Goal: Task Accomplishment & Management: Use online tool/utility

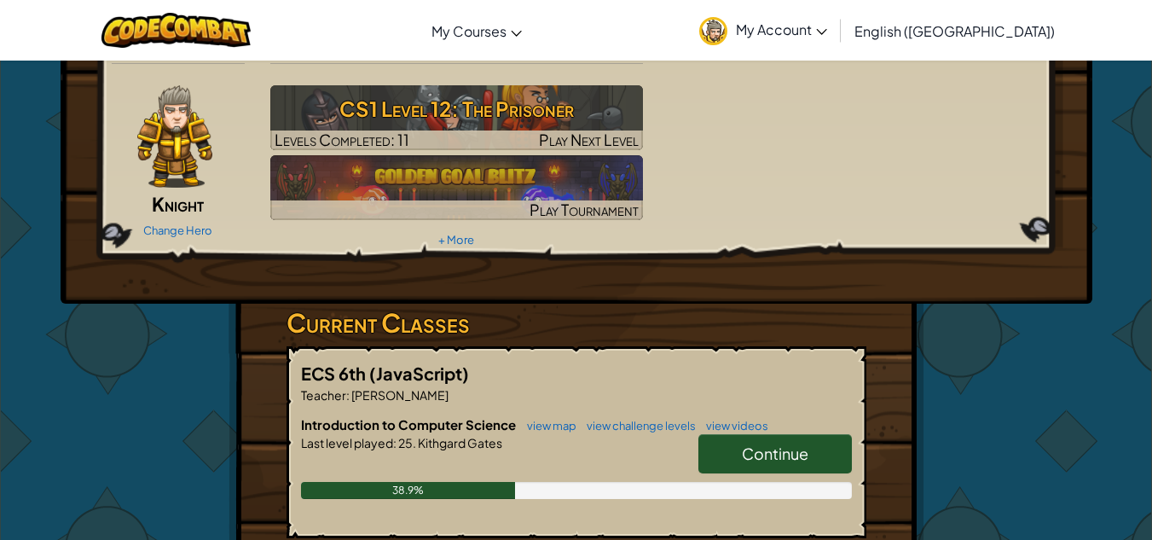
scroll to position [48, 0]
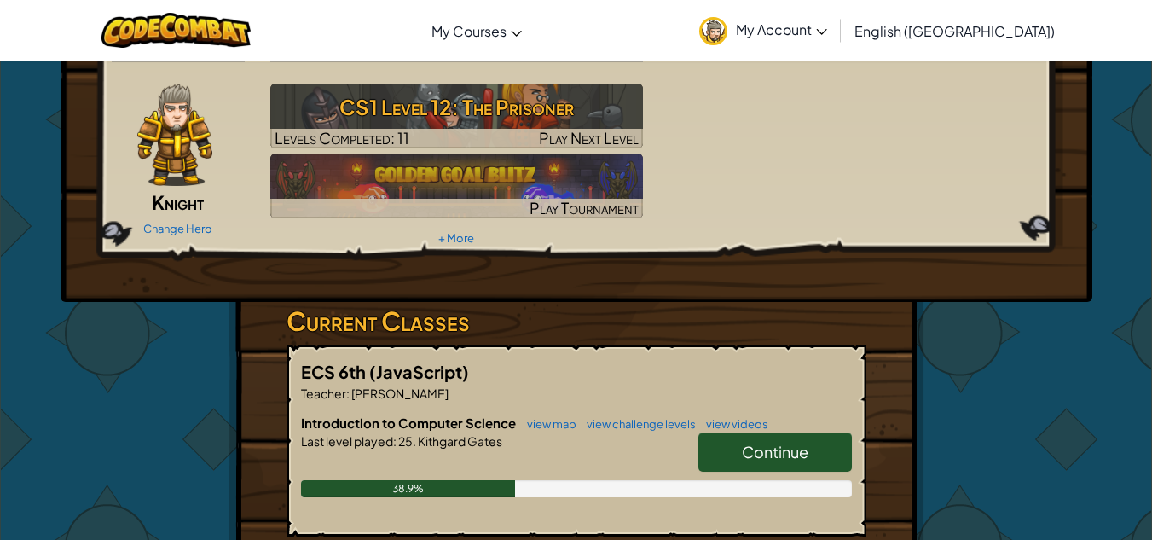
click at [763, 455] on span "Continue" at bounding box center [775, 452] width 67 height 20
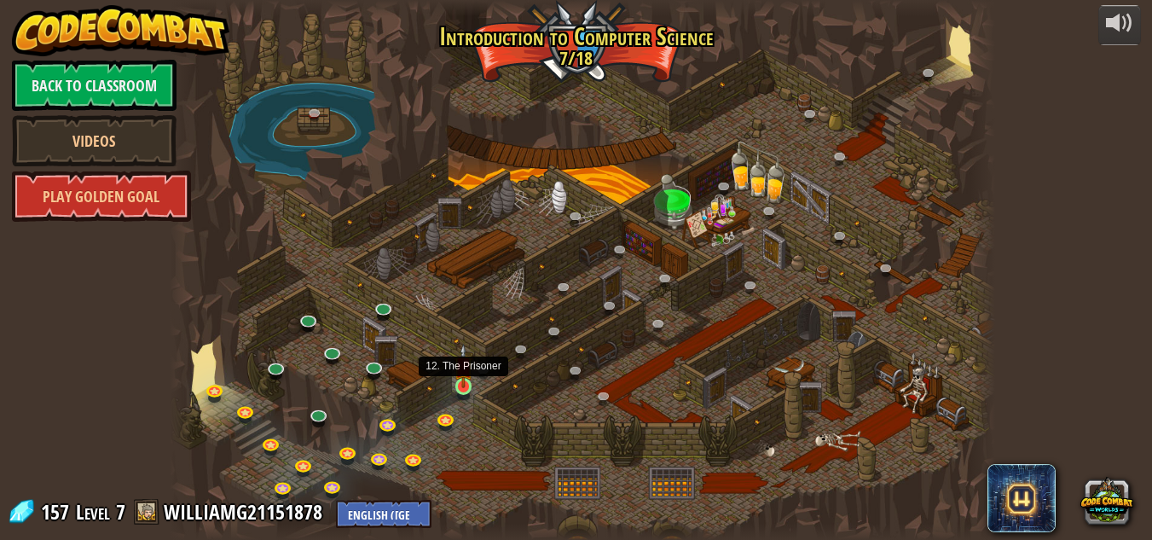
click at [464, 386] on img at bounding box center [464, 366] width 20 height 44
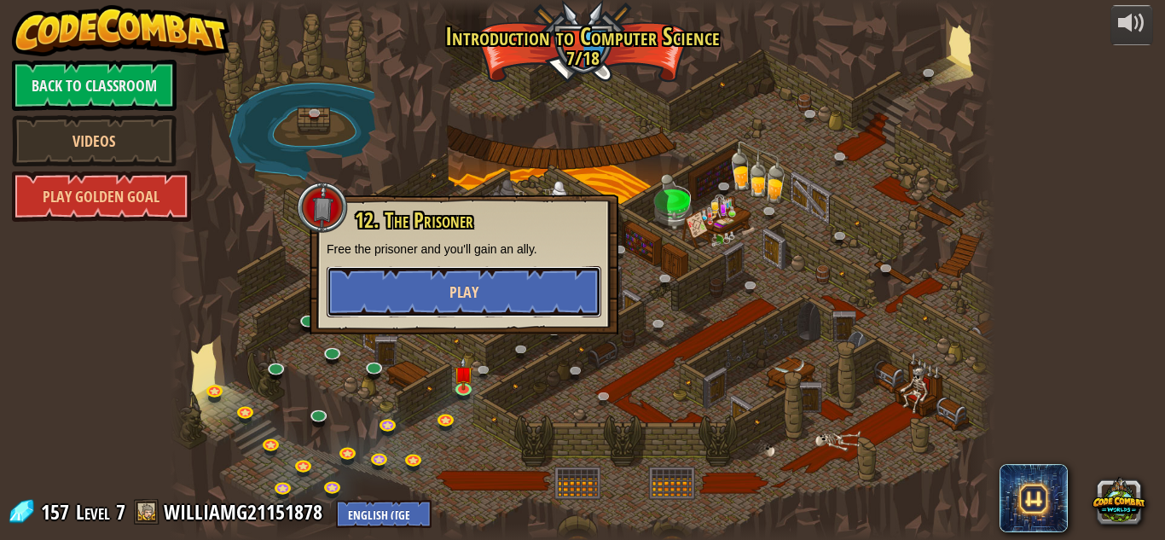
click at [497, 299] on button "Play" at bounding box center [464, 291] width 275 height 51
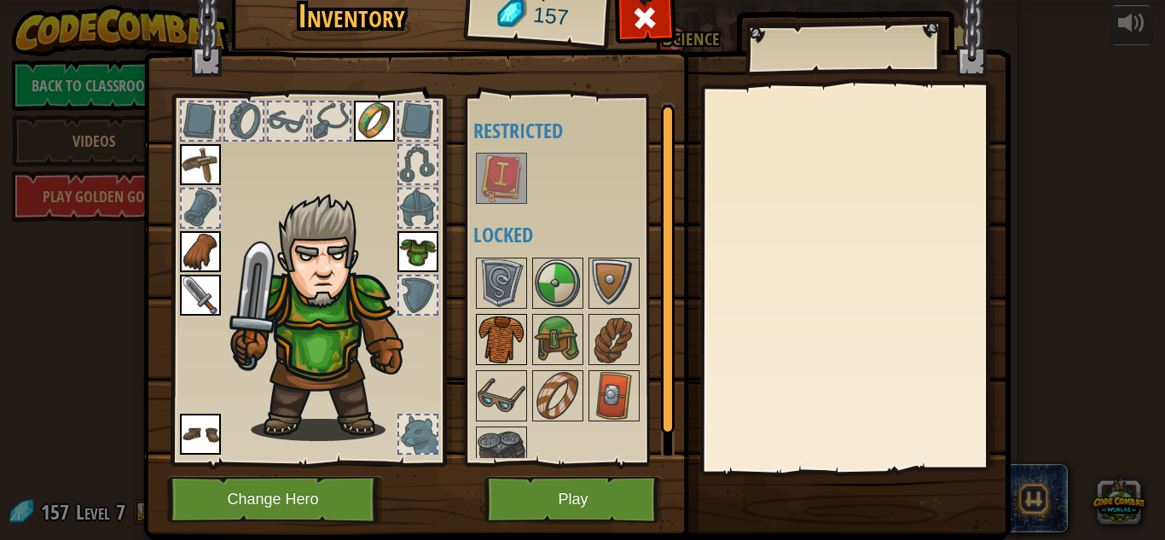
click at [494, 335] on img at bounding box center [502, 340] width 48 height 48
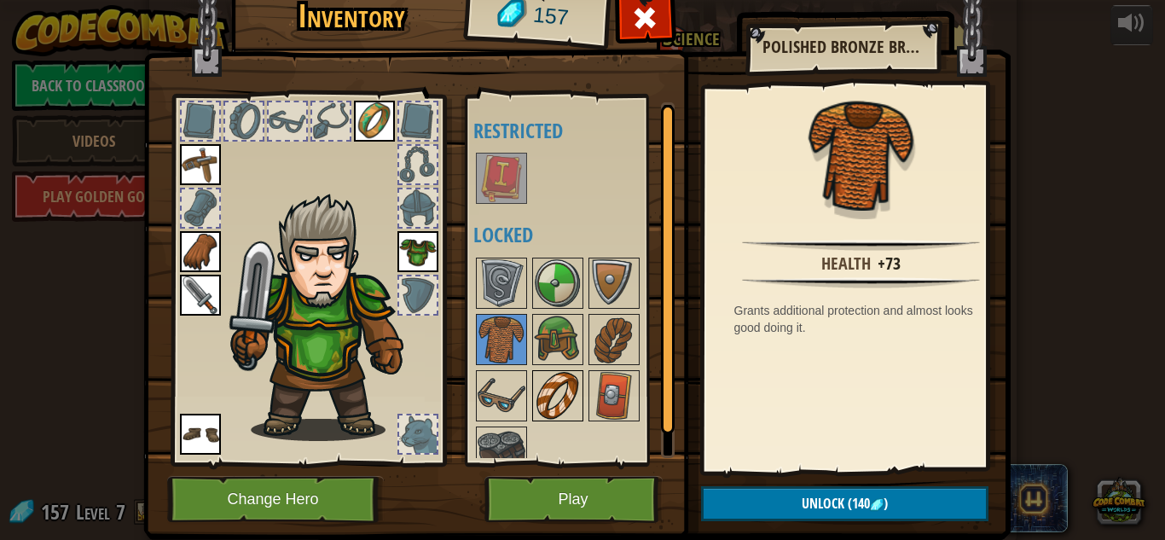
click at [538, 397] on img at bounding box center [558, 396] width 48 height 48
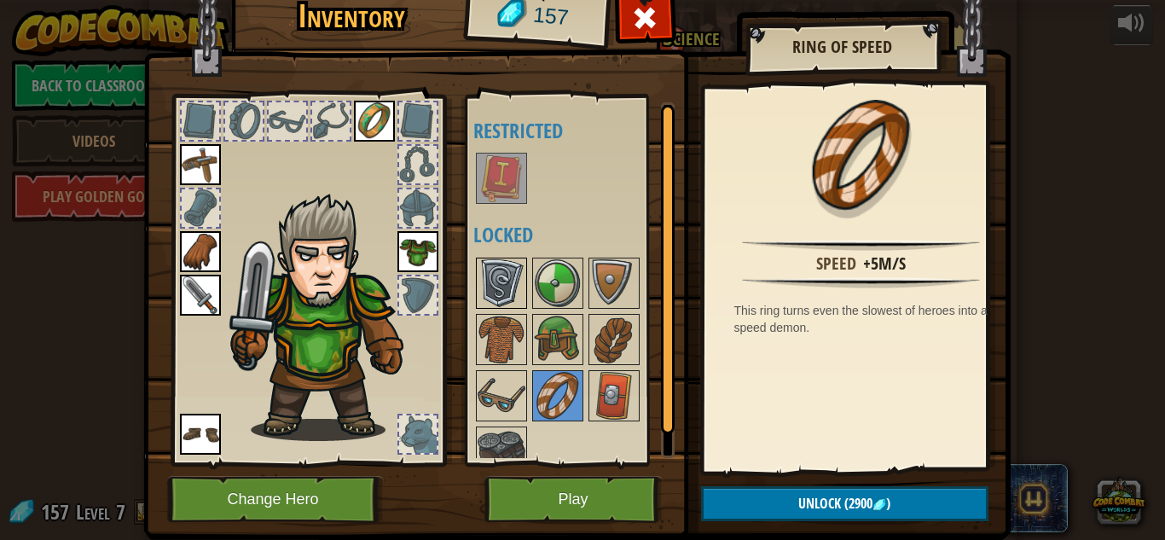
click at [486, 271] on img at bounding box center [502, 283] width 48 height 48
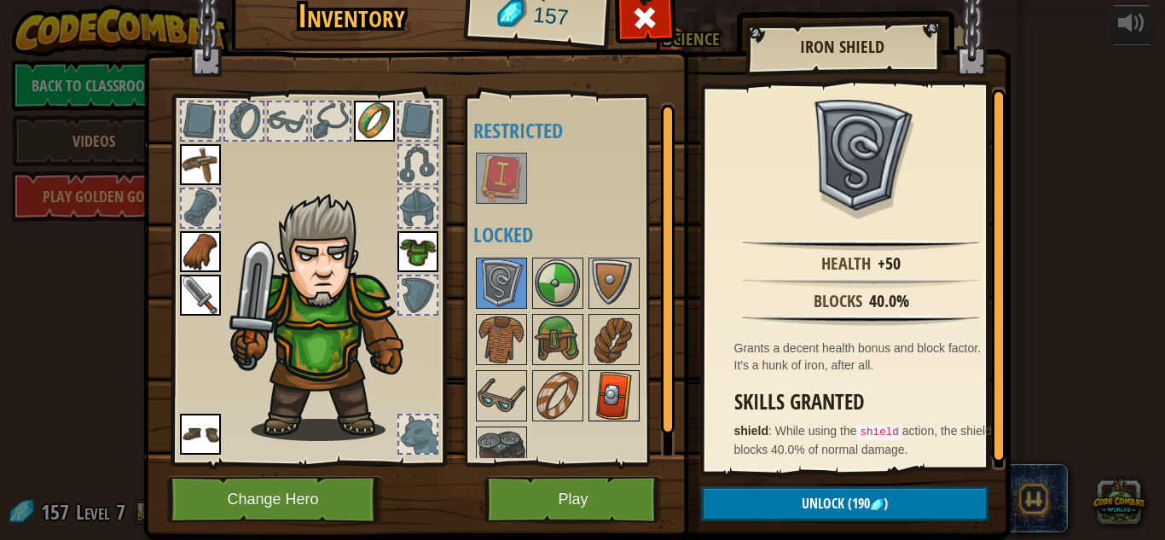
click at [614, 401] on img at bounding box center [614, 396] width 48 height 48
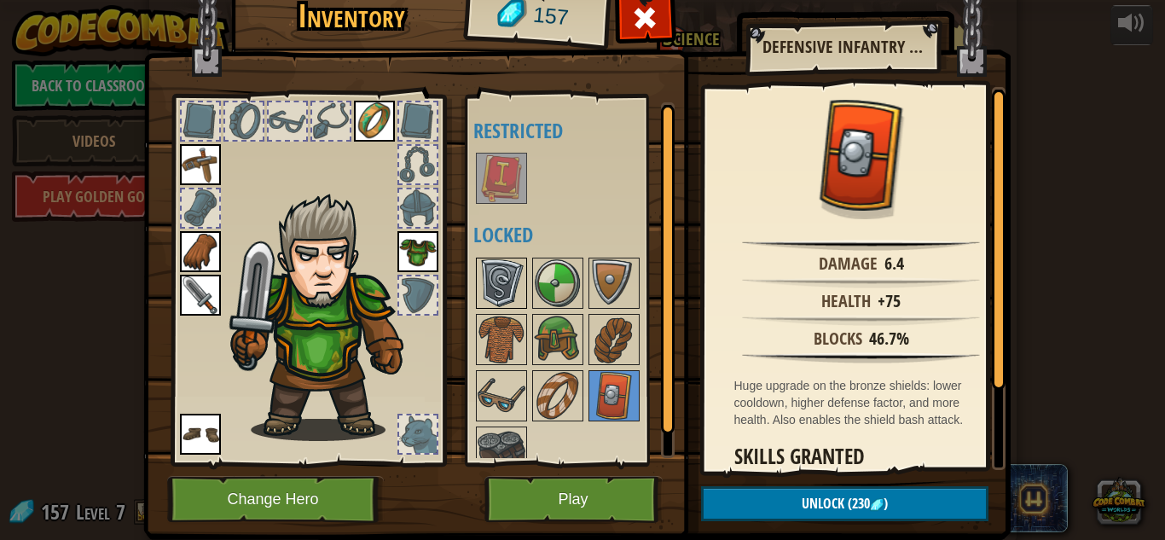
click at [491, 288] on img at bounding box center [502, 283] width 48 height 48
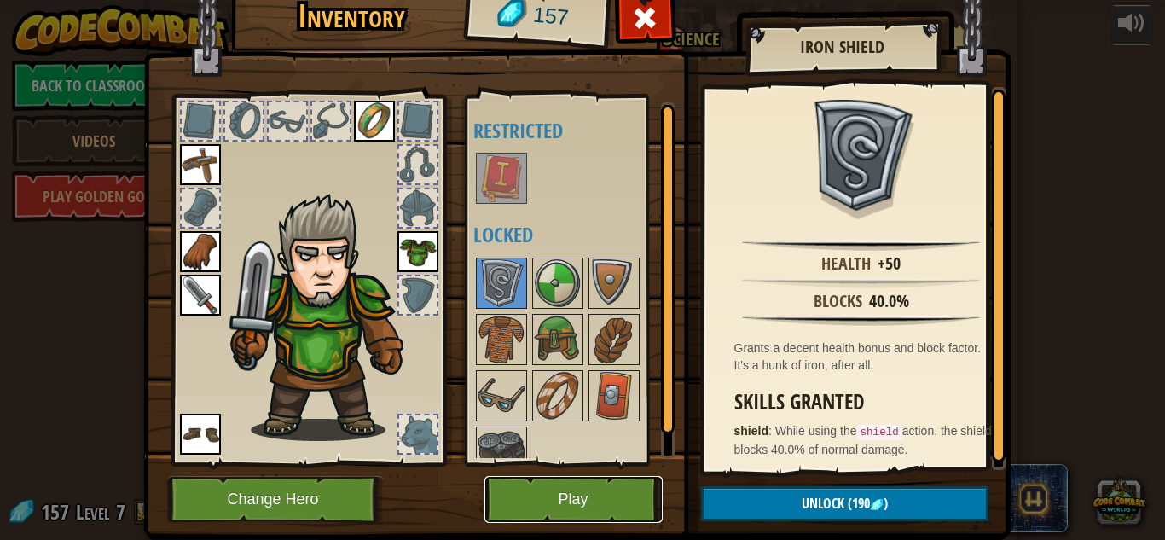
click at [584, 506] on button "Play" at bounding box center [574, 499] width 178 height 47
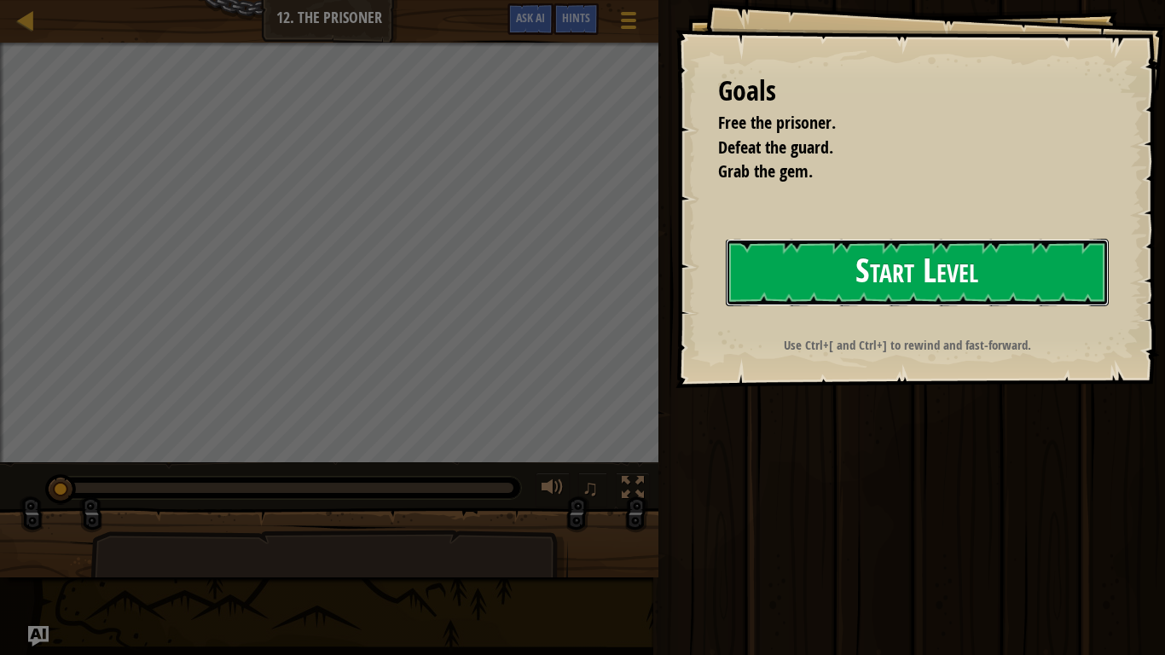
click at [989, 265] on button "Start Level" at bounding box center [917, 272] width 383 height 67
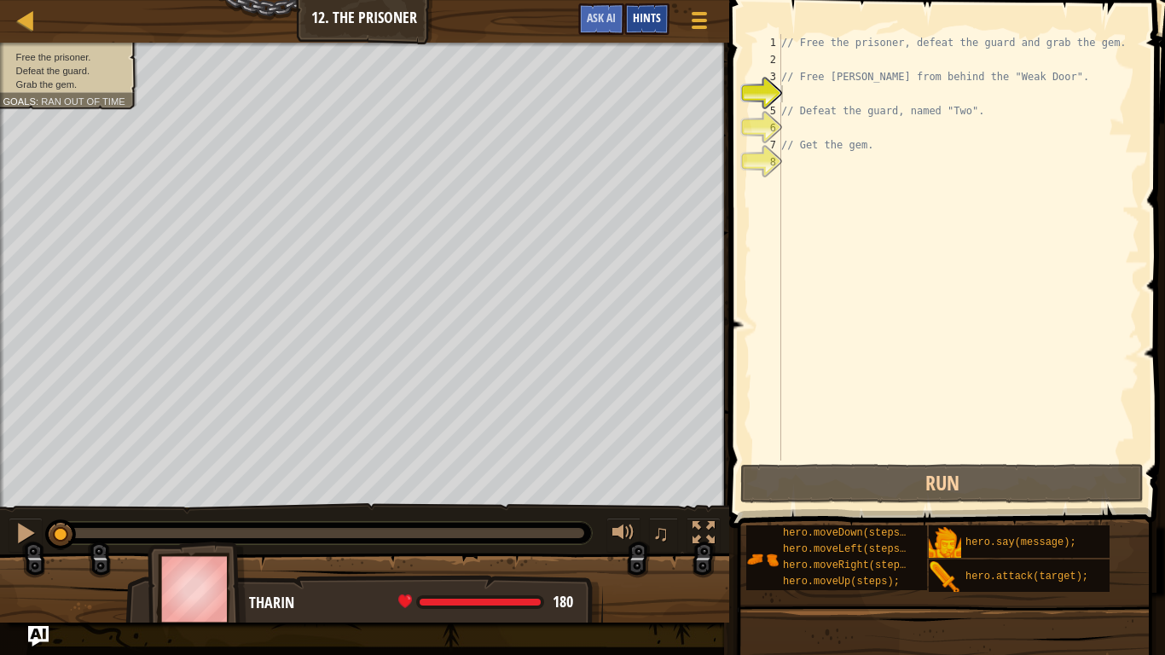
click at [648, 19] on span "Hints" at bounding box center [647, 17] width 28 height 16
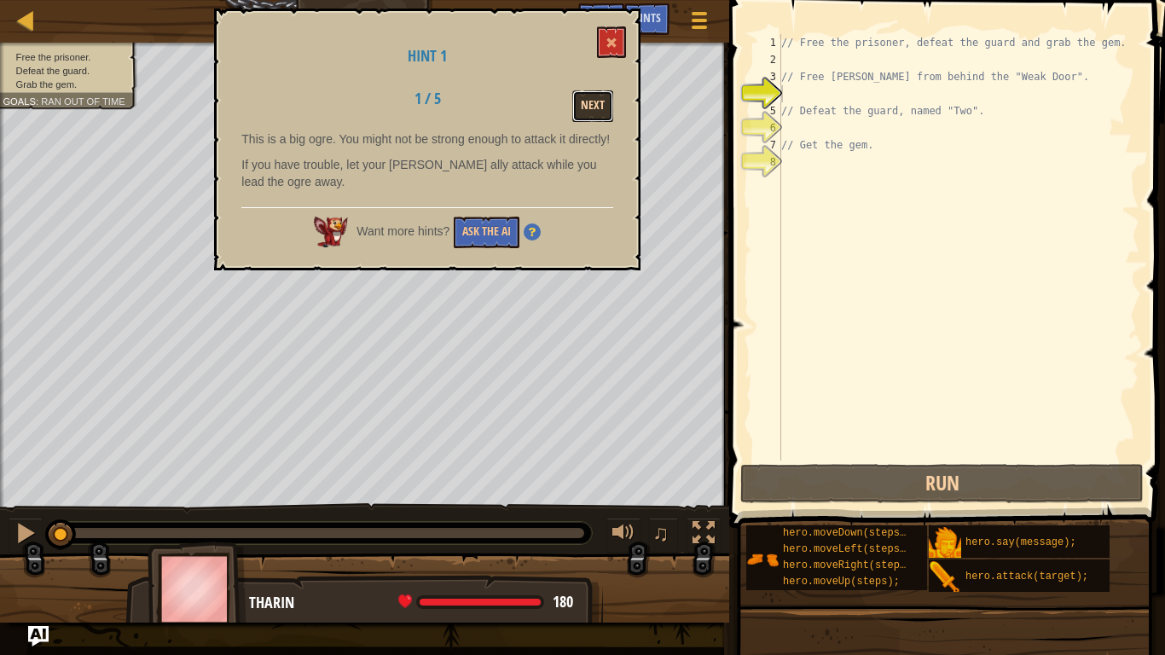
click at [595, 106] on button "Next" at bounding box center [592, 106] width 41 height 32
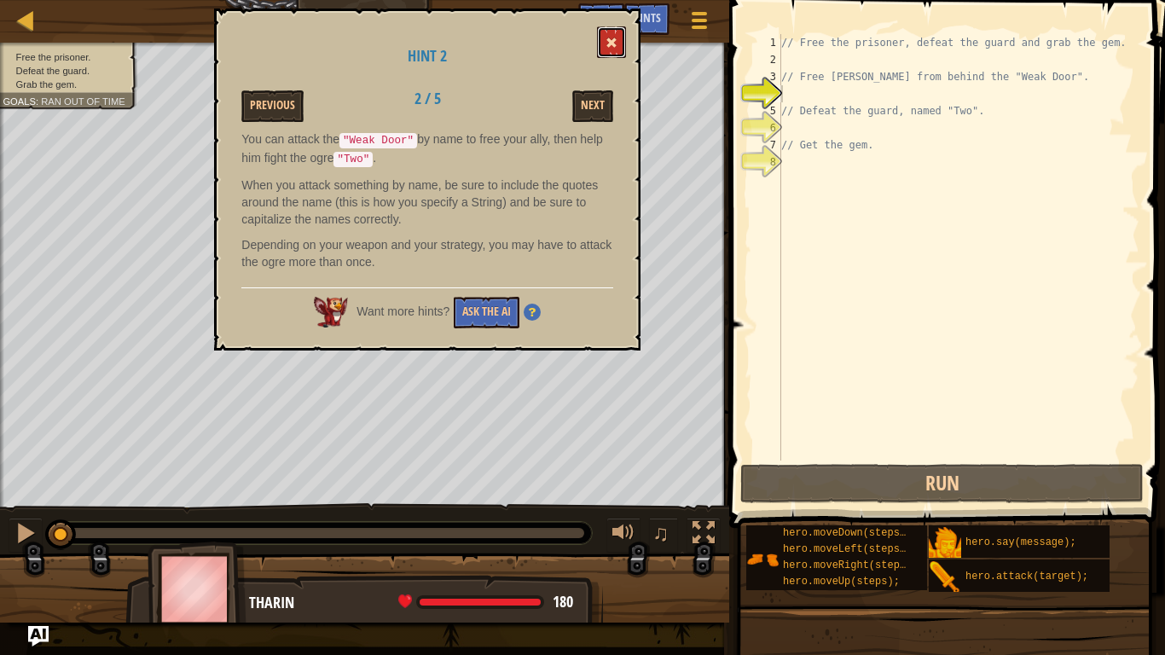
click at [613, 46] on span at bounding box center [612, 43] width 12 height 12
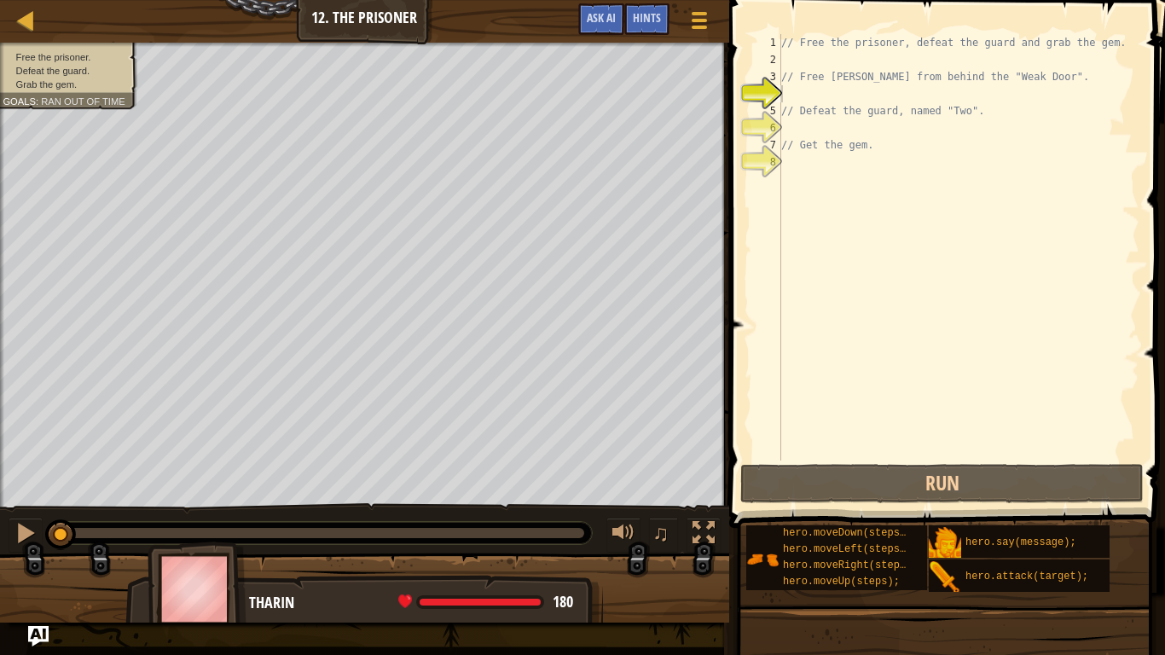
click at [824, 100] on div "// Free the prisoner, defeat the guard and grab the gem. // Free Patrick from b…" at bounding box center [959, 264] width 362 height 461
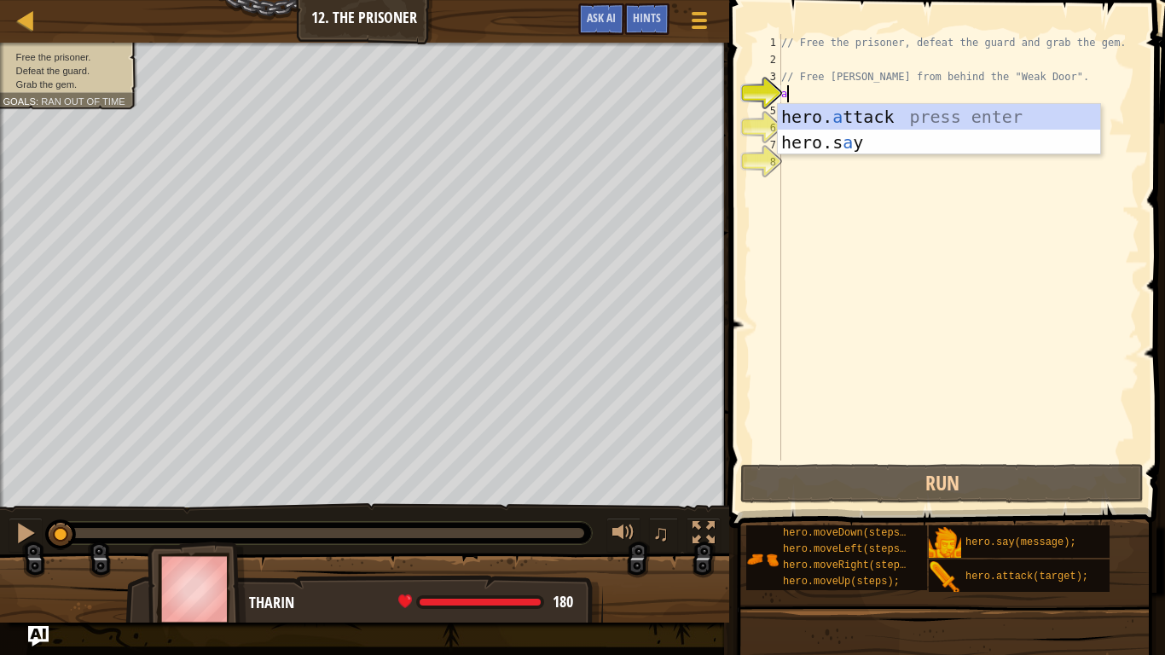
scroll to position [8, 0]
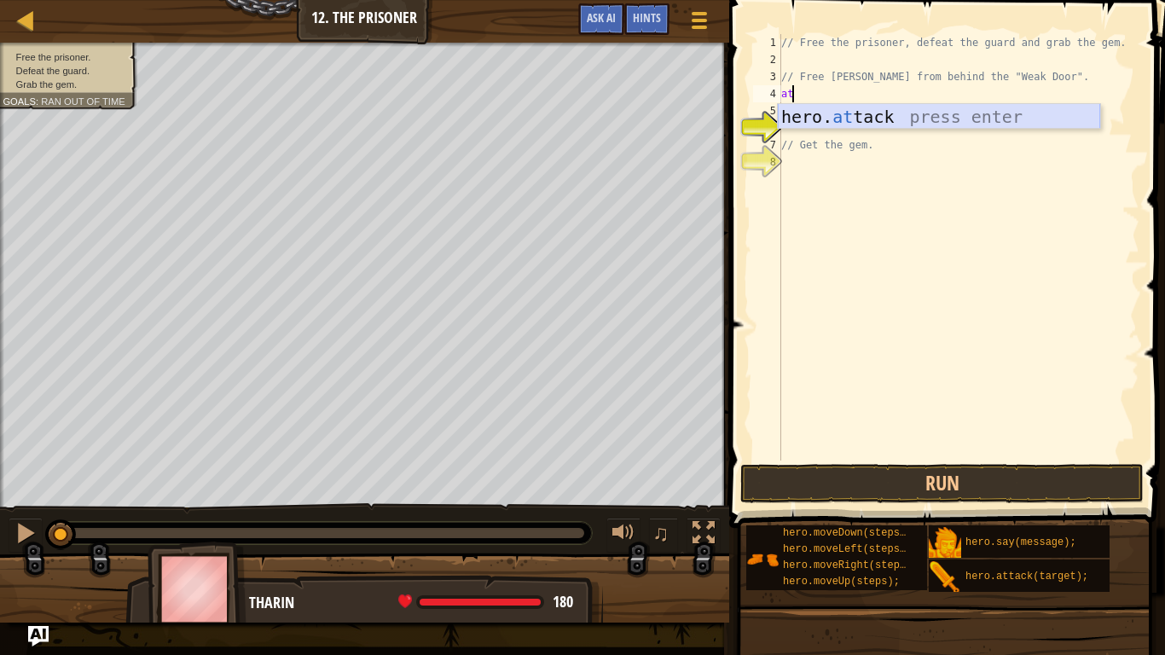
click at [840, 121] on div "hero. at tack press enter" at bounding box center [939, 142] width 322 height 77
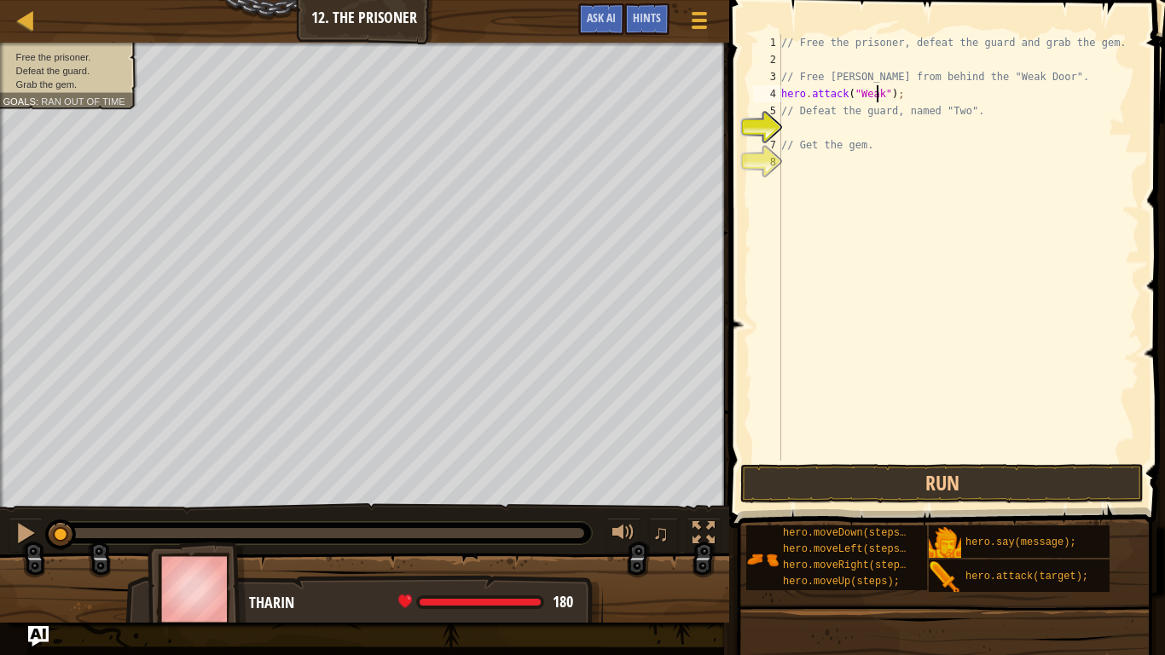
scroll to position [8, 8]
type textarea "hero.attack("Weak Door");"
click at [826, 130] on div "// Free the prisoner, defeat the guard and grab the gem. // Free Patrick from b…" at bounding box center [959, 264] width 362 height 461
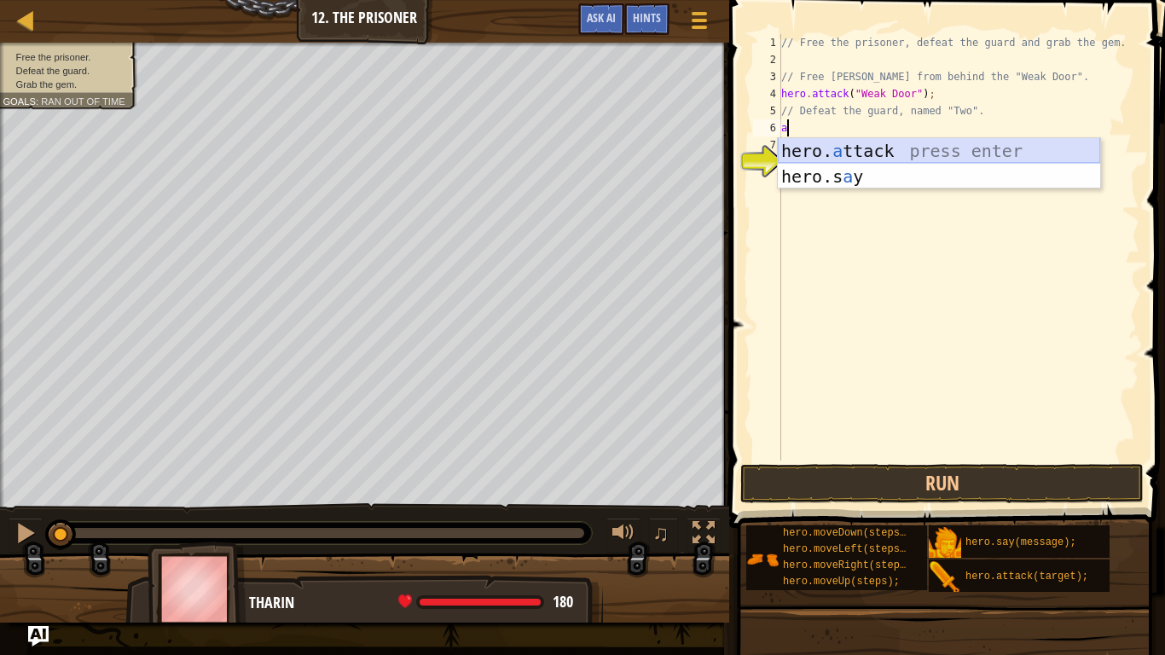
click at [873, 147] on div "hero. a ttack press enter hero.s a y press enter" at bounding box center [939, 189] width 322 height 102
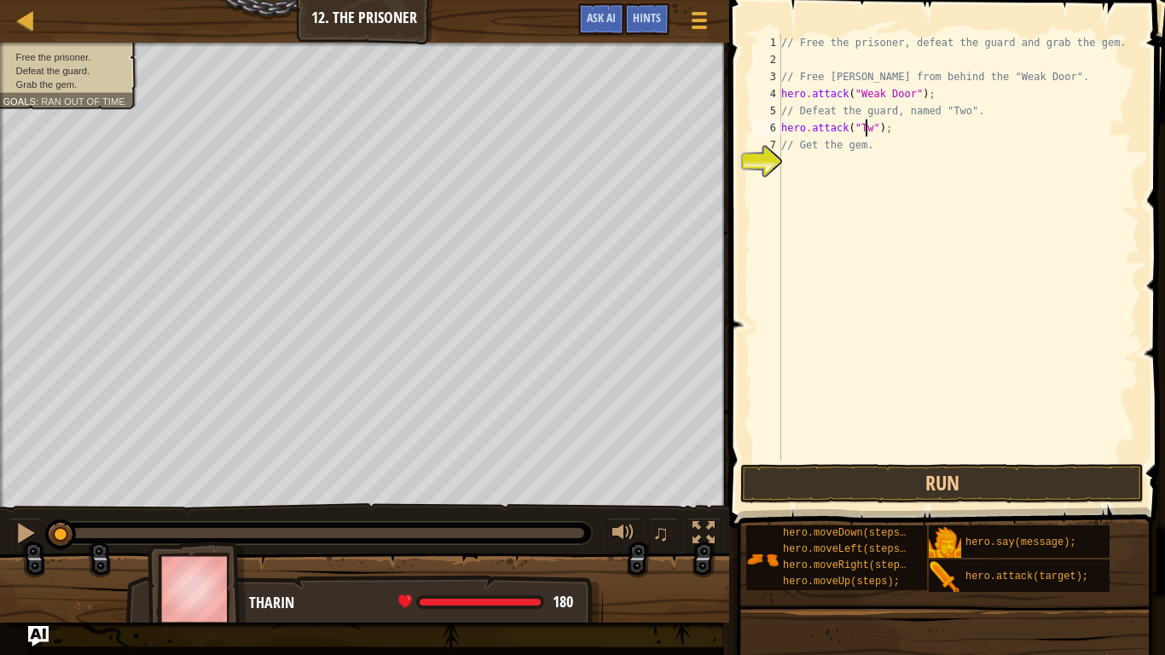
scroll to position [8, 7]
type textarea "hero.attack("Two");"
click at [836, 166] on div "// Free the prisoner, defeat the guard and grab the gem. // Free Patrick from b…" at bounding box center [959, 264] width 362 height 461
click at [789, 482] on button "Run" at bounding box center [941, 483] width 403 height 39
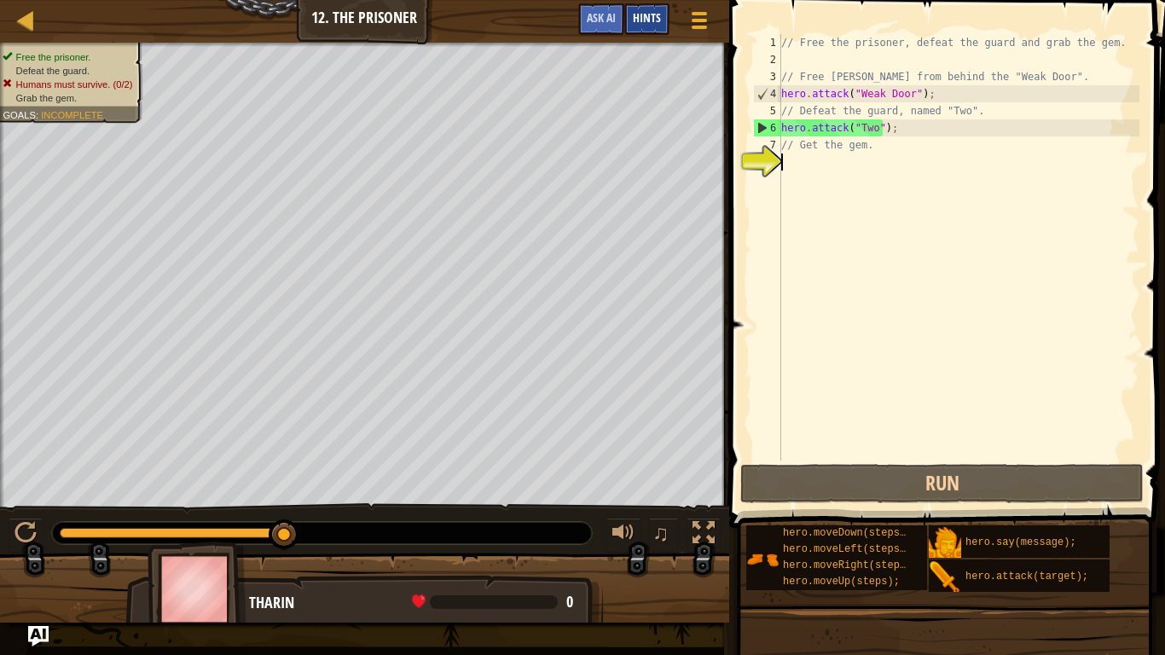
click at [650, 18] on span "Hints" at bounding box center [647, 17] width 28 height 16
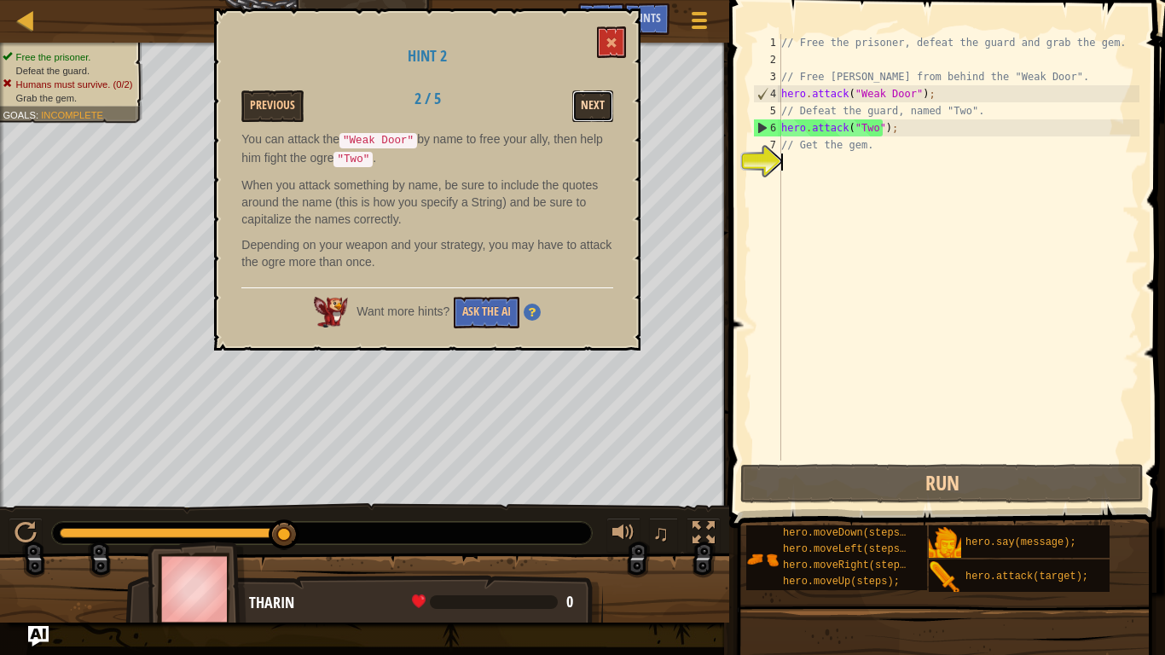
click at [595, 102] on button "Next" at bounding box center [592, 106] width 41 height 32
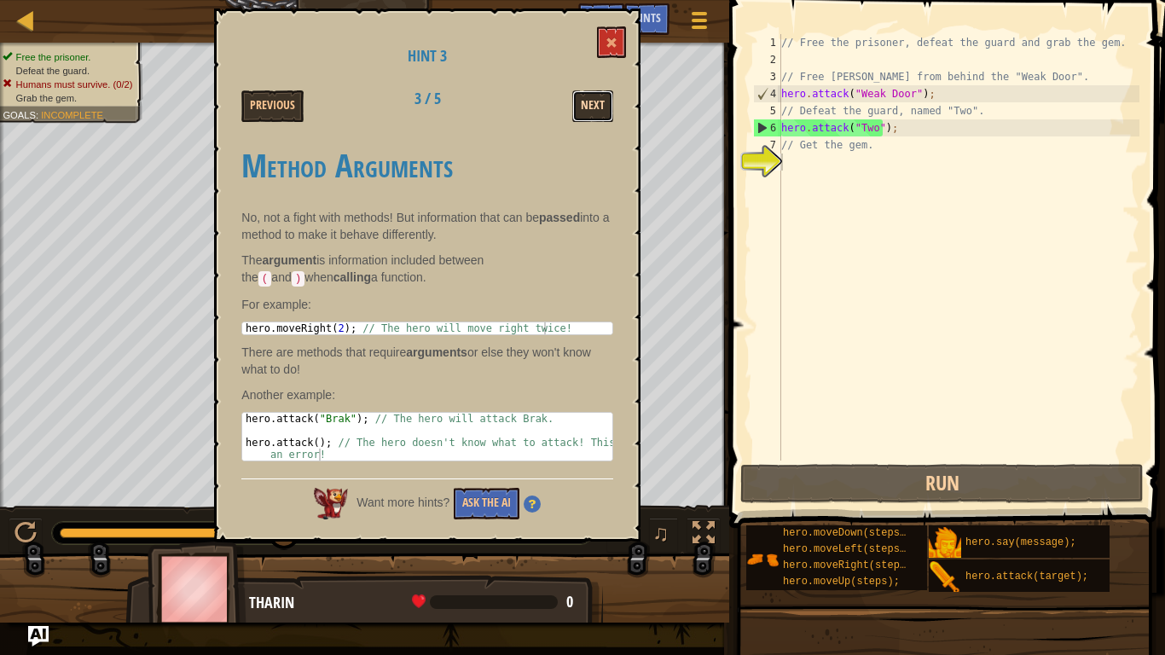
click at [595, 102] on button "Next" at bounding box center [592, 106] width 41 height 32
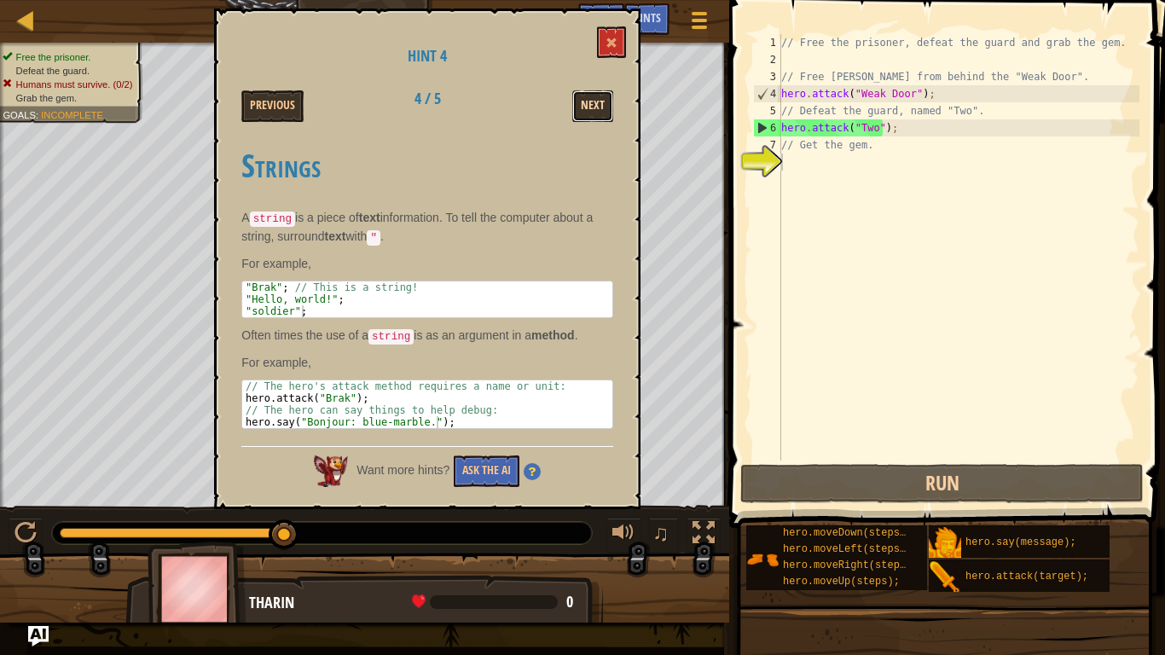
click at [595, 102] on button "Next" at bounding box center [592, 106] width 41 height 32
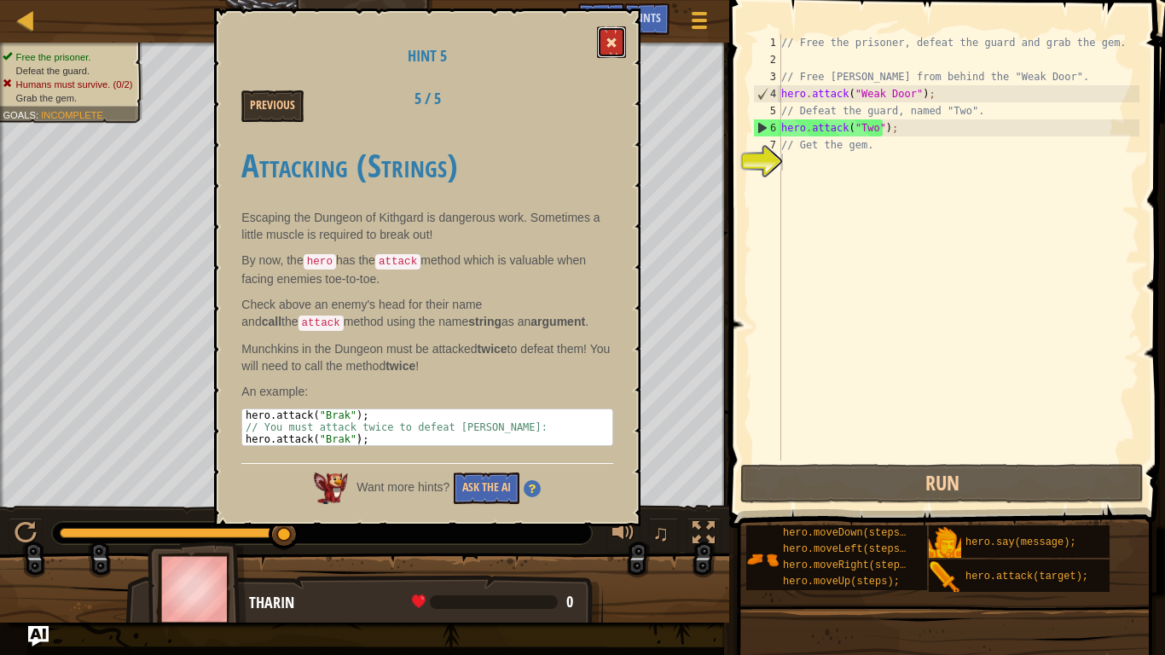
click at [616, 42] on span at bounding box center [612, 43] width 12 height 12
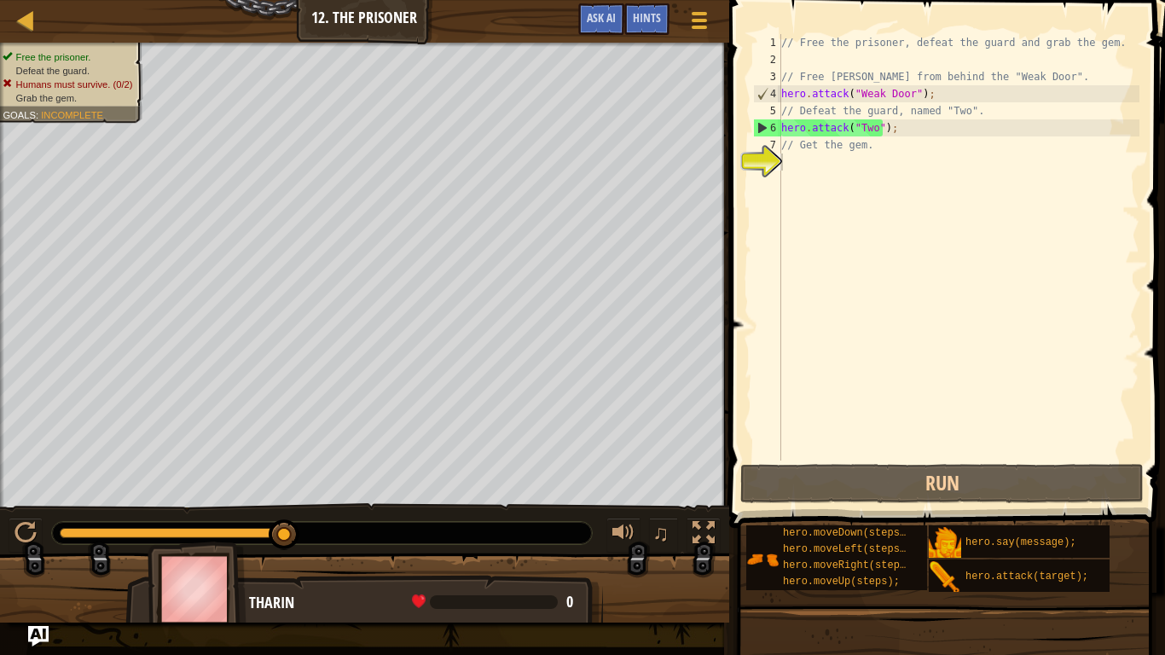
type textarea "hero.attack("Two");"
drag, startPoint x: 900, startPoint y: 126, endPoint x: 777, endPoint y: 131, distance: 122.9
click at [777, 131] on div "hero.attack("Two"); 1 2 3 4 5 6 7 8 // Free the prisoner, defeat the guard and …" at bounding box center [945, 247] width 390 height 426
click at [904, 132] on div "// Free the prisoner, defeat the guard and grab the gem. // Free Patrick from b…" at bounding box center [959, 247] width 362 height 426
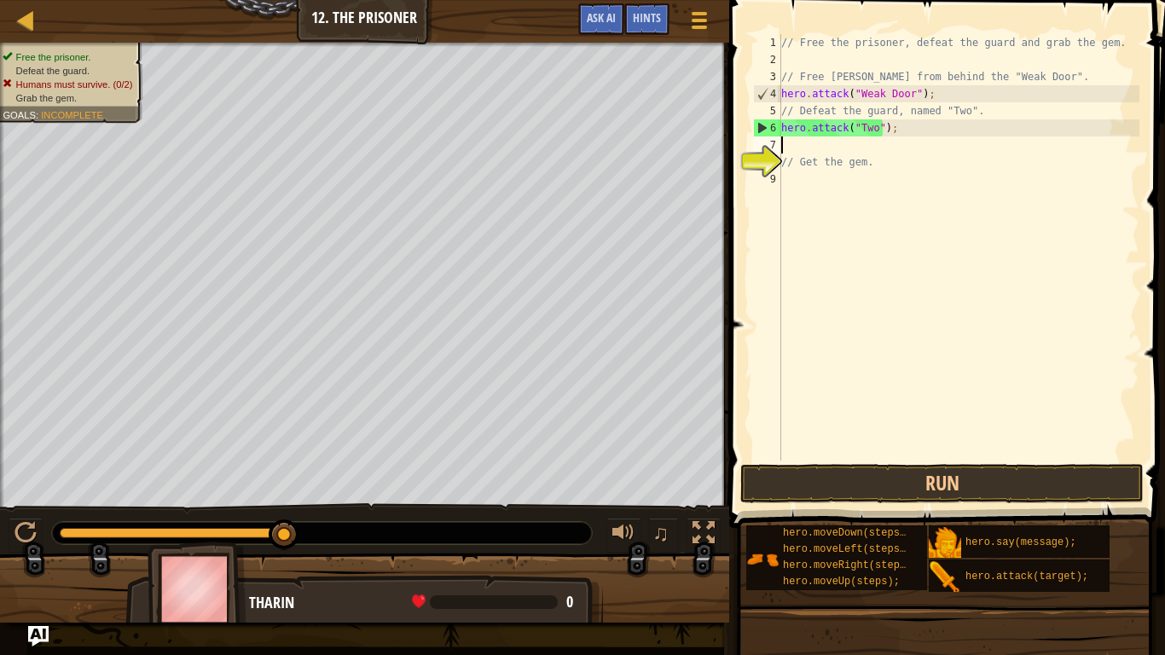
paste textarea "hero.attack("Two");"
type textarea "hero.attack("Two");"
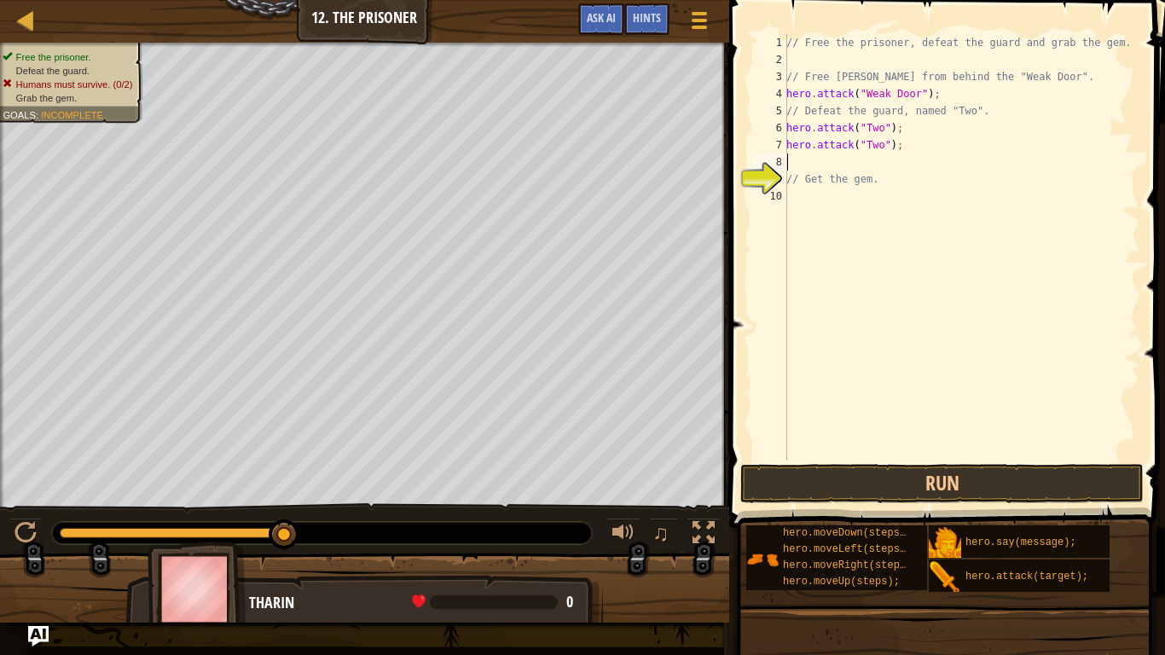
paste textarea "hero.attack("Two");"
type textarea "hero.attack("Two");"
paste textarea "hero.attack("Two");"
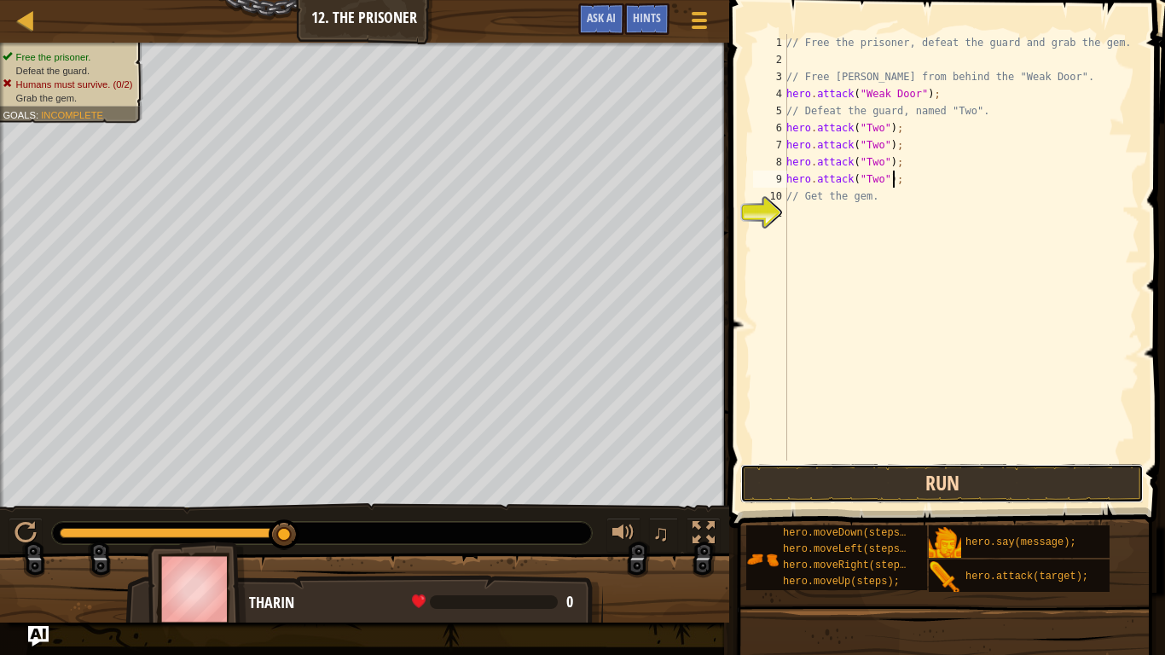
click at [870, 475] on button "Run" at bounding box center [941, 483] width 403 height 39
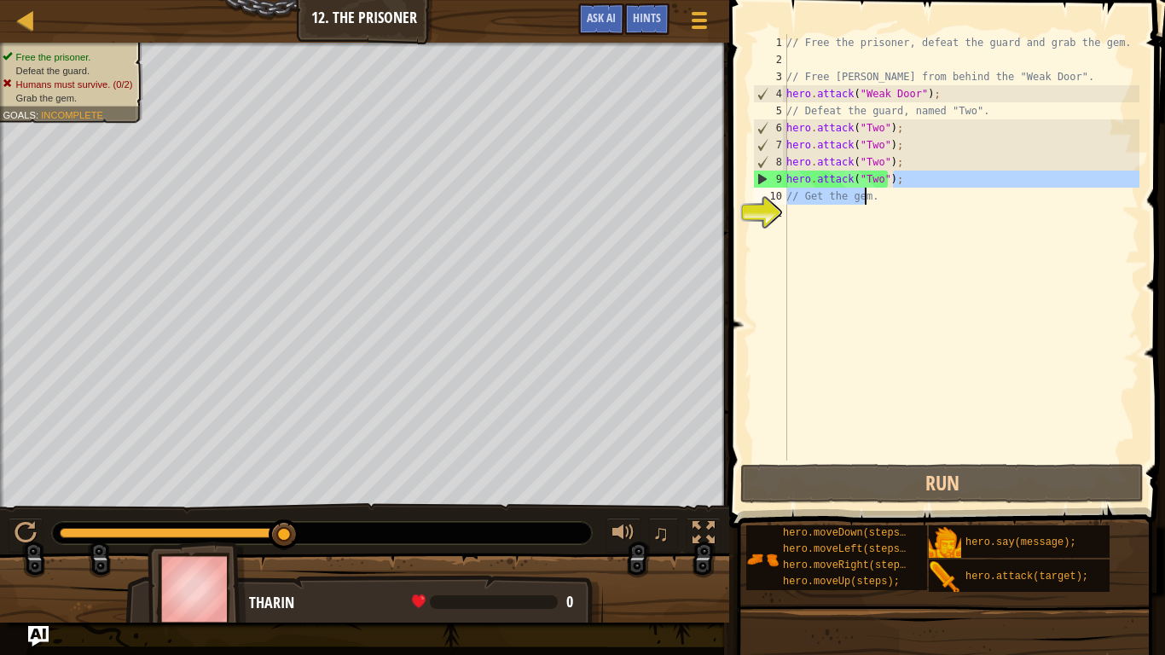
drag, startPoint x: 902, startPoint y: 182, endPoint x: 902, endPoint y: 192, distance: 10.2
click at [902, 192] on div "// Free the prisoner, defeat the guard and grab the gem. // Free Patrick from b…" at bounding box center [961, 264] width 357 height 461
click at [903, 177] on div "// Free the prisoner, defeat the guard and grab the gem. // Free Patrick from b…" at bounding box center [961, 247] width 357 height 426
type textarea "hero.attack("Two");"
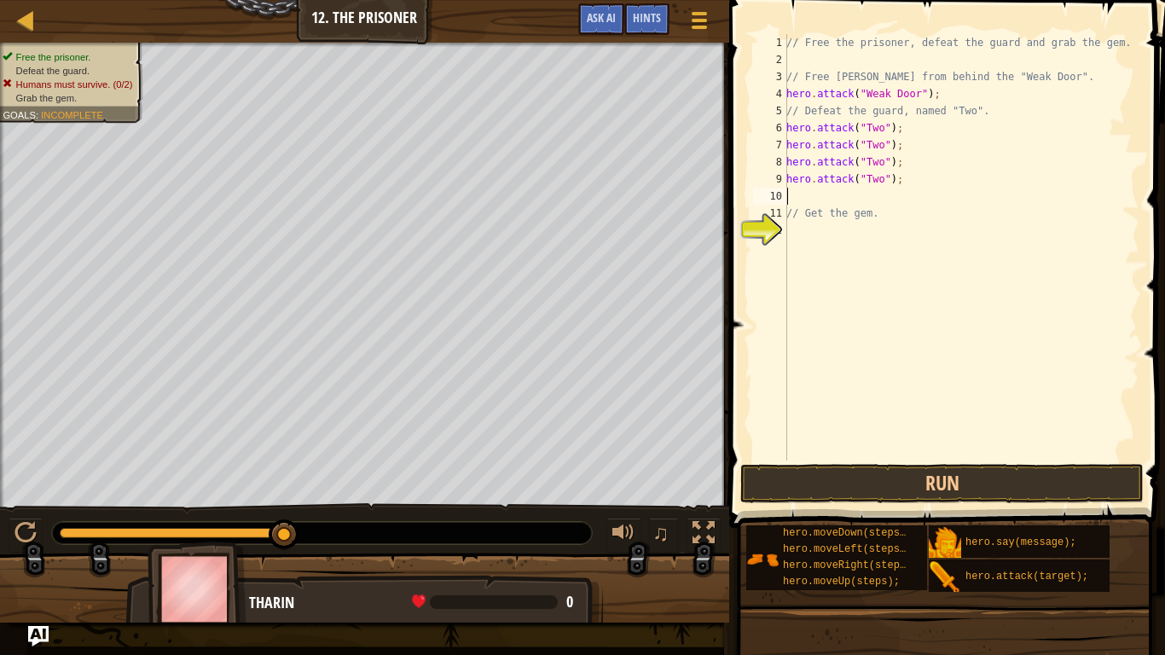
paste textarea "hero.attack("Two");"
type textarea "hero.attack("Two");"
paste textarea "hero.attack("Two");"
type textarea "hero.attack("Two");"
paste textarea "hero.attack("Two");"
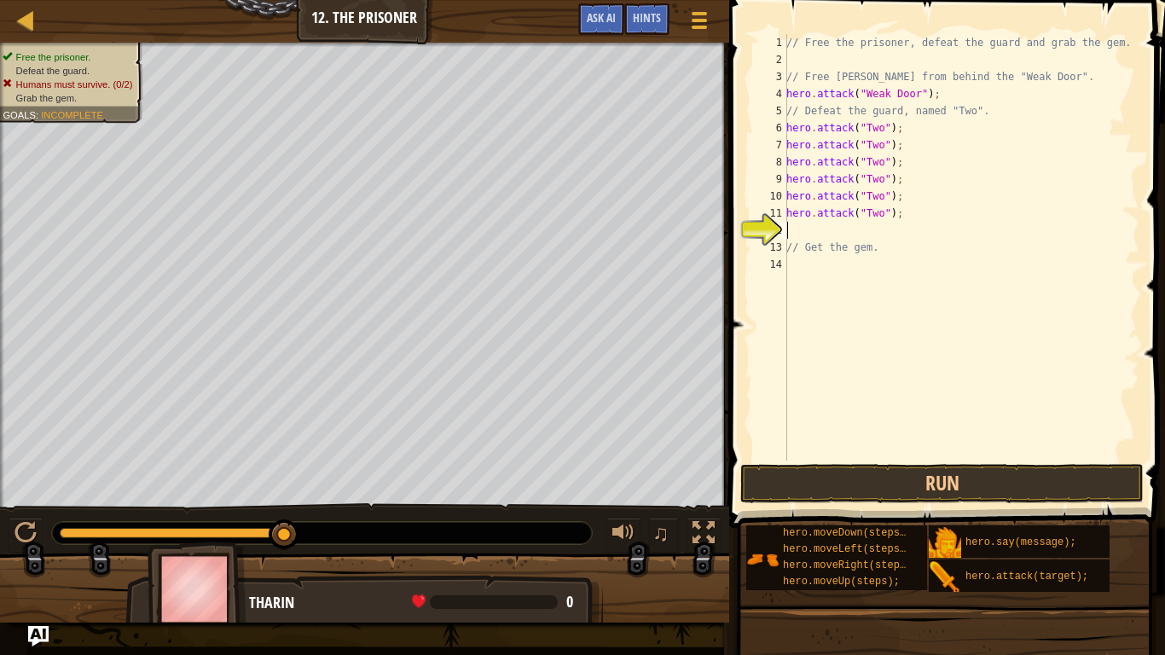
type textarea "hero.attack("Two");"
paste textarea "hero.attack("Two");"
type textarea "hero.attack("Two");"
paste textarea "hero.attack("Two");"
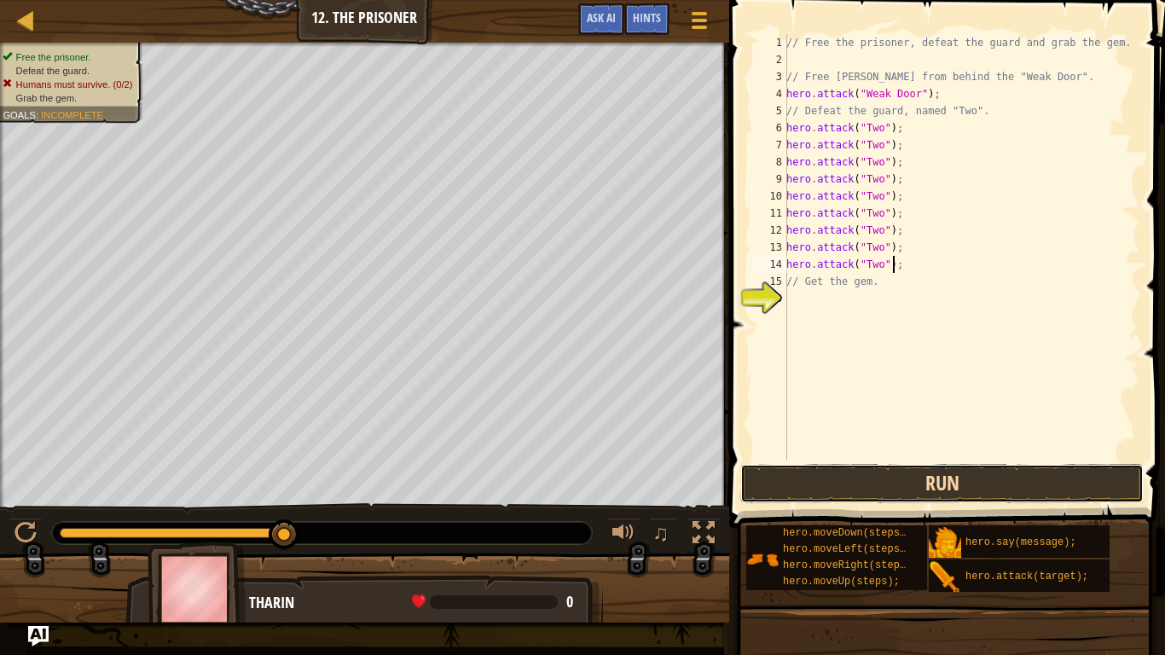
click at [914, 479] on button "Run" at bounding box center [941, 483] width 403 height 39
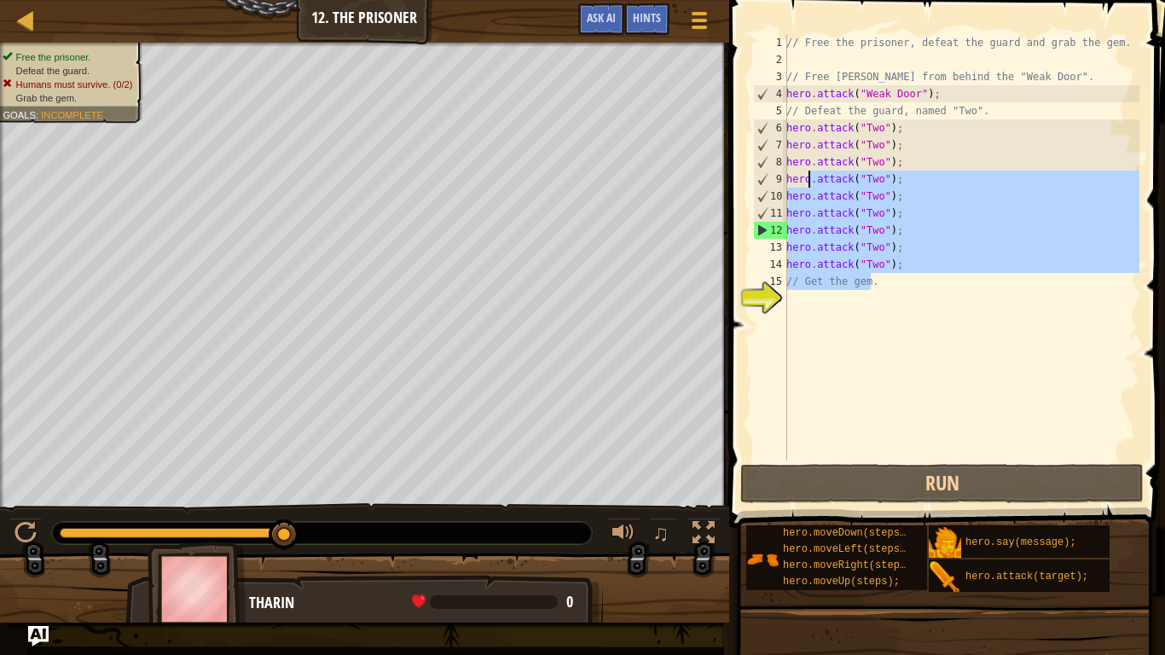
drag, startPoint x: 909, startPoint y: 278, endPoint x: 809, endPoint y: 172, distance: 145.4
click at [809, 172] on div "// Free the prisoner, defeat the guard and grab the gem. // Free Patrick from b…" at bounding box center [961, 264] width 357 height 461
type textarea "hero.attack("Two"); hero.attack("Two");"
click at [922, 305] on div "// Free the prisoner, defeat the guard and grab the gem. // Free Patrick from b…" at bounding box center [961, 264] width 357 height 461
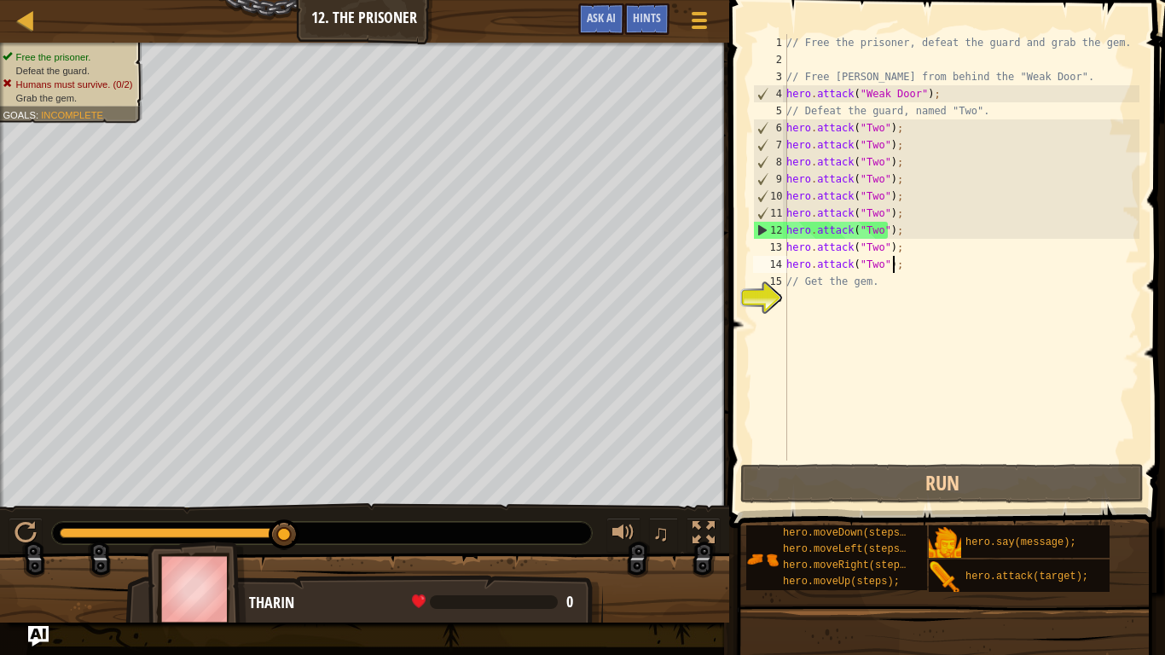
click at [909, 270] on div "// Free the prisoner, defeat the guard and grab the gem. // Free Patrick from b…" at bounding box center [961, 264] width 357 height 461
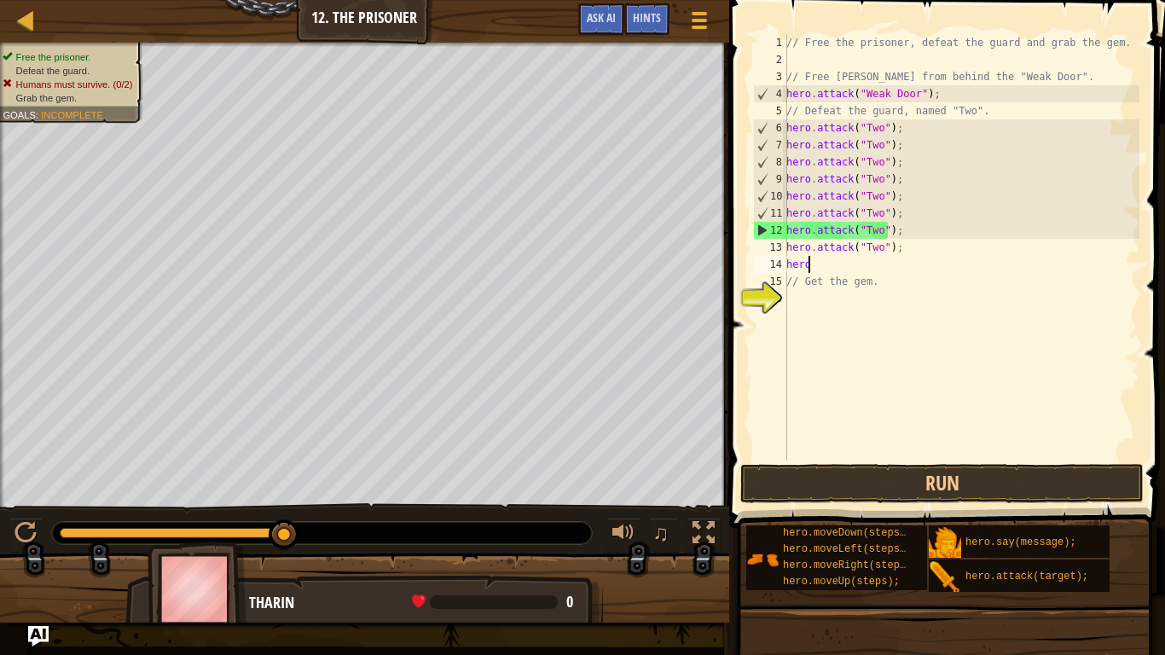
type textarea "h"
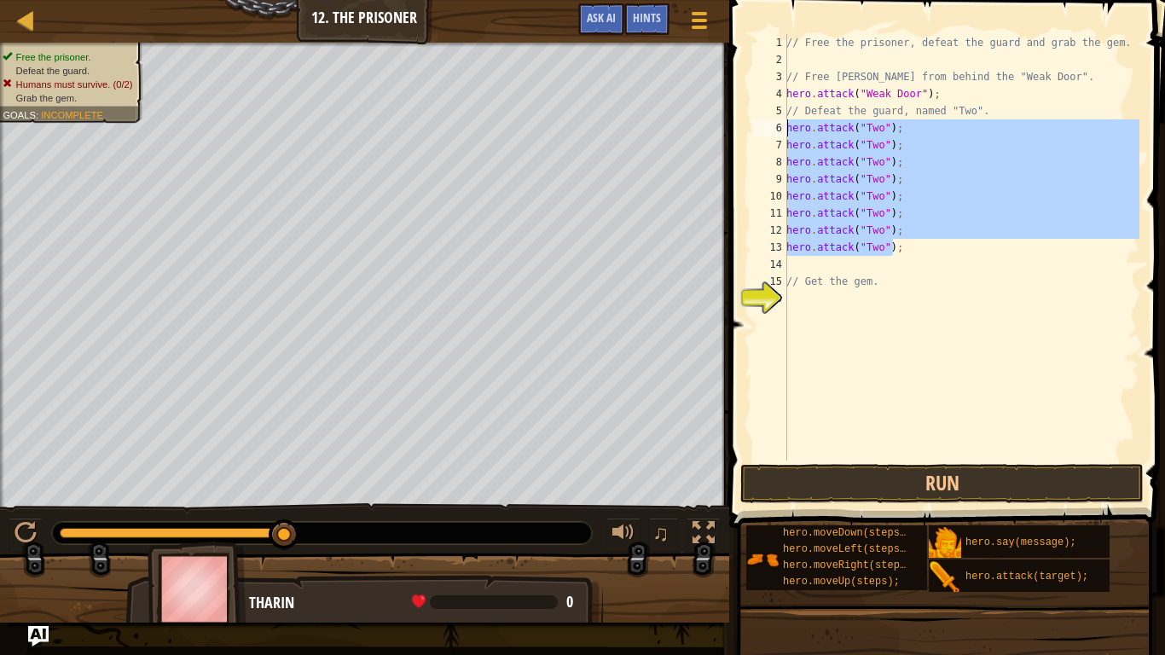
drag, startPoint x: 906, startPoint y: 251, endPoint x: 788, endPoint y: 137, distance: 163.5
click at [788, 137] on div "// Free the prisoner, defeat the guard and grab the gem. // Free Patrick from b…" at bounding box center [961, 264] width 357 height 461
type textarea "hero.attack("Two"); hero.attack("Two");"
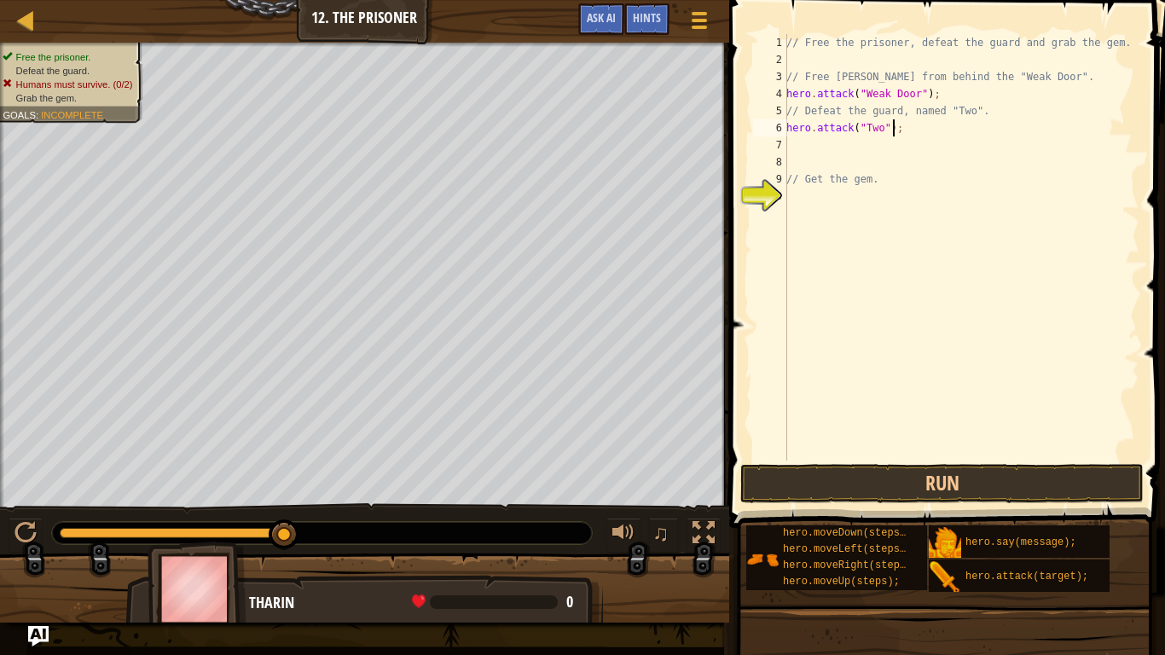
click at [899, 130] on div "// Free the prisoner, defeat the guard and grab the gem. // Free Patrick from b…" at bounding box center [961, 264] width 357 height 461
type textarea "h"
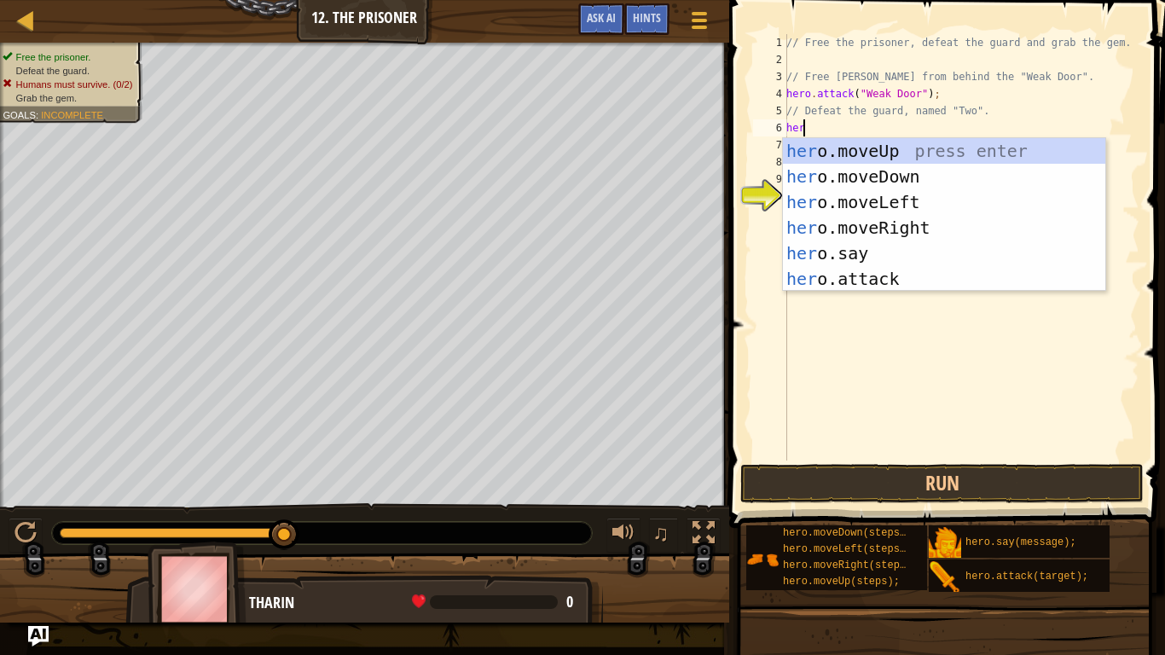
type textarea "hero"
click at [916, 234] on div "hero .moveUp press enter hero .moveDown press enter hero .moveLeft press enter …" at bounding box center [944, 240] width 322 height 205
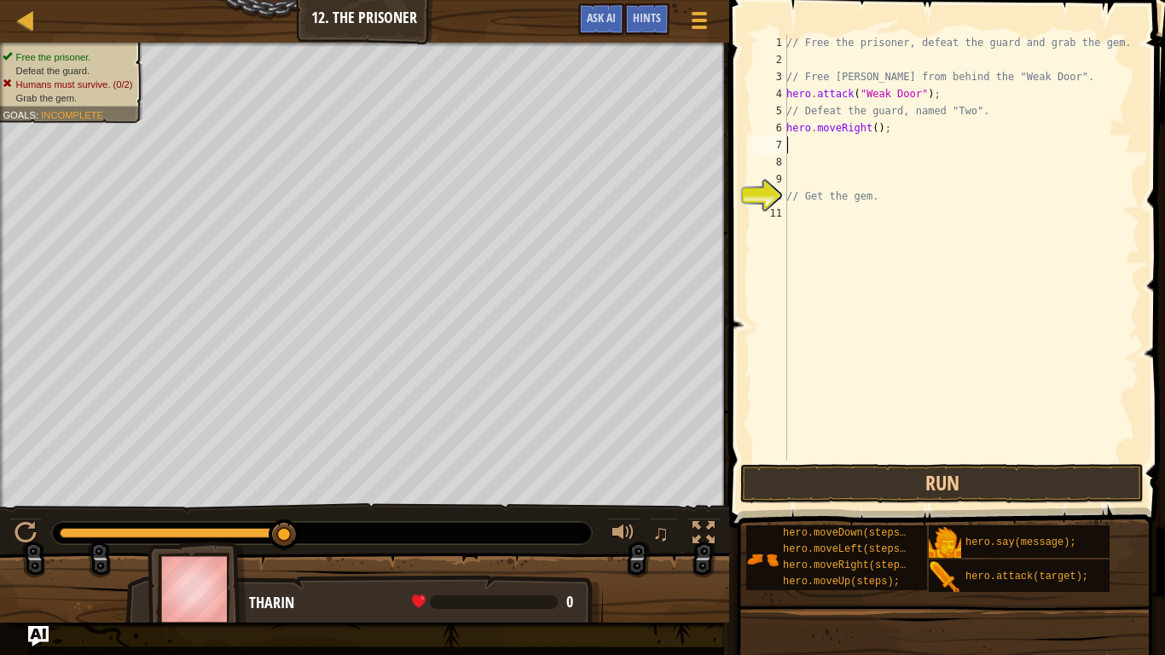
scroll to position [8, 0]
click at [871, 127] on div "// Free the prisoner, defeat the guard and grab the gem. // Free Patrick from b…" at bounding box center [961, 264] width 357 height 461
type textarea "hero.moveRight(3);"
click at [829, 145] on div "// Free the prisoner, defeat the guard and grab the gem. // Free Patrick from b…" at bounding box center [961, 264] width 357 height 461
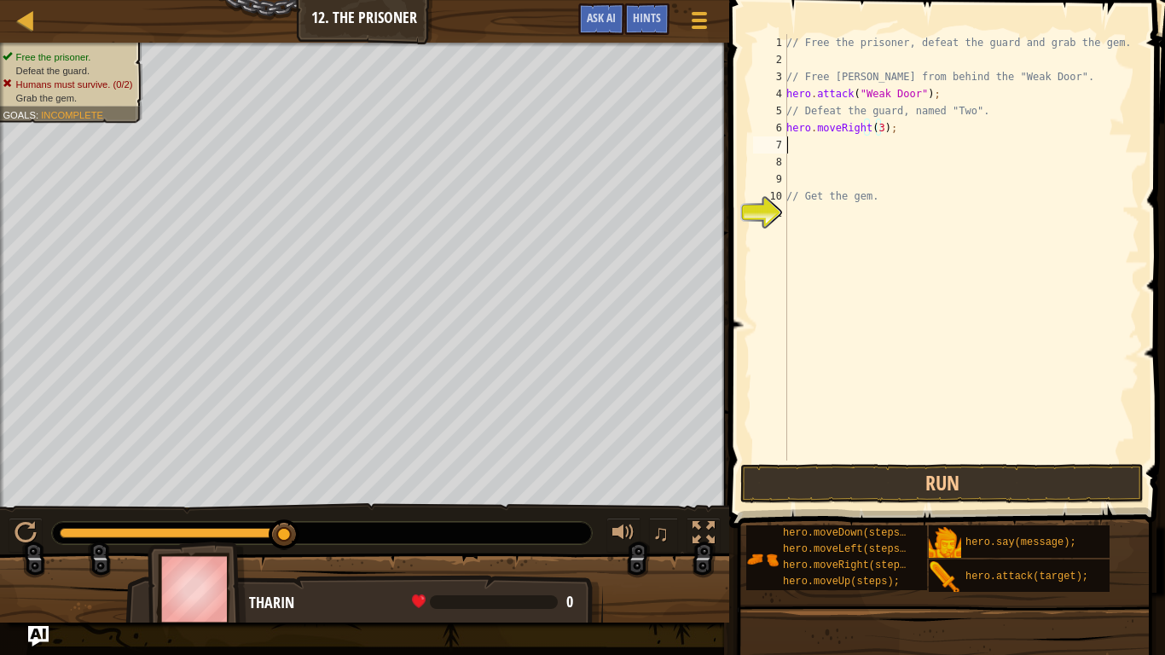
scroll to position [8, 0]
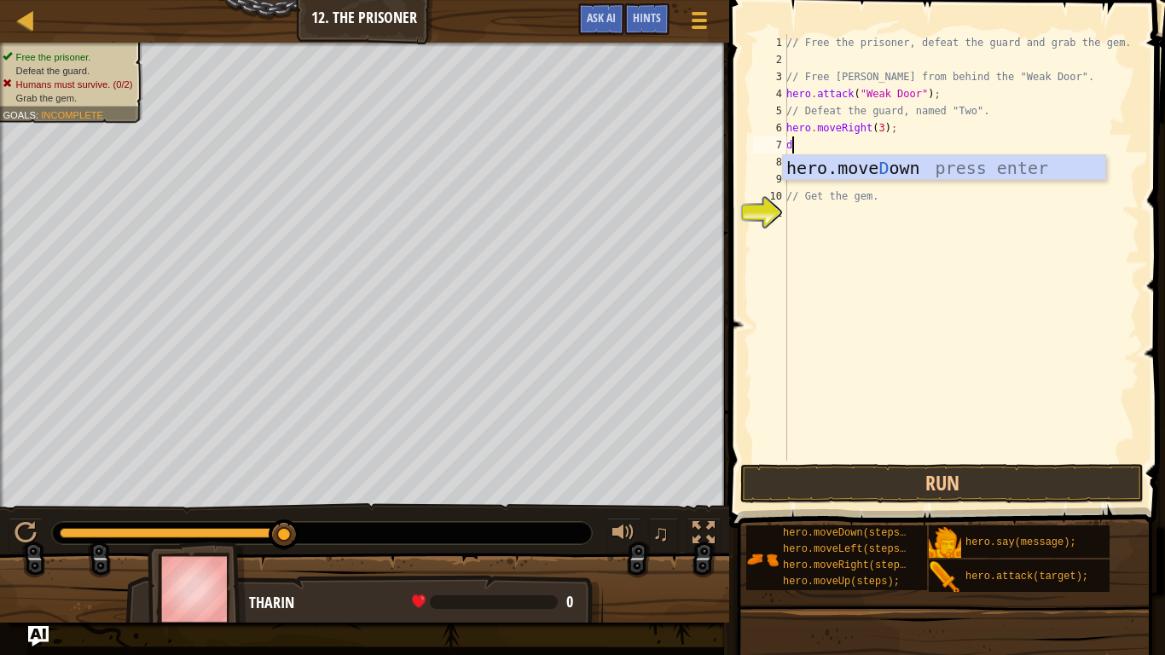
type textarea "do"
click at [862, 171] on div "hero.move Do wn press enter" at bounding box center [944, 193] width 322 height 77
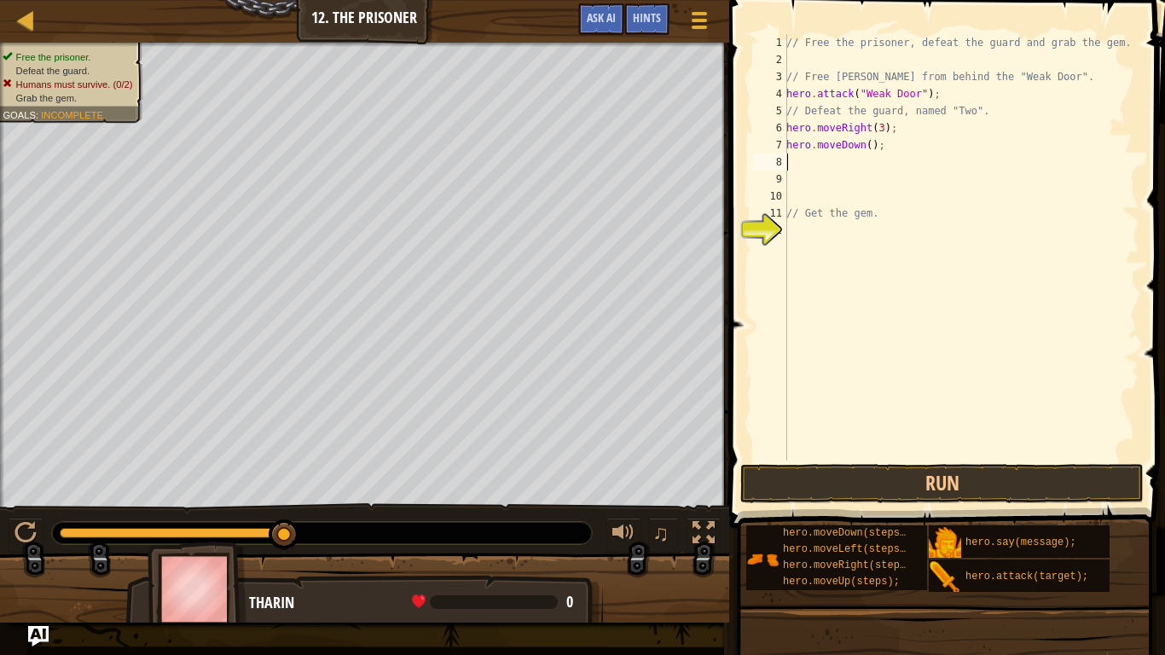
type textarea "3"
click at [865, 150] on div "// Free the prisoner, defeat the guard and grab the gem. // Free Patrick from b…" at bounding box center [961, 264] width 357 height 461
type textarea "hero.moveDown(3);"
click at [872, 478] on button "Run" at bounding box center [941, 483] width 403 height 39
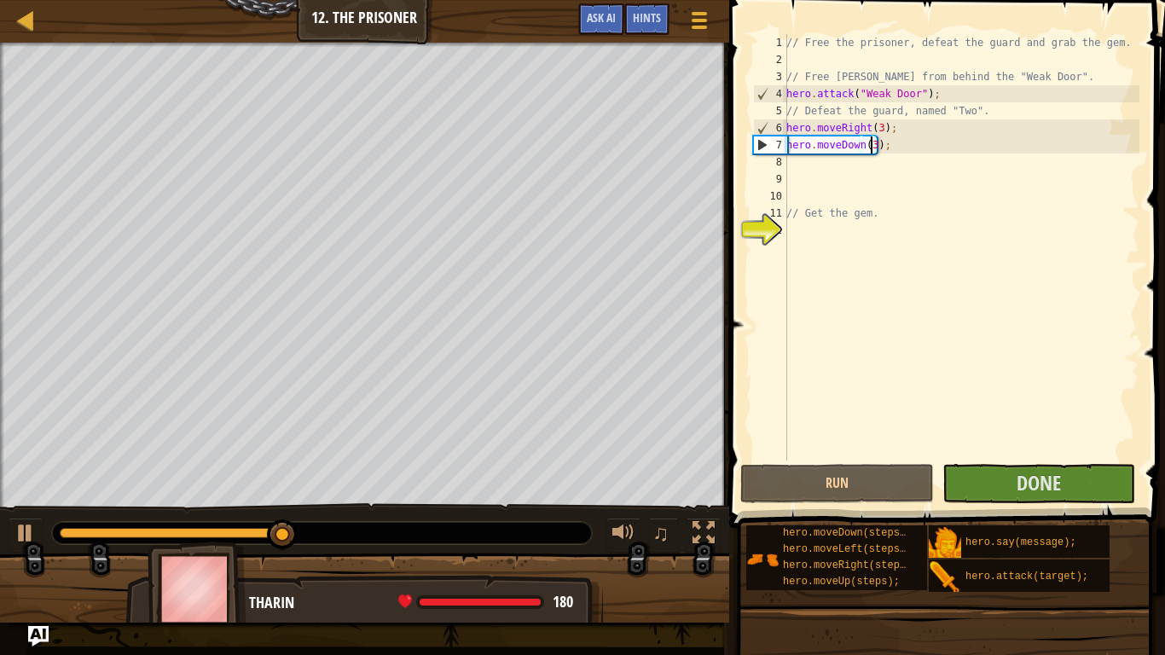
click at [827, 171] on div "// Free the prisoner, defeat the guard and grab the gem. // Free Patrick from b…" at bounding box center [961, 264] width 357 height 461
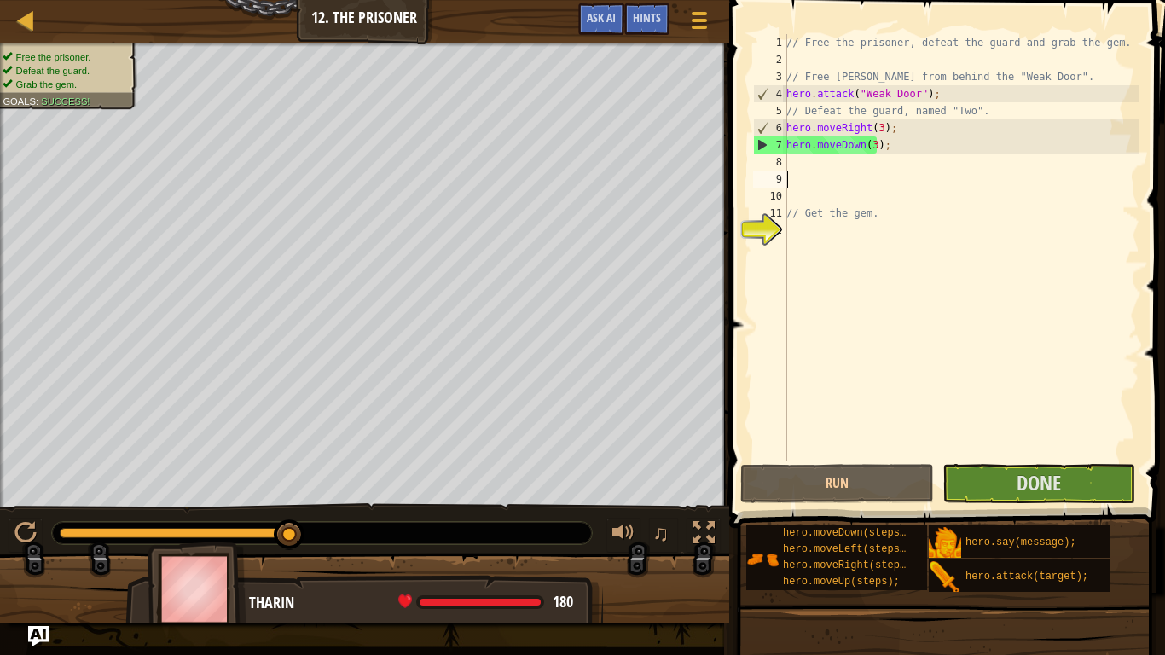
click at [802, 165] on div "// Free the prisoner, defeat the guard and grab the gem. // Free Patrick from b…" at bounding box center [961, 264] width 357 height 461
type textarea "r"
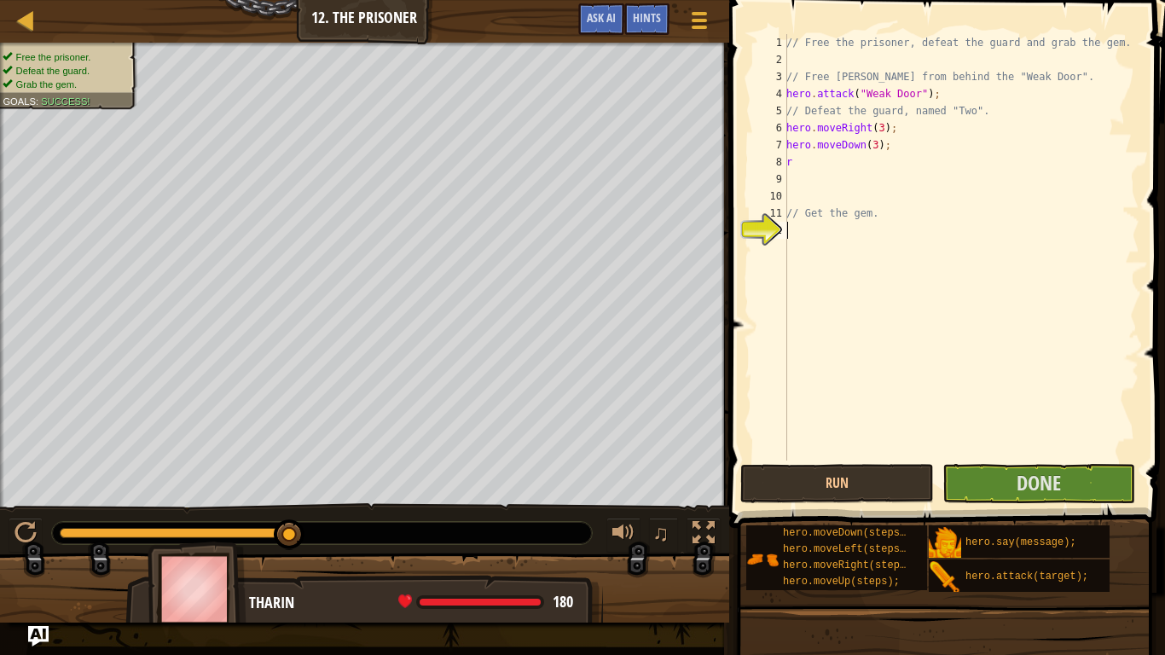
click at [899, 406] on div "// Free the prisoner, defeat the guard and grab the gem. // Free Patrick from b…" at bounding box center [961, 264] width 357 height 461
click at [999, 484] on button "Done" at bounding box center [1039, 483] width 193 height 39
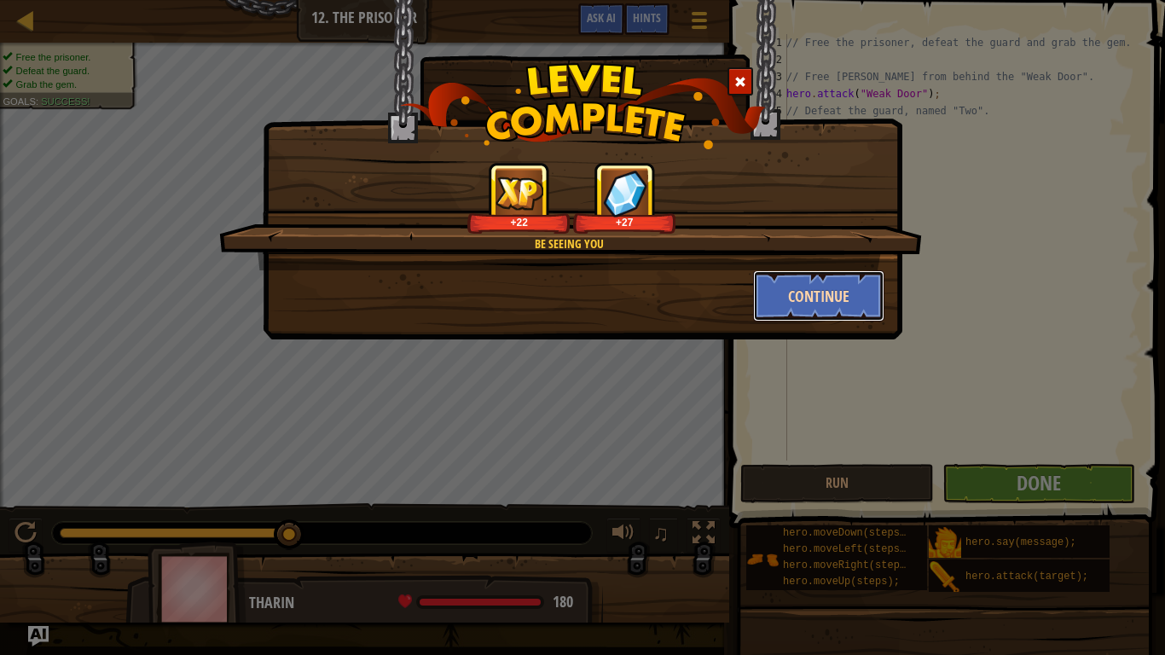
click at [815, 293] on button "Continue" at bounding box center [819, 295] width 132 height 51
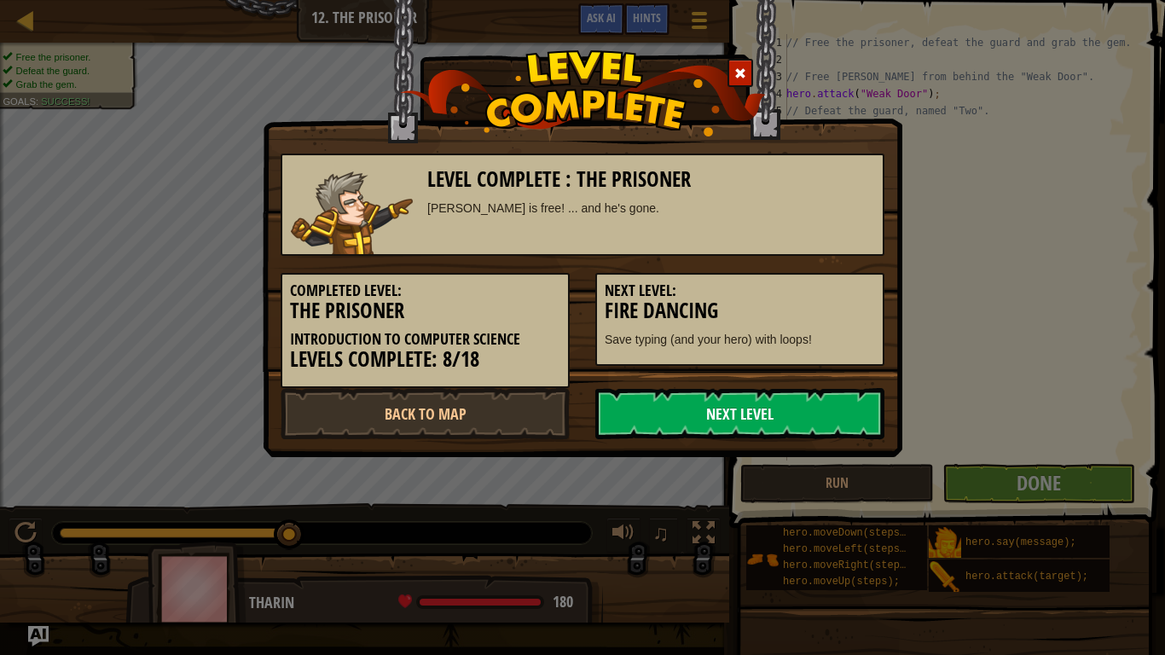
click at [721, 416] on link "Next Level" at bounding box center [739, 413] width 289 height 51
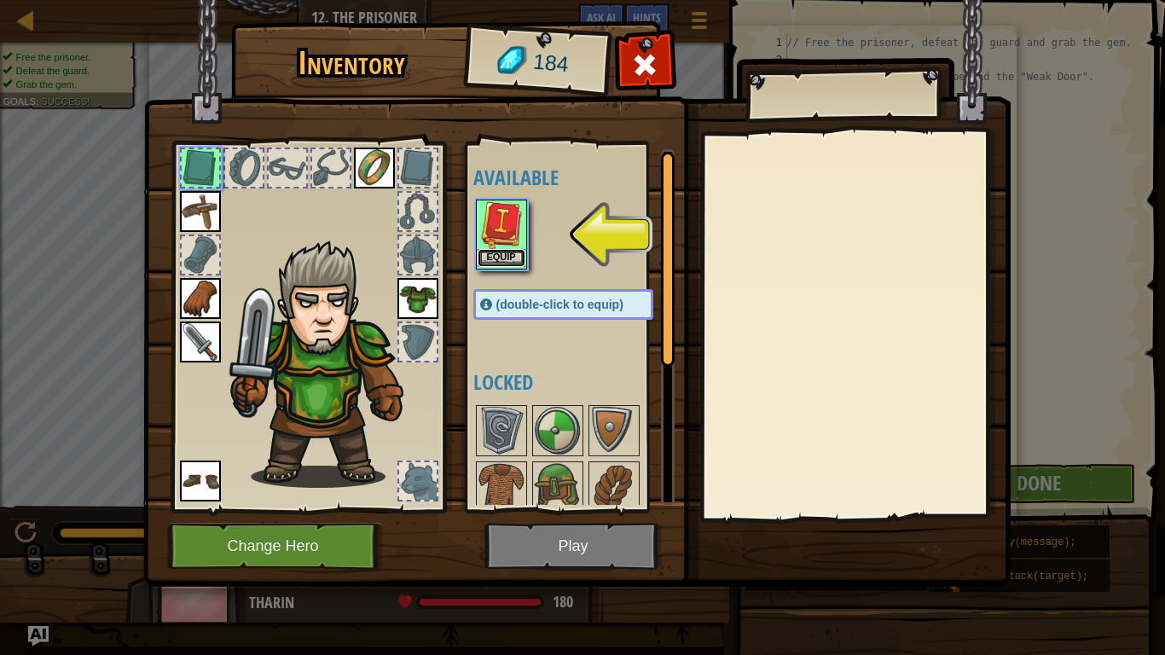
click at [495, 259] on button "Equip" at bounding box center [502, 258] width 48 height 18
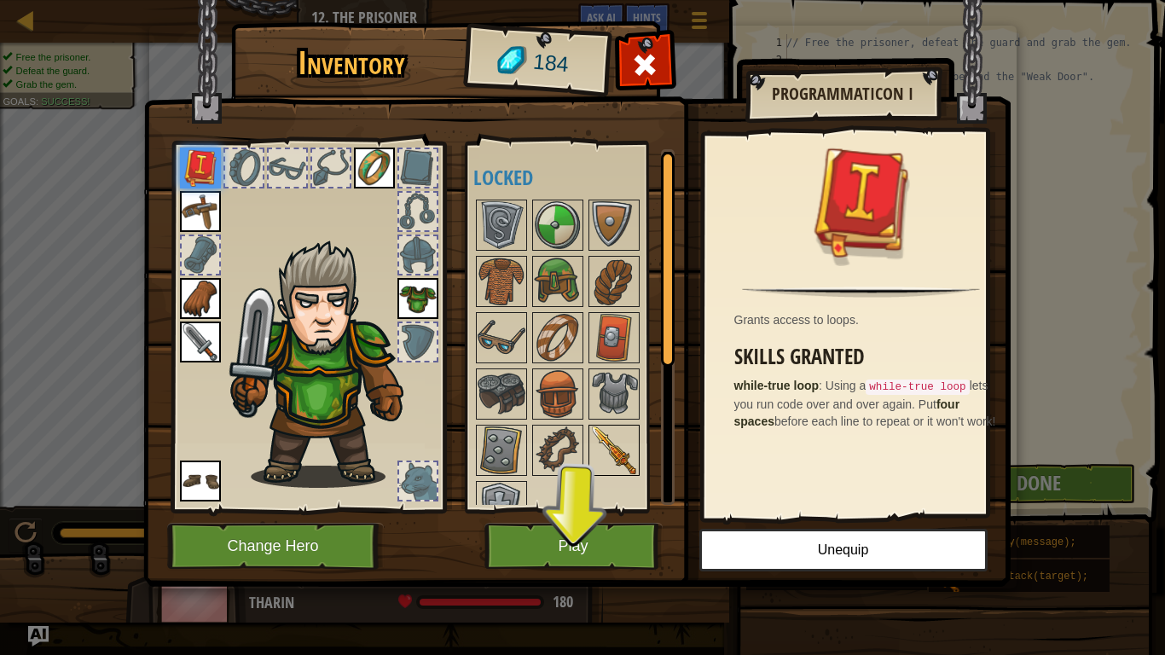
click at [617, 455] on img at bounding box center [614, 450] width 48 height 48
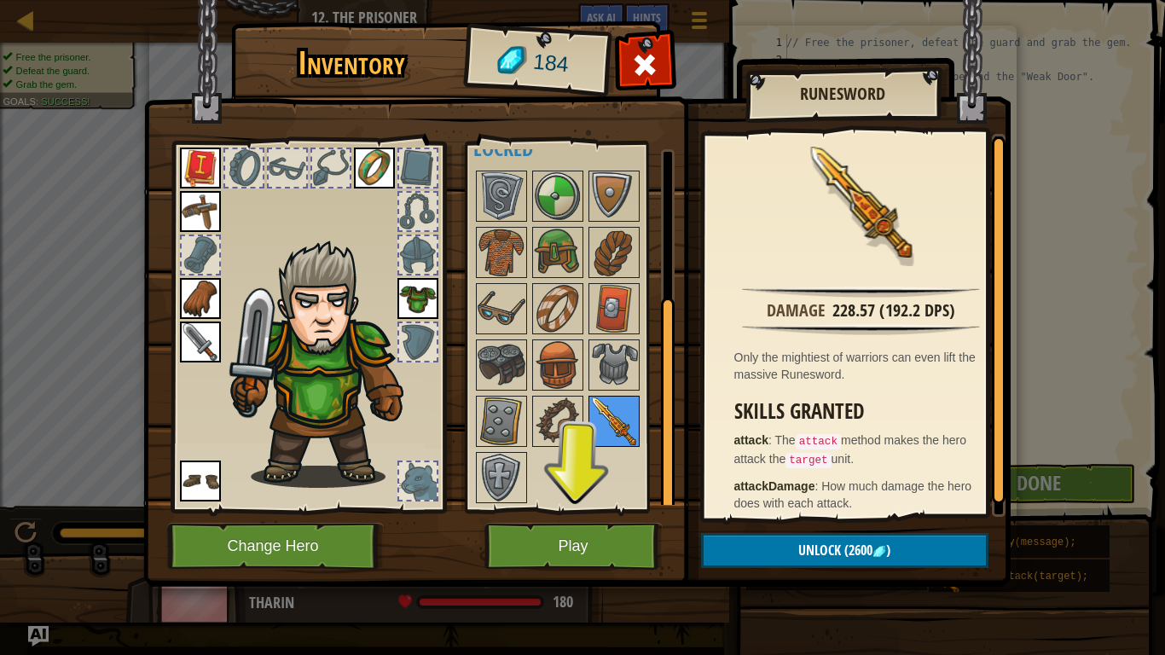
scroll to position [30, 0]
click at [562, 428] on img at bounding box center [558, 421] width 48 height 48
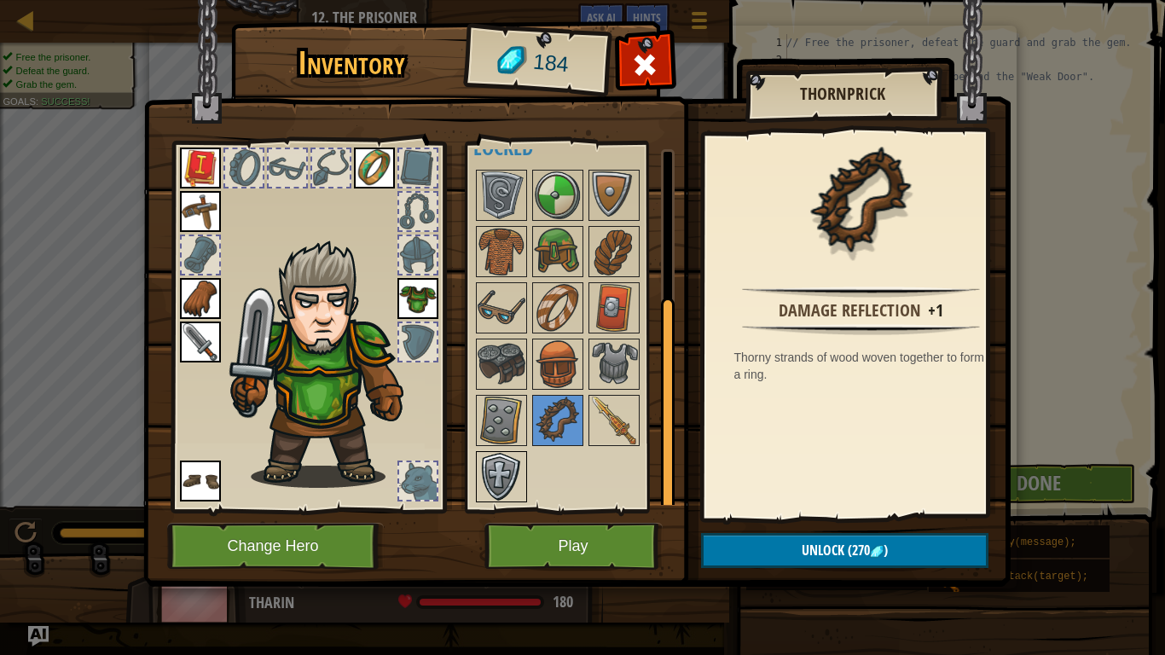
click at [510, 465] on img at bounding box center [502, 477] width 48 height 48
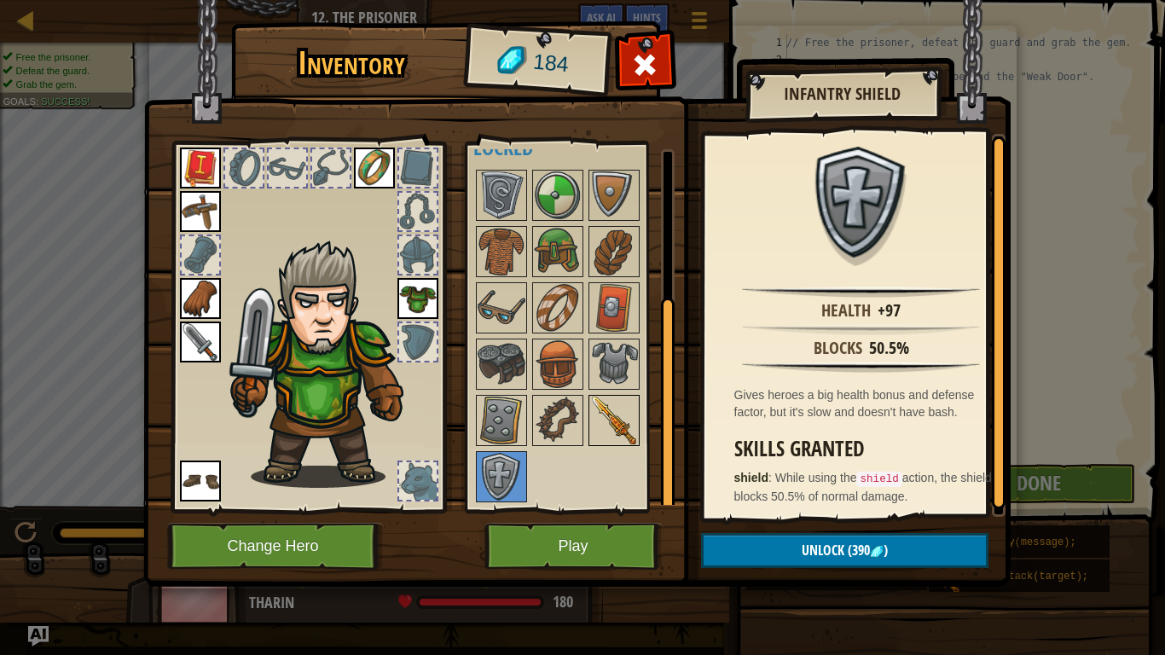
click at [615, 430] on img at bounding box center [614, 421] width 48 height 48
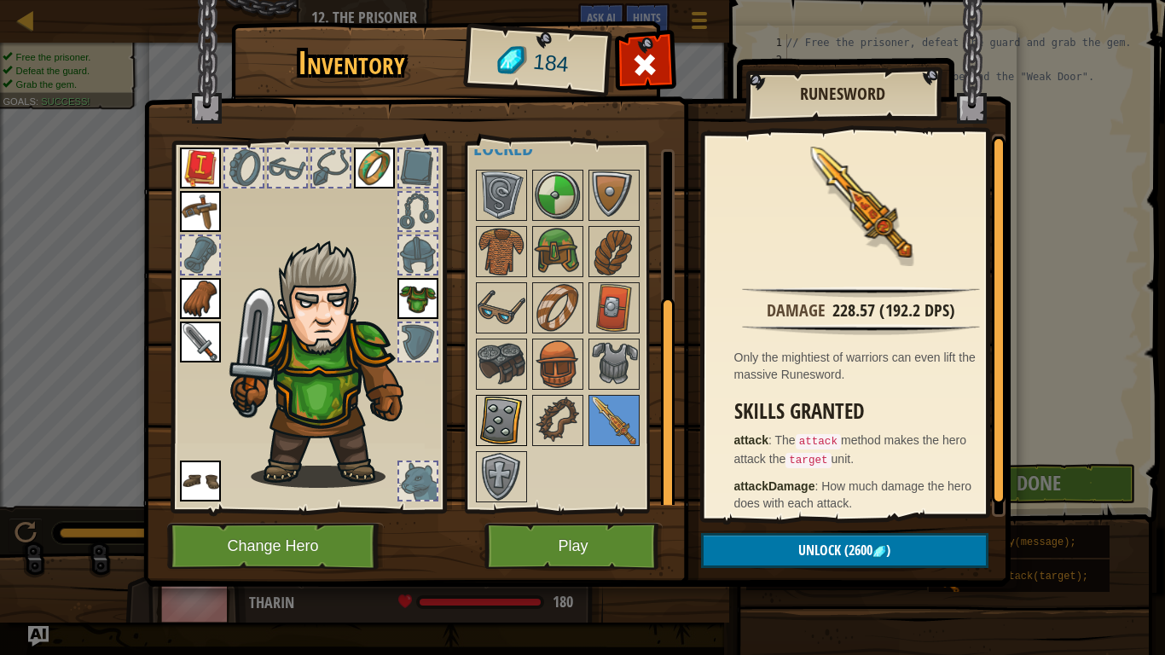
click at [504, 421] on img at bounding box center [502, 421] width 48 height 48
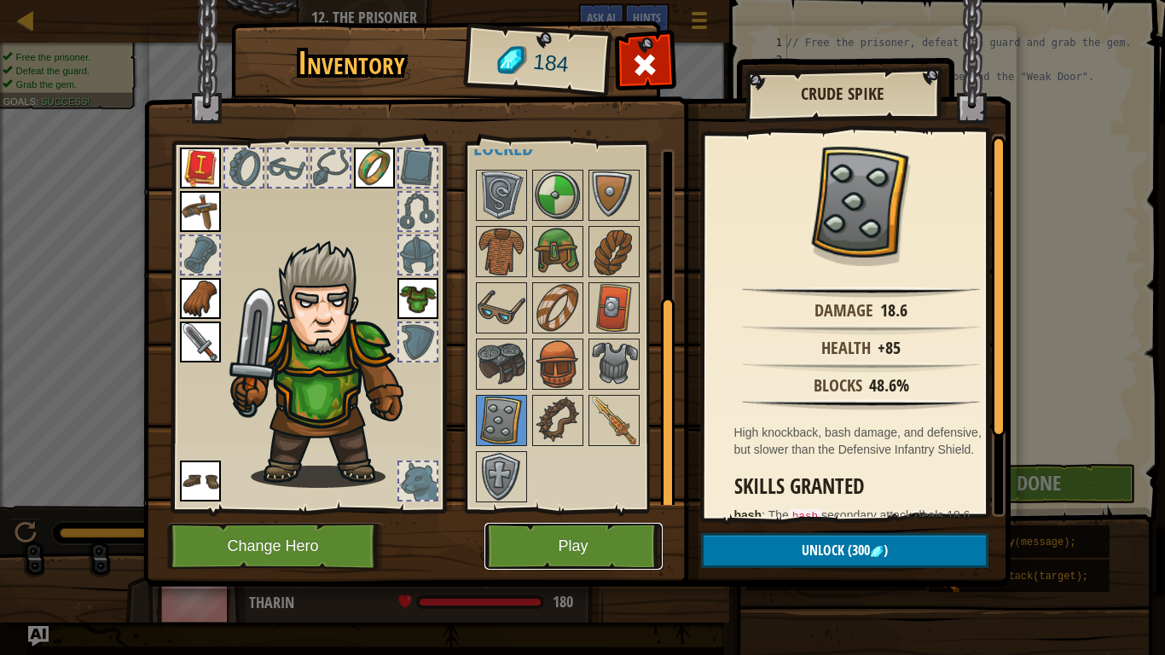
click at [548, 539] on button "Play" at bounding box center [574, 546] width 178 height 47
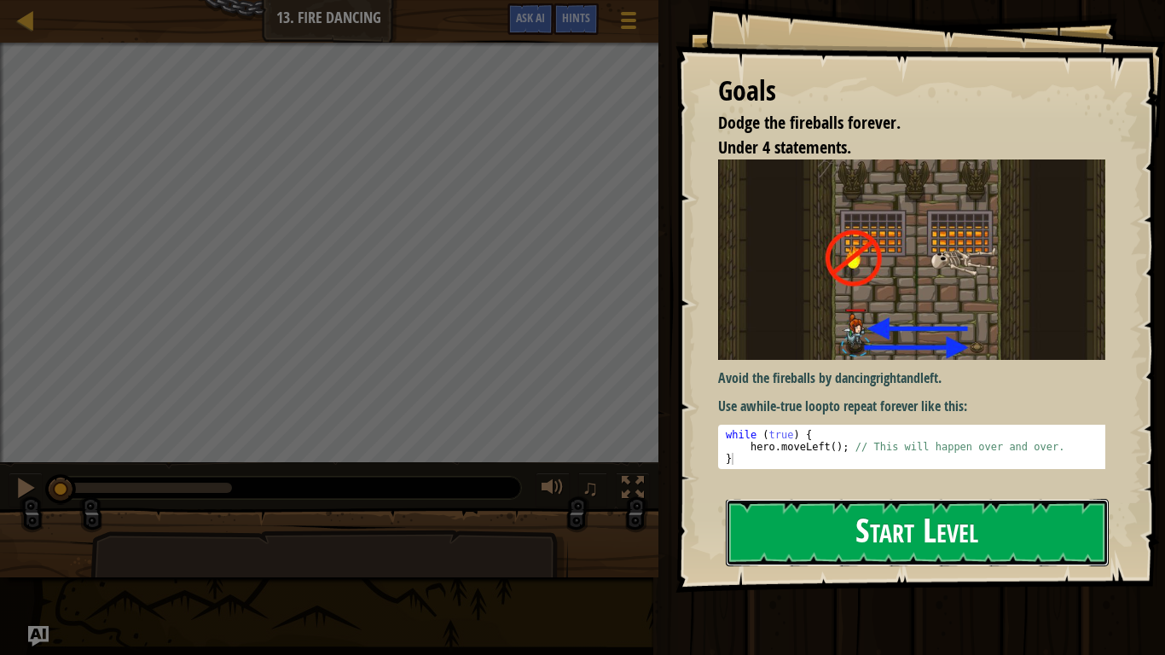
click at [798, 532] on button "Start Level" at bounding box center [917, 532] width 383 height 67
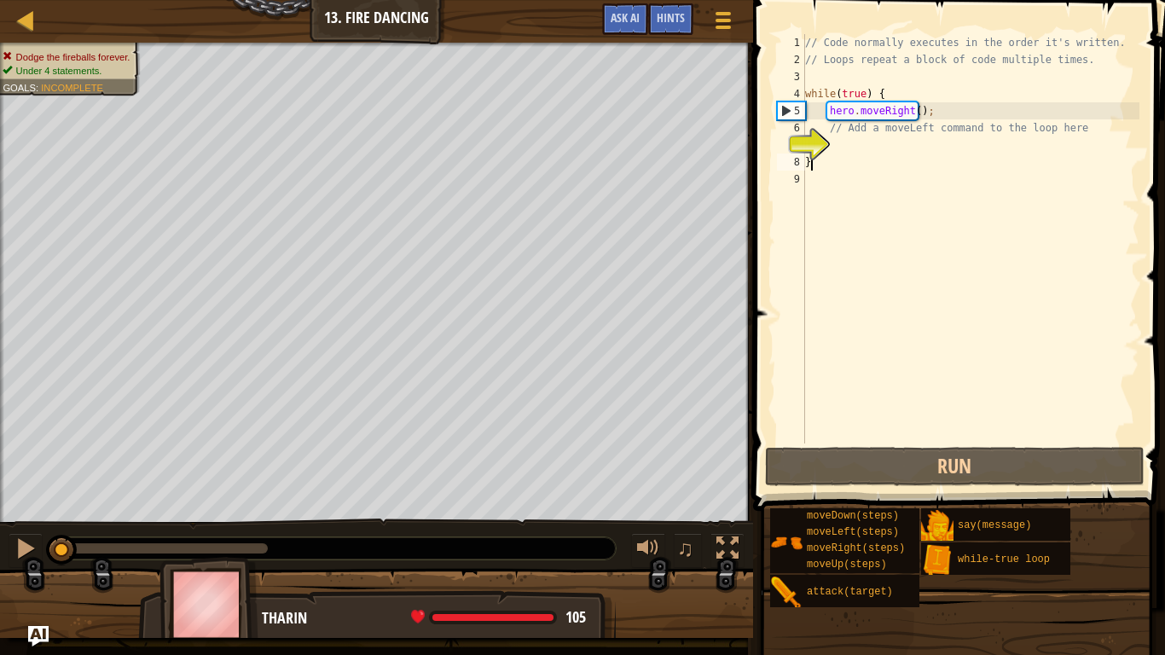
click at [865, 154] on div "// Code normally executes in the order it's written. // Loops repeat a block of…" at bounding box center [971, 256] width 338 height 444
type textarea "}"
click at [862, 148] on div "// Code normally executes in the order it's written. // Loops repeat a block of…" at bounding box center [971, 256] width 338 height 444
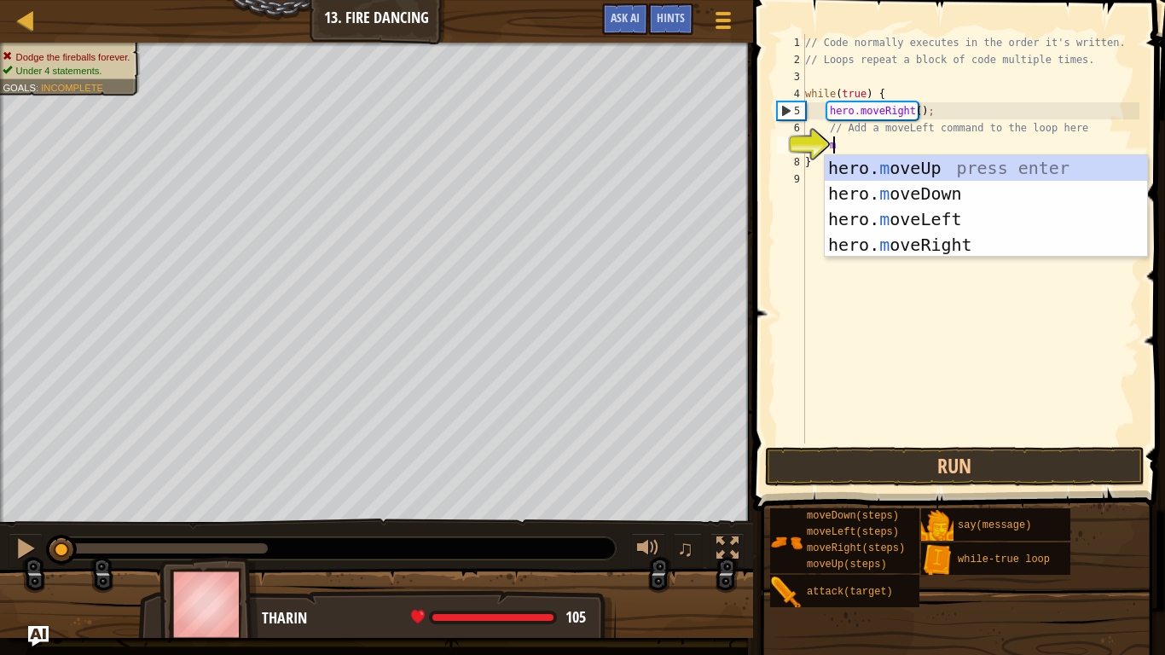
type textarea "mo"
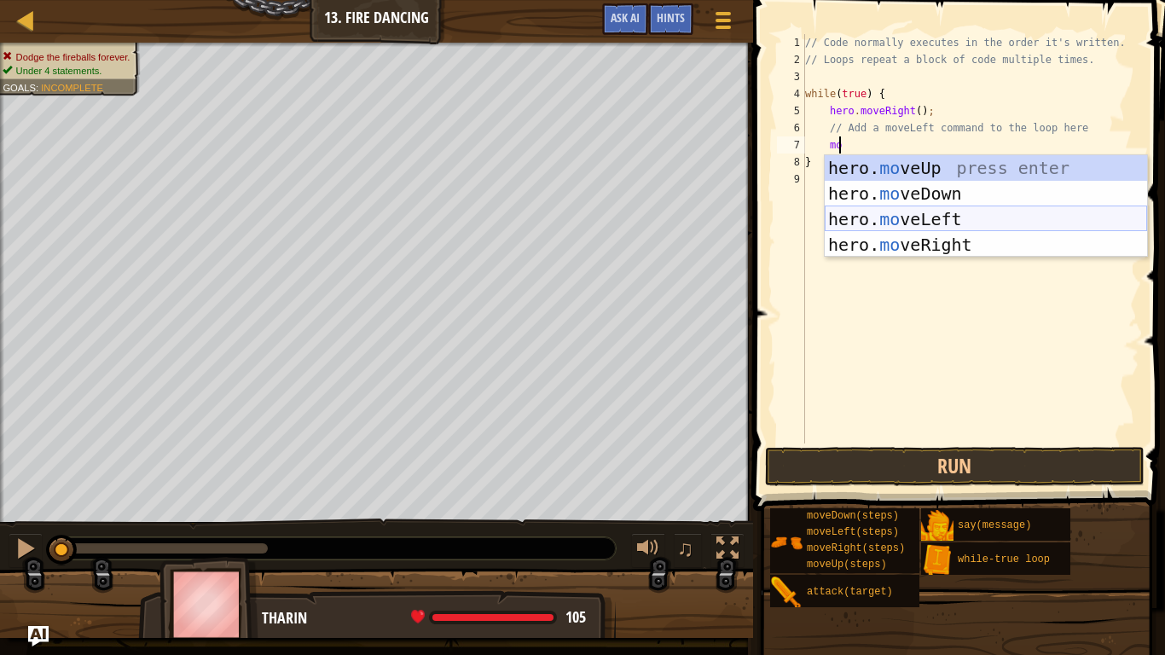
click at [913, 218] on div "hero. mo veUp press enter hero. mo veDown press enter hero. mo veLeft press ent…" at bounding box center [986, 232] width 322 height 154
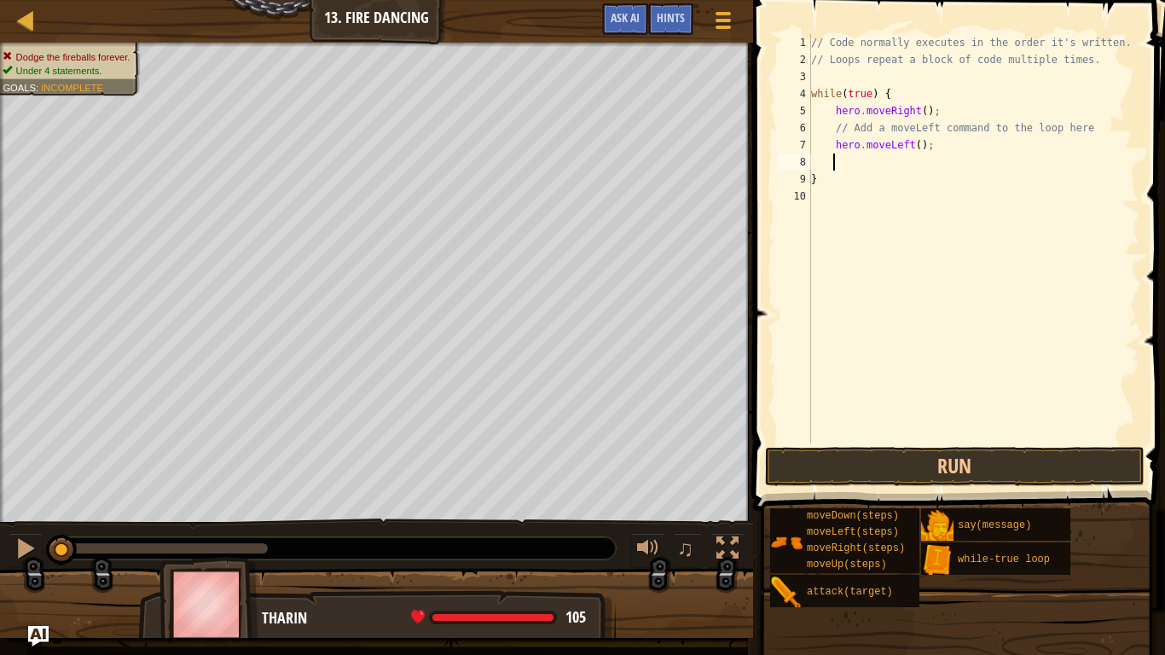
scroll to position [8, 1]
click at [828, 466] on button "Run" at bounding box center [955, 466] width 380 height 39
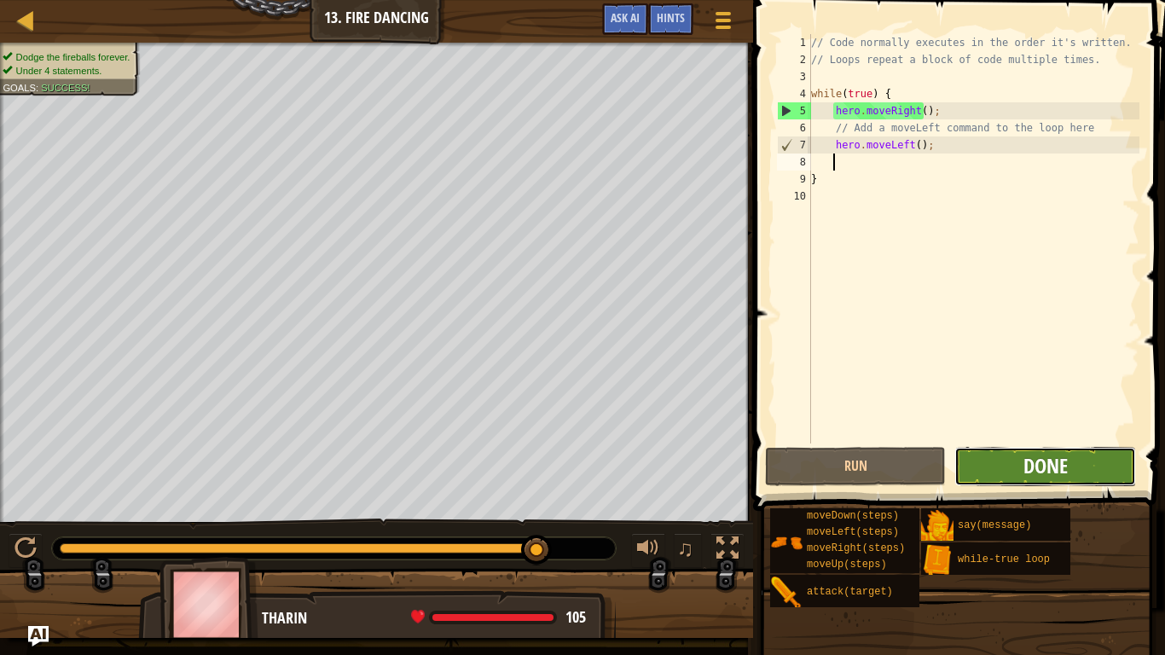
click at [1023, 467] on button "Done" at bounding box center [1045, 466] width 181 height 39
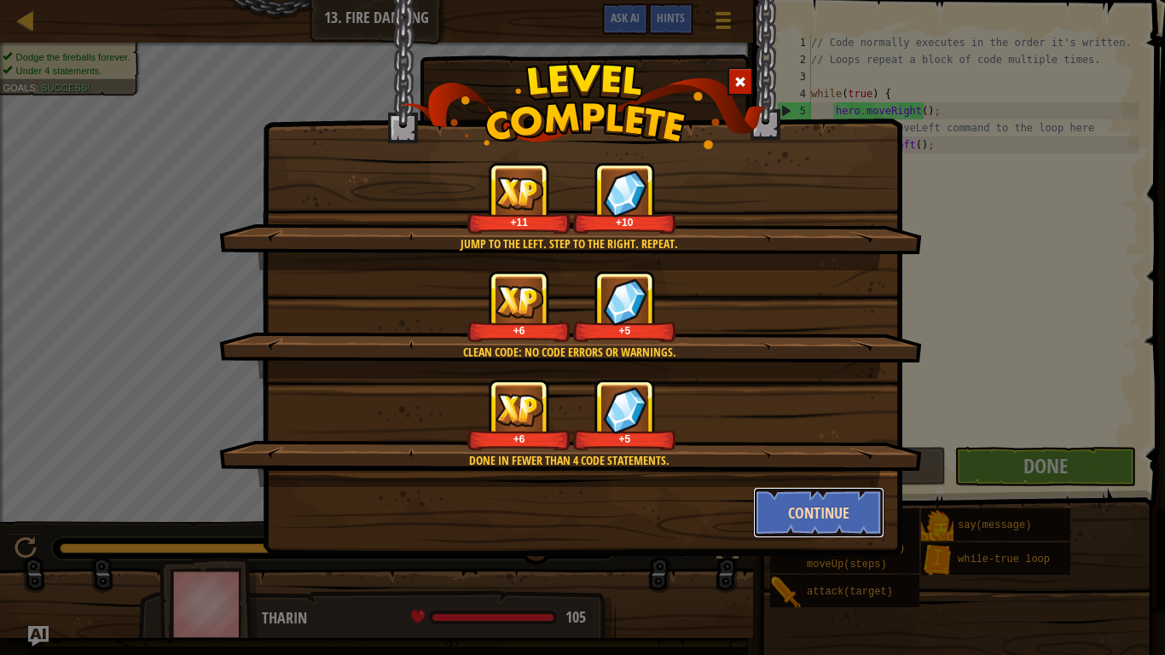
click at [823, 517] on button "Continue" at bounding box center [819, 512] width 132 height 51
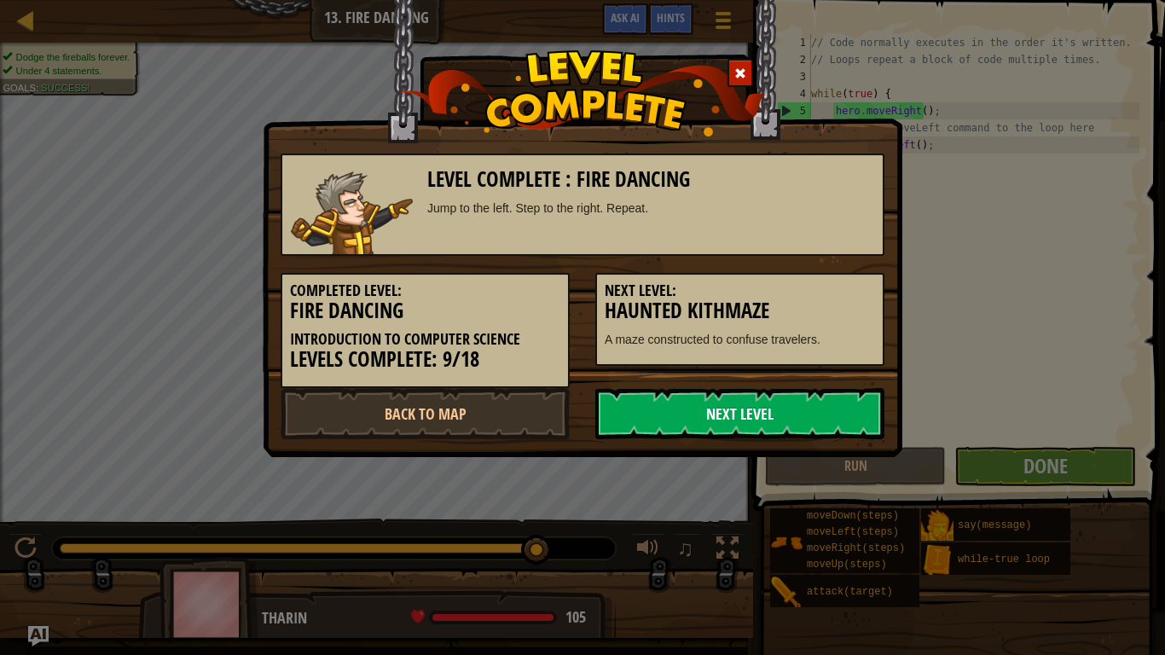
click at [692, 413] on link "Next Level" at bounding box center [739, 413] width 289 height 51
click at [671, 415] on link "Next Level" at bounding box center [739, 413] width 289 height 51
click at [711, 410] on link "Next Level" at bounding box center [739, 413] width 289 height 51
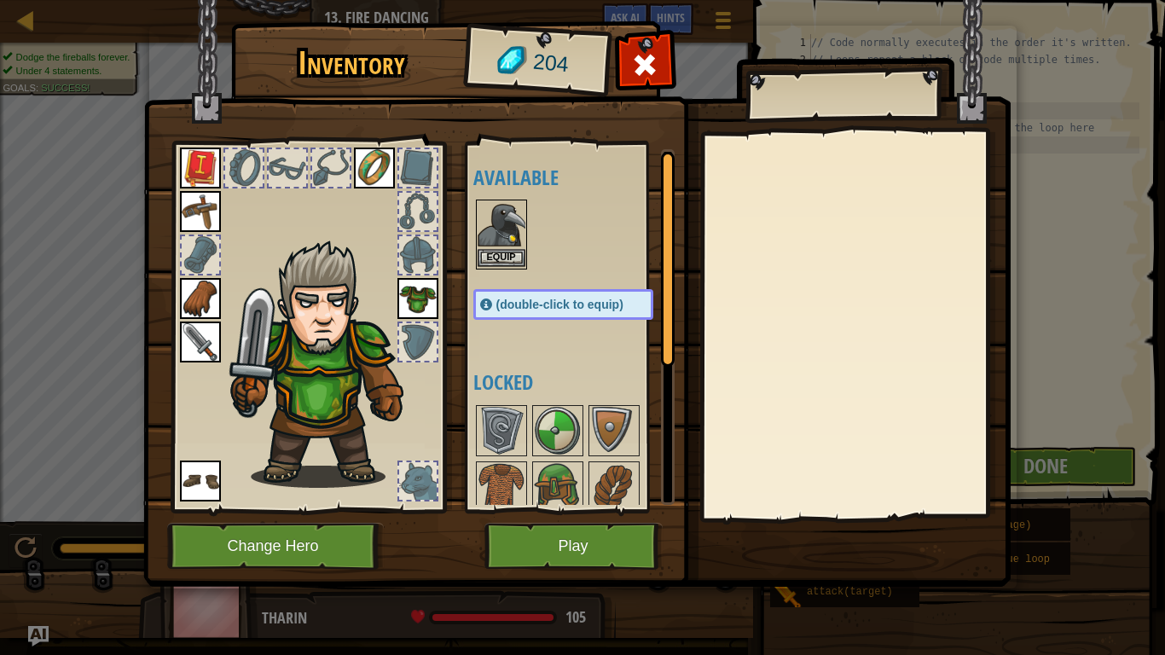
click at [491, 216] on img at bounding box center [502, 225] width 48 height 48
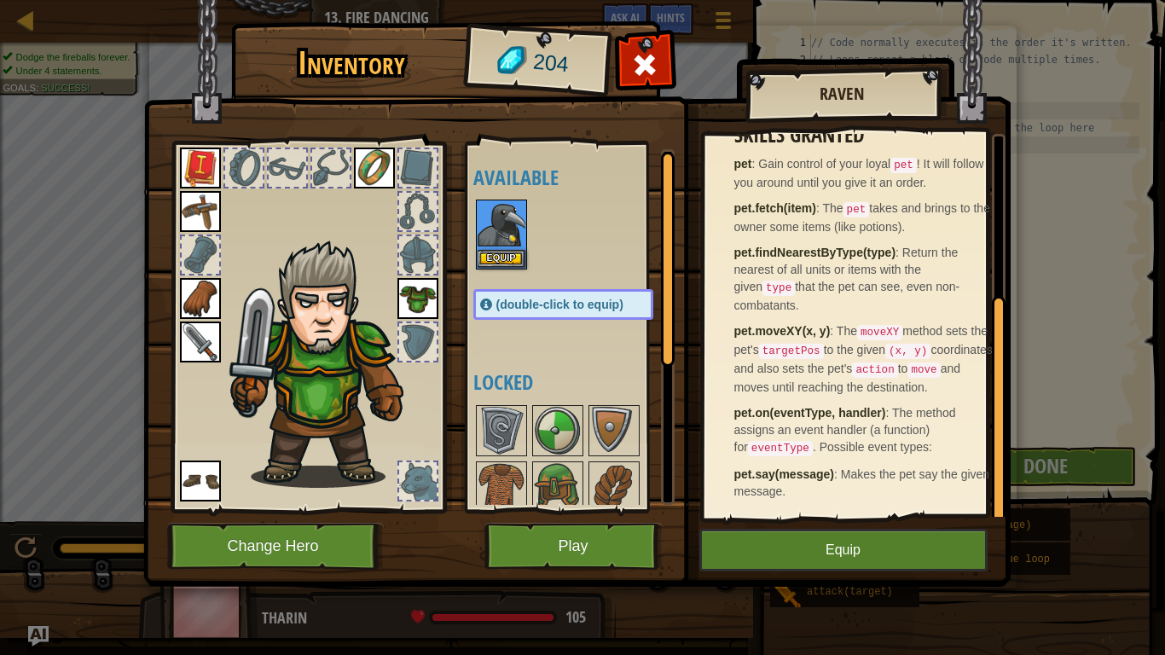
scroll to position [0, 0]
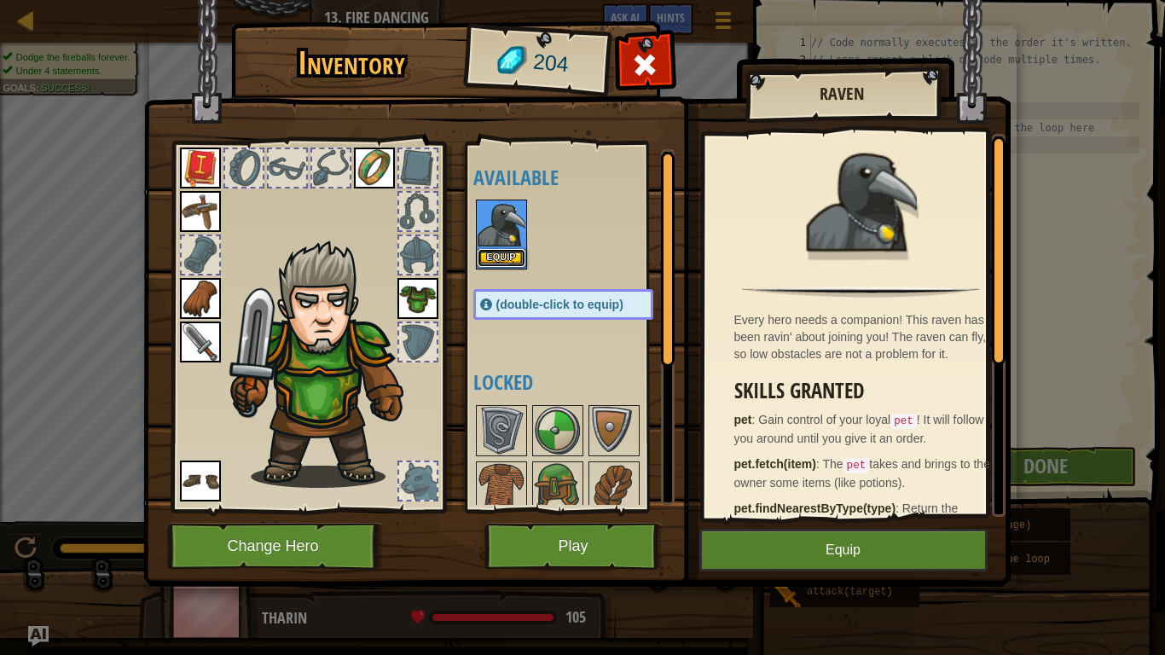
click at [490, 254] on button "Equip" at bounding box center [502, 258] width 48 height 18
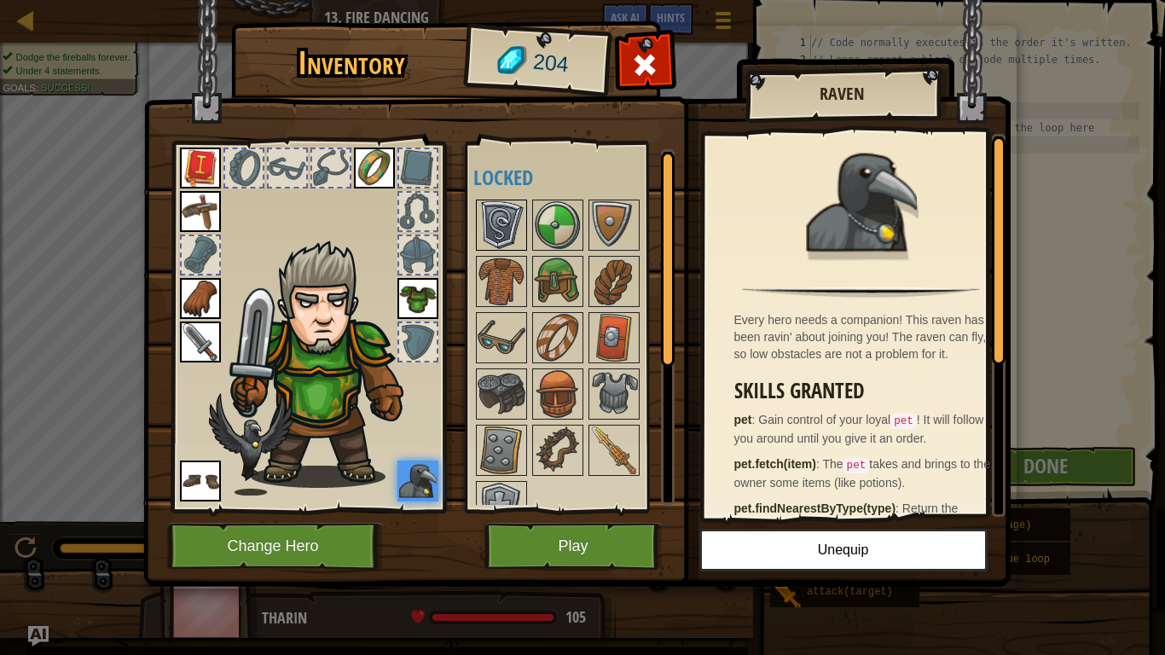
click at [499, 220] on img at bounding box center [502, 225] width 48 height 48
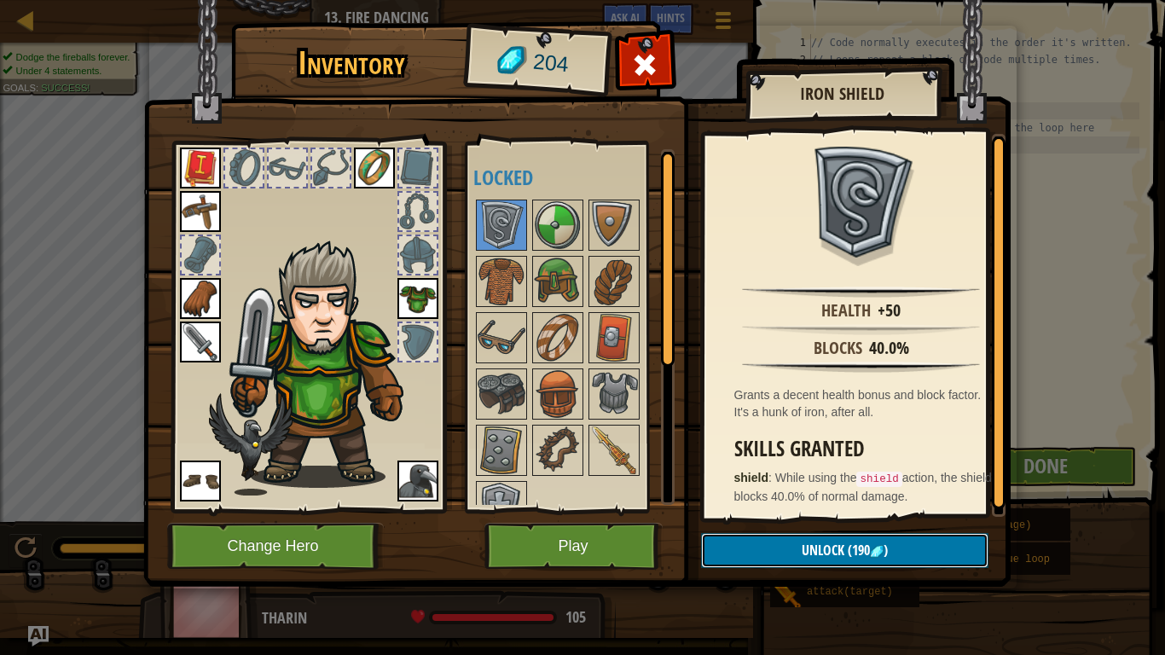
click at [792, 539] on button "Unlock (190 )" at bounding box center [844, 550] width 287 height 35
click at [775, 539] on button "Confirm" at bounding box center [844, 550] width 287 height 35
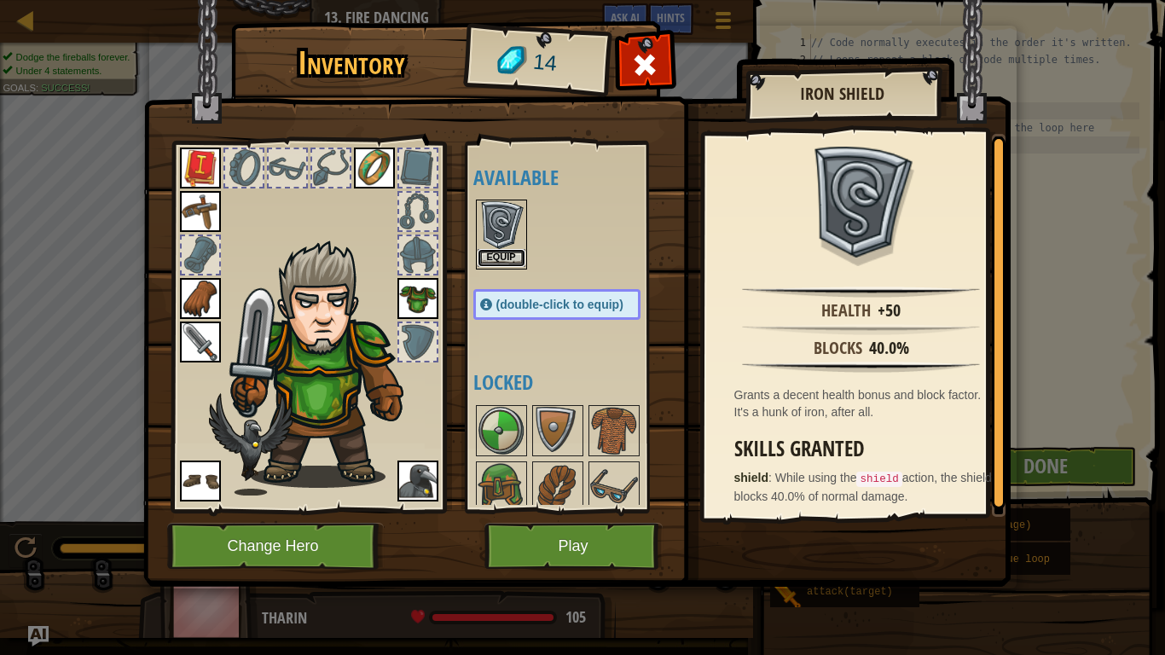
click at [504, 256] on button "Equip" at bounding box center [502, 258] width 48 height 18
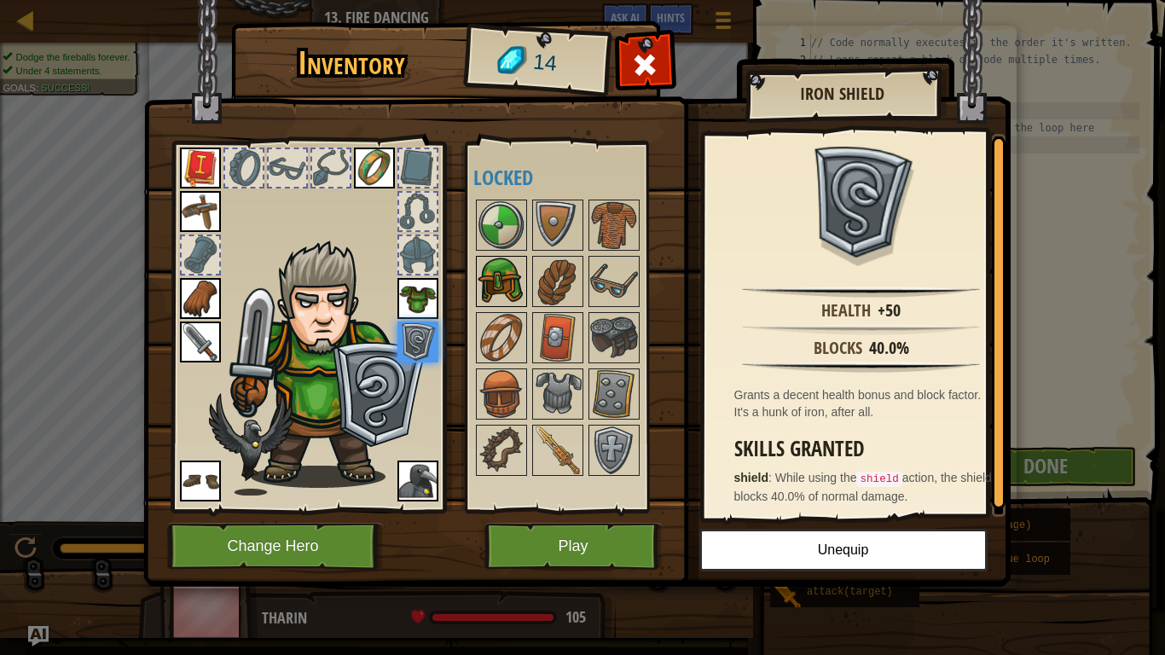
click at [492, 270] on img at bounding box center [502, 282] width 48 height 48
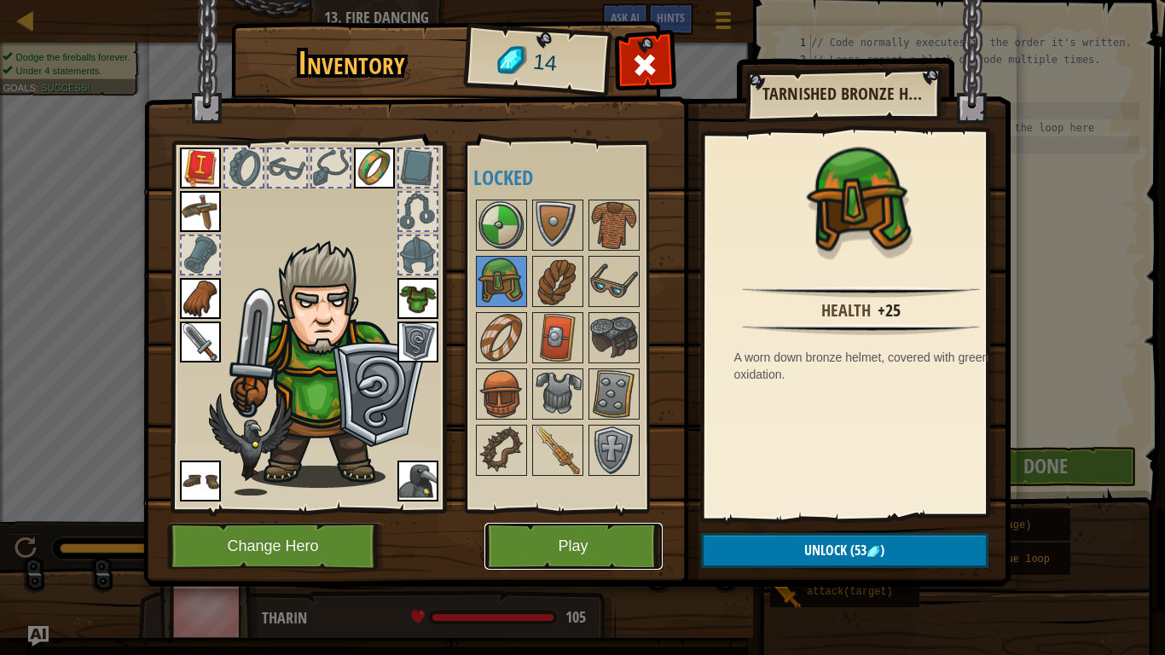
click at [583, 539] on button "Play" at bounding box center [574, 546] width 178 height 47
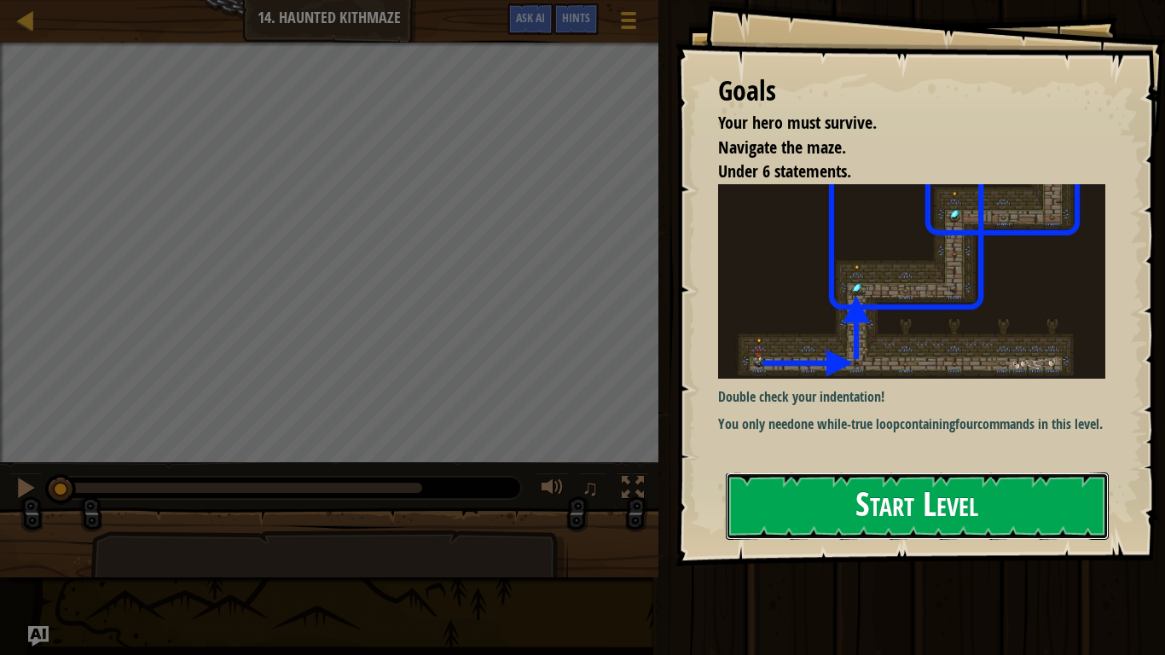
click at [856, 503] on button "Start Level" at bounding box center [917, 506] width 383 height 67
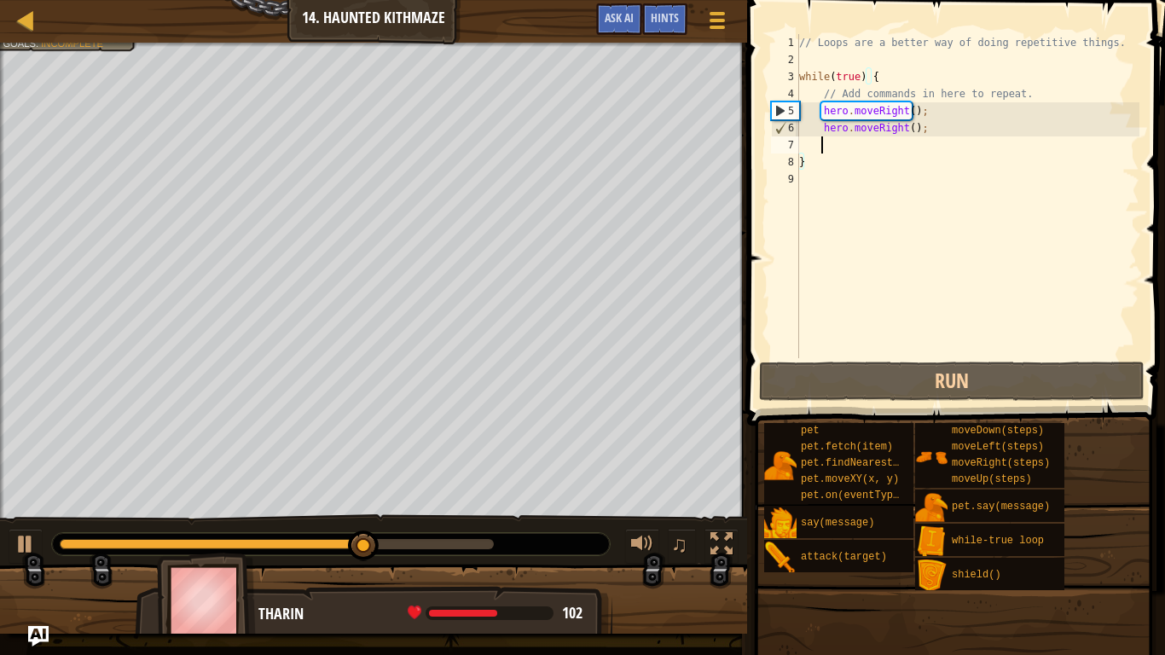
click at [855, 145] on div "// Loops are a better way of doing repetitive things. while ( true ) { // Add c…" at bounding box center [968, 213] width 344 height 358
click at [805, 144] on div "// Loops are a better way of doing repetitive things. while ( true ) { // Add c…" at bounding box center [968, 213] width 344 height 358
click at [798, 149] on div "7" at bounding box center [785, 144] width 28 height 17
type textarea "}"
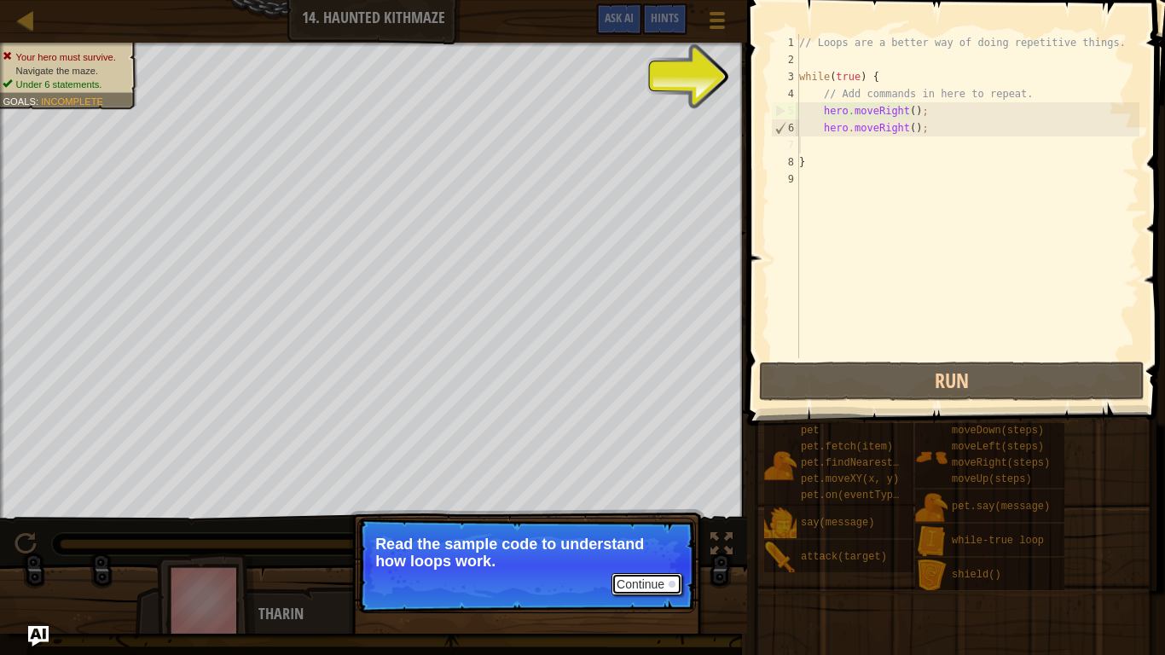
click at [653, 539] on button "Continue" at bounding box center [647, 584] width 71 height 22
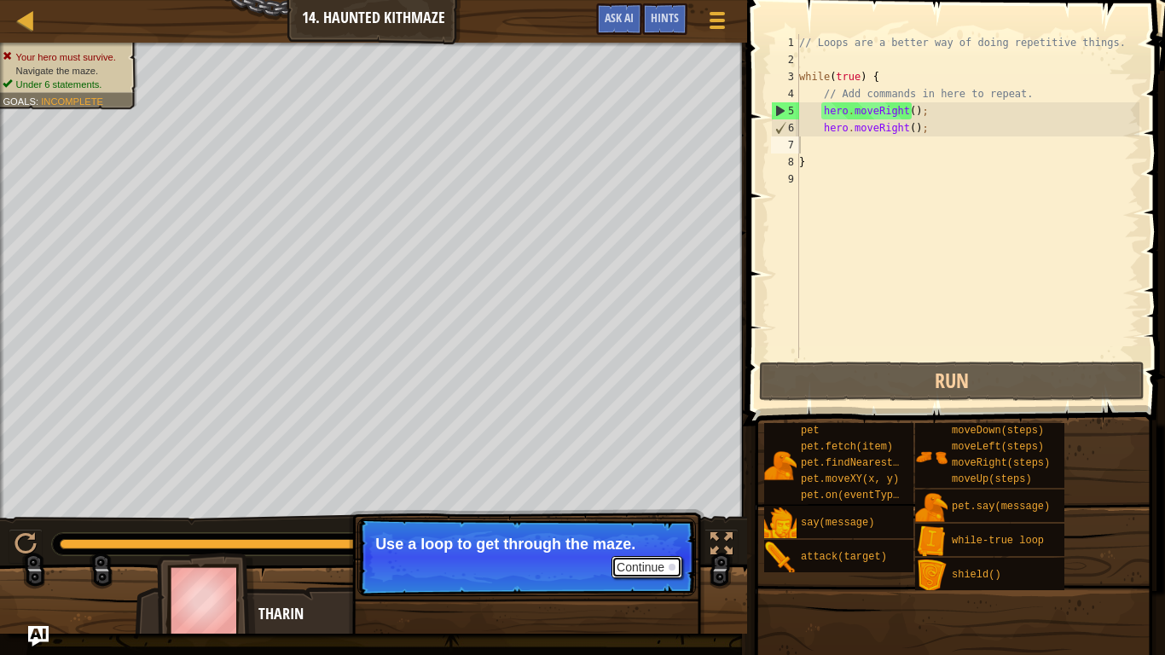
click at [643, 539] on button "Continue" at bounding box center [647, 567] width 71 height 22
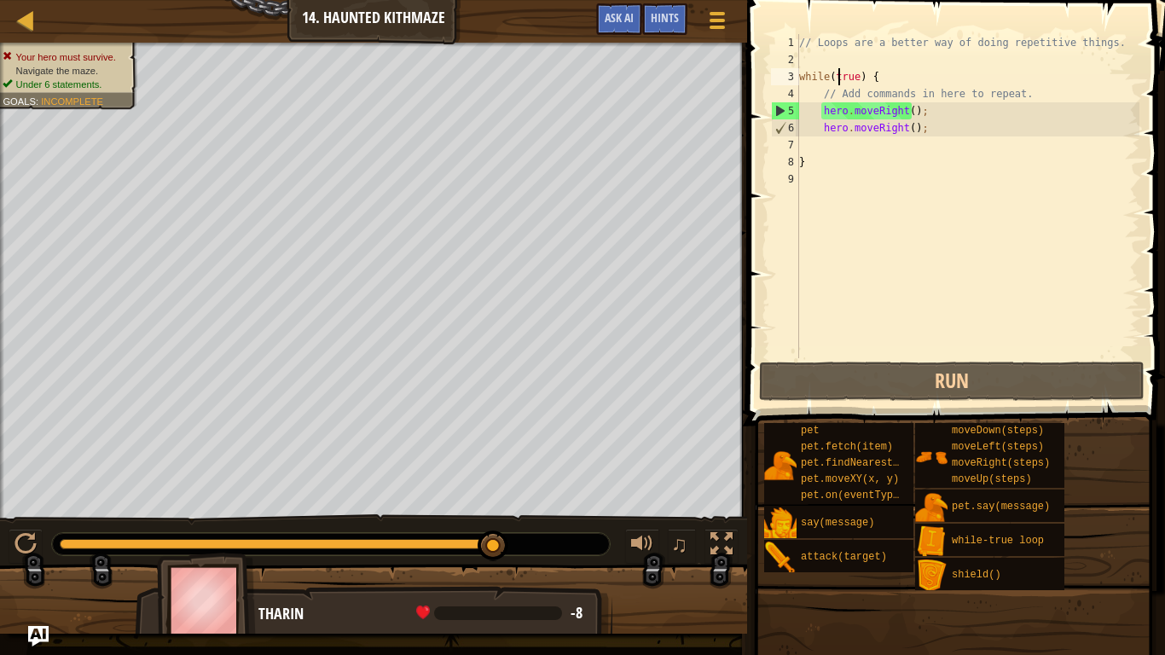
click at [839, 73] on div "// Loops are a better way of doing repetitive things. while ( true ) { // Add c…" at bounding box center [968, 213] width 344 height 358
type textarea "while(true) {"
click at [826, 146] on div "// Loops are a better way of doing repetitive things. while ( true ) { // Add c…" at bounding box center [968, 213] width 344 height 358
click at [798, 144] on div "7" at bounding box center [785, 144] width 28 height 17
type textarea "}"
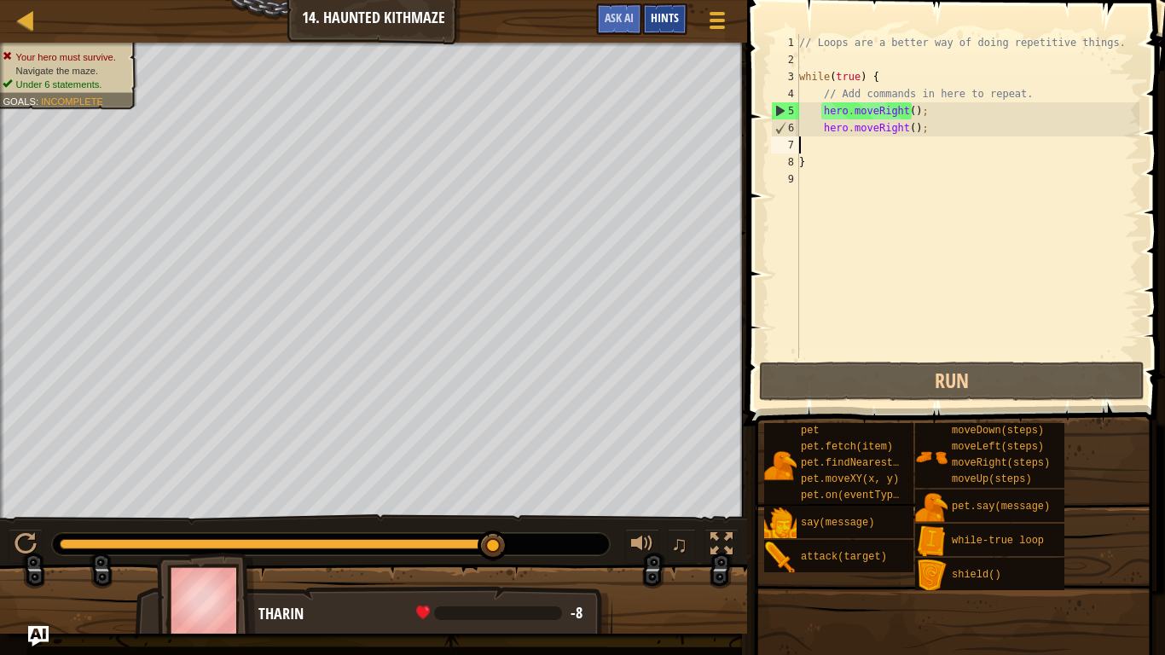
click at [670, 14] on span "Hints" at bounding box center [665, 17] width 28 height 16
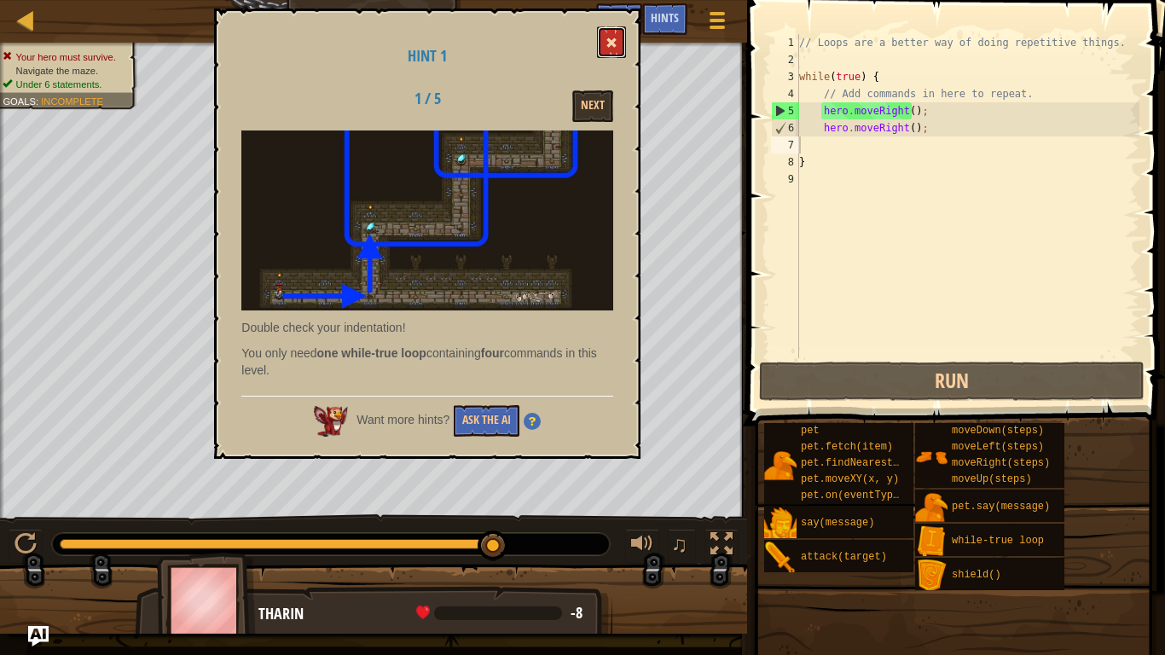
click at [607, 46] on span at bounding box center [612, 43] width 12 height 12
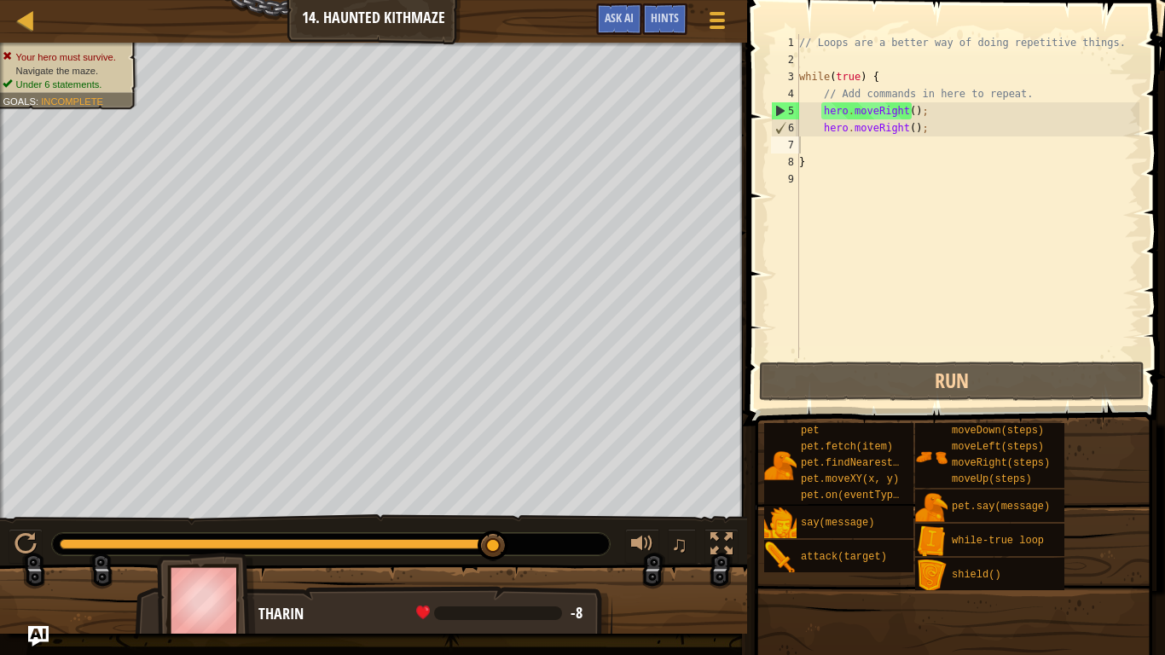
click at [902, 127] on div "// Loops are a better way of doing repetitive things. while ( true ) { // Add c…" at bounding box center [968, 213] width 344 height 358
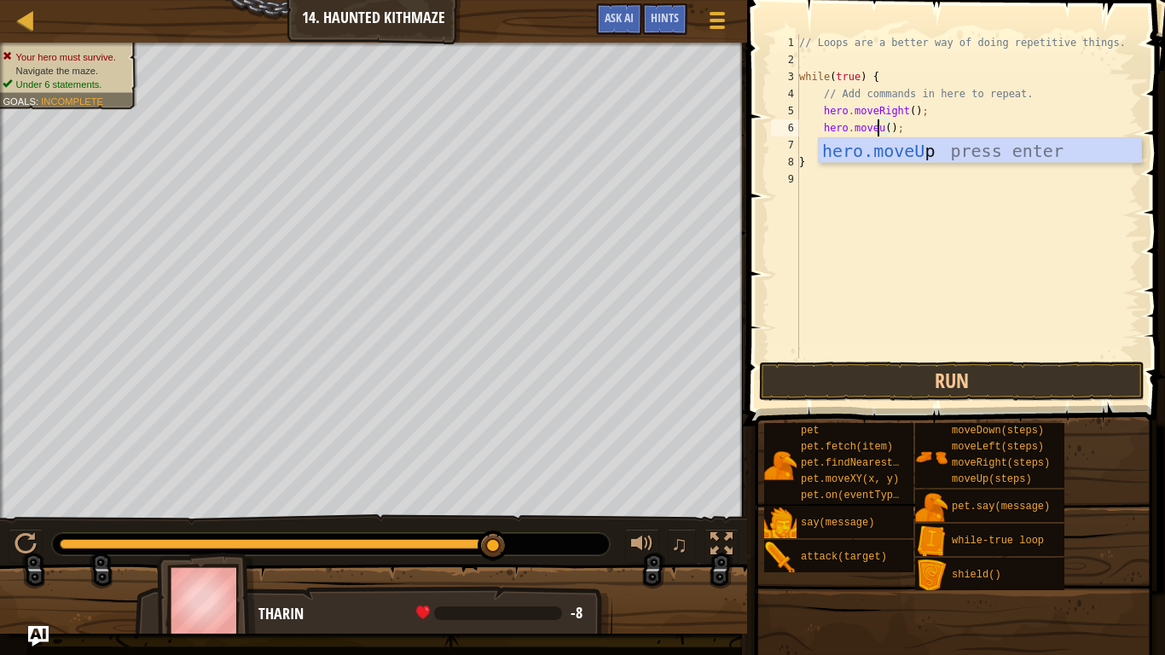
type textarea "hero.moveup();"
click at [906, 212] on div "// Loops are a better way of doing repetitive things. while ( true ) { // Add c…" at bounding box center [968, 213] width 344 height 358
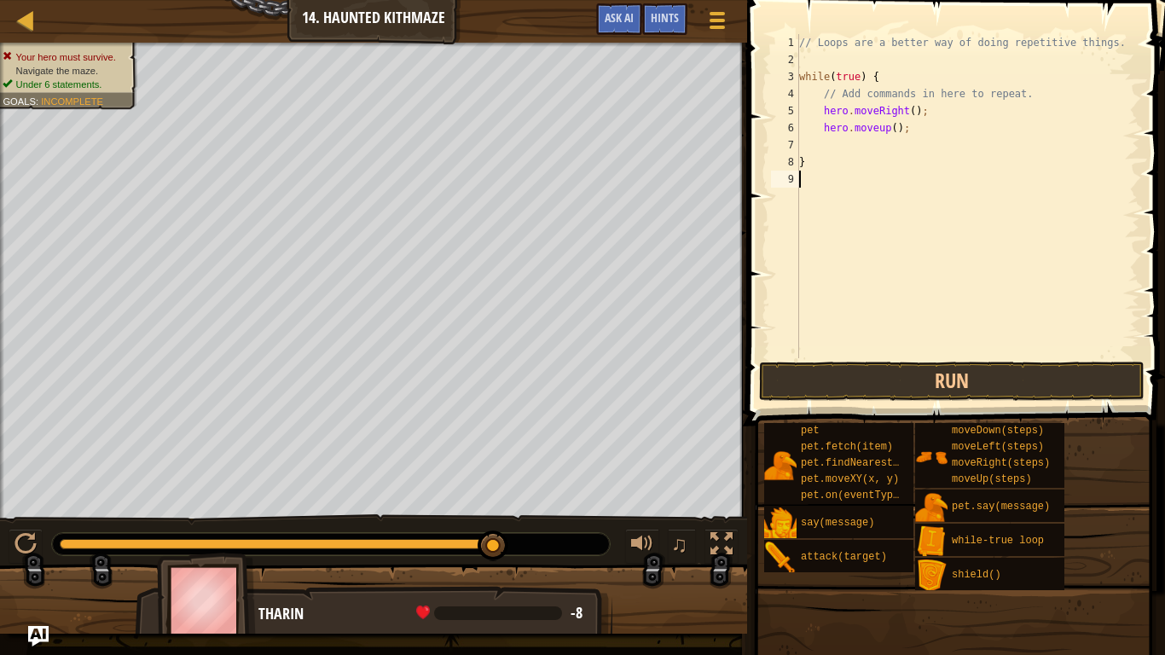
scroll to position [8, 0]
click at [876, 385] on button "Run" at bounding box center [952, 381] width 386 height 39
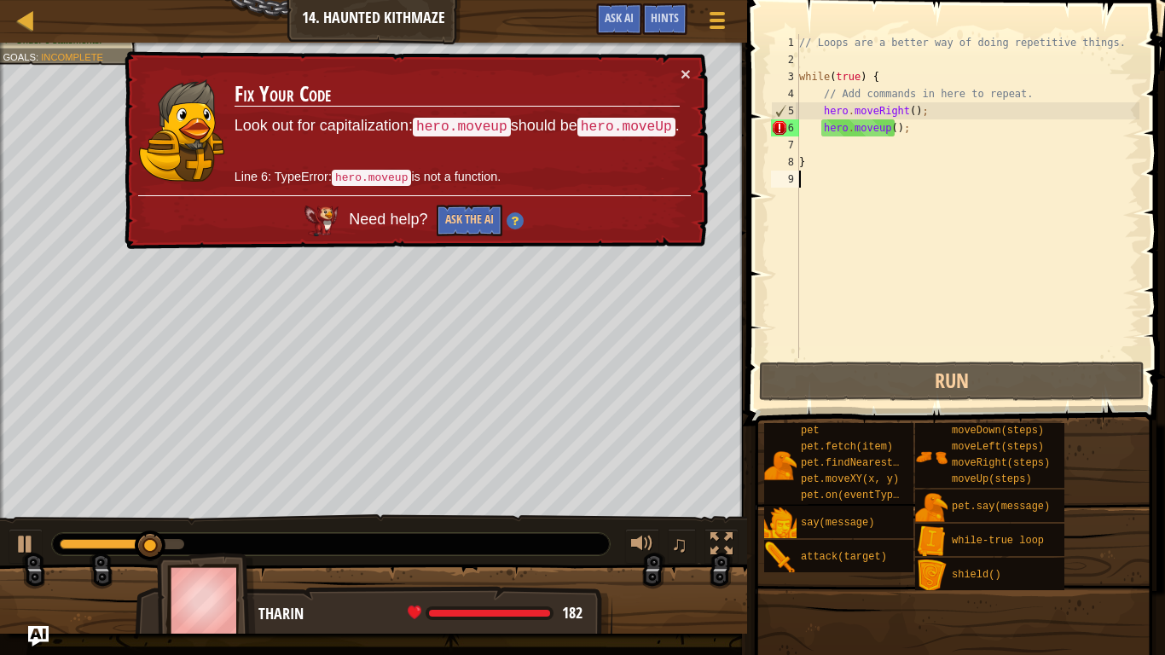
click at [873, 129] on div "// Loops are a better way of doing repetitive things. while ( true ) { // Add c…" at bounding box center [968, 213] width 344 height 358
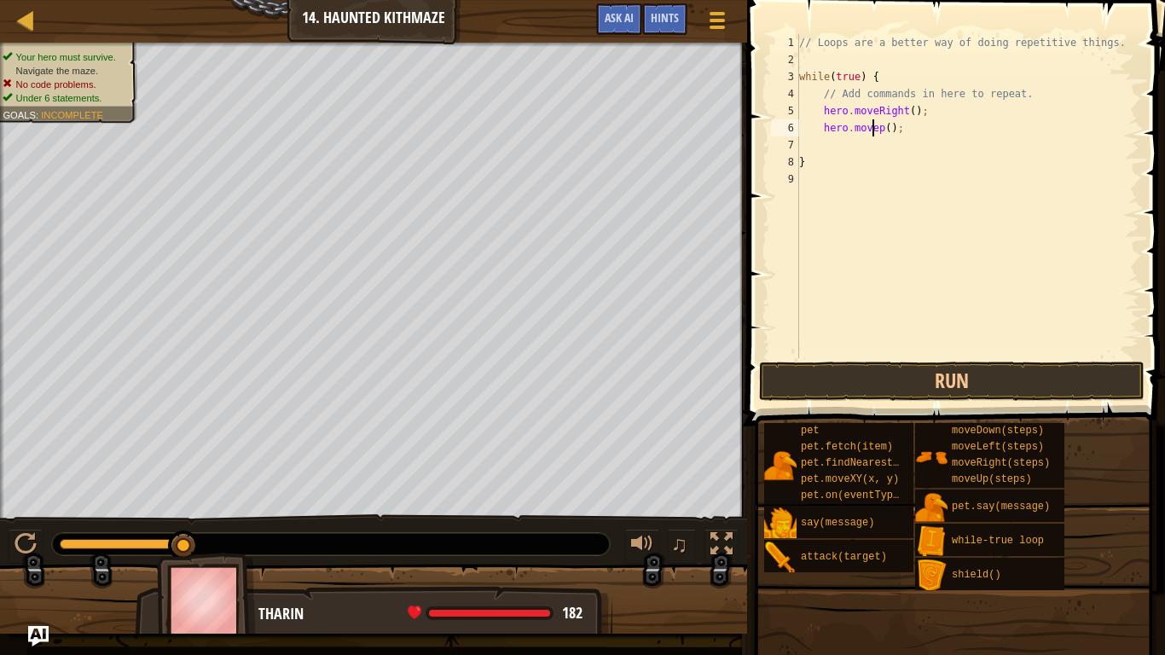
scroll to position [8, 7]
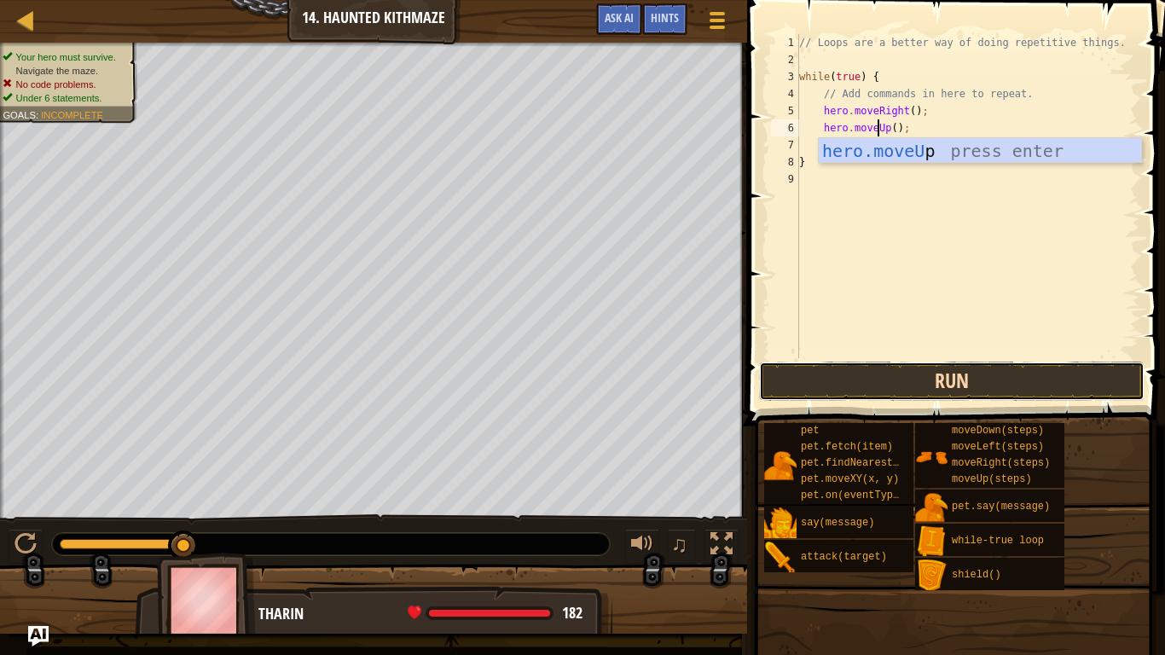
click at [897, 387] on button "Run" at bounding box center [952, 381] width 386 height 39
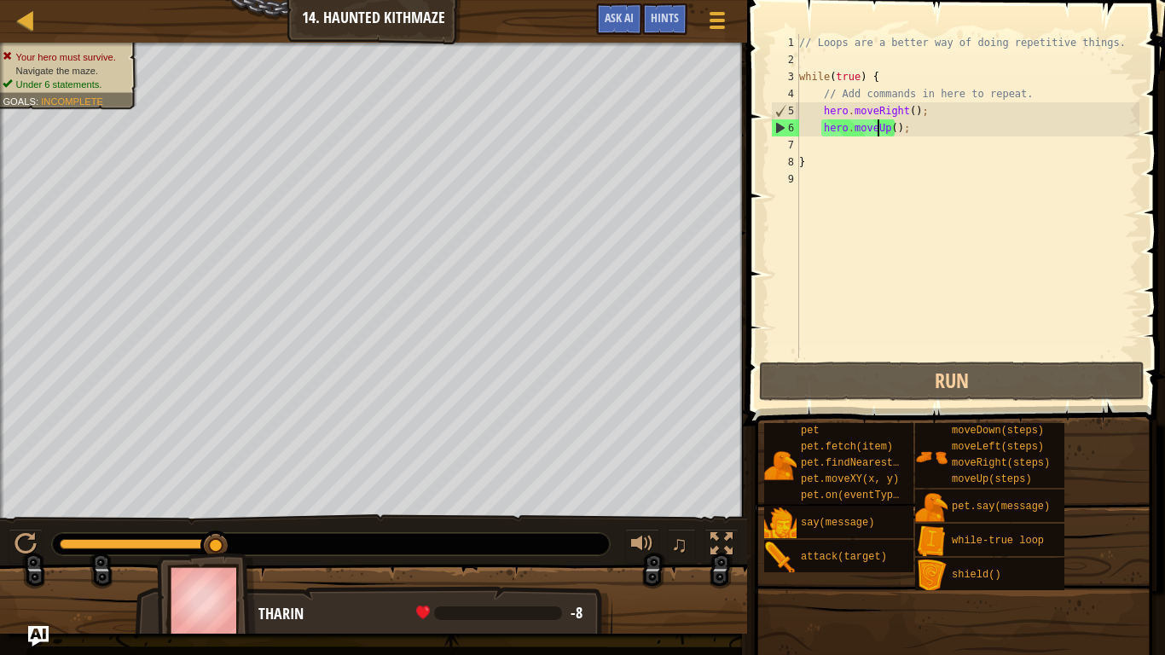
click at [879, 129] on div "// Loops are a better way of doing repetitive things. while ( true ) { // Add c…" at bounding box center [968, 213] width 344 height 358
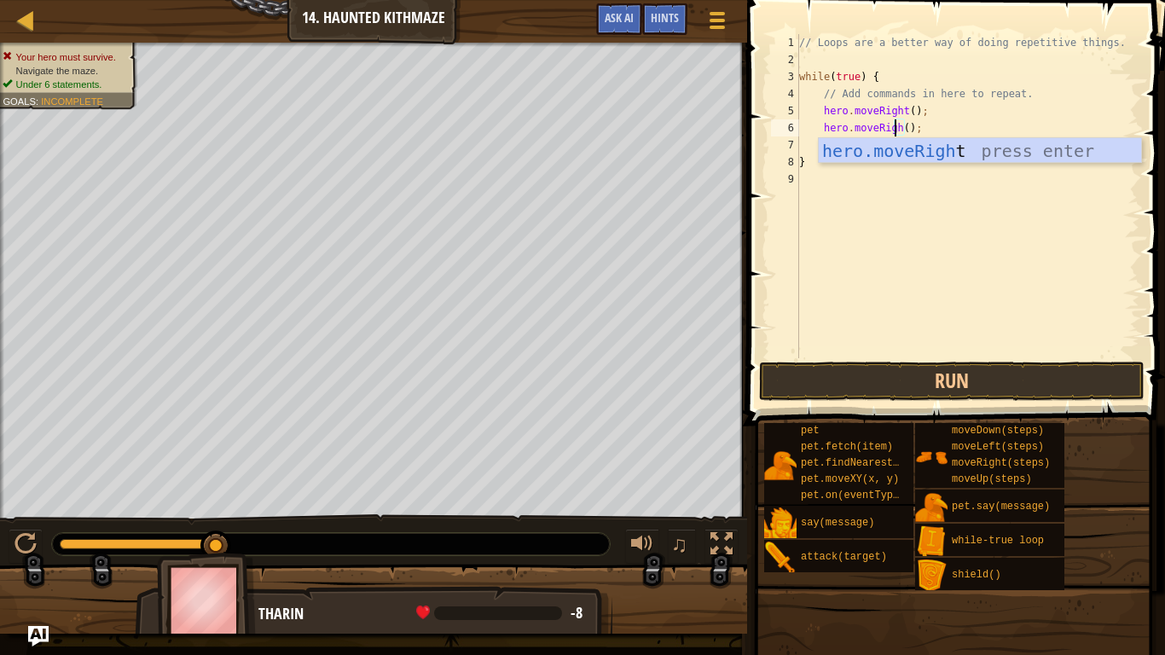
type textarea "hero.moveRight();"
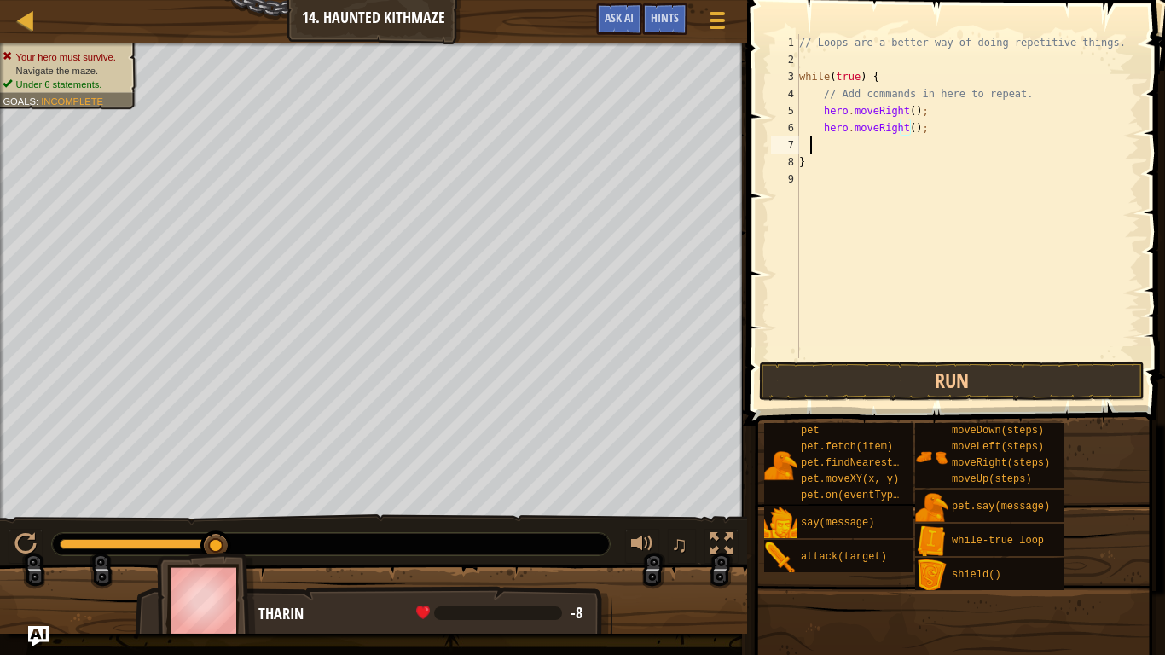
click at [811, 142] on div "// Loops are a better way of doing repetitive things. while ( true ) { // Add c…" at bounding box center [968, 213] width 344 height 358
click at [846, 142] on div "// Loops are a better way of doing repetitive things. while ( true ) { // Add c…" at bounding box center [968, 213] width 344 height 358
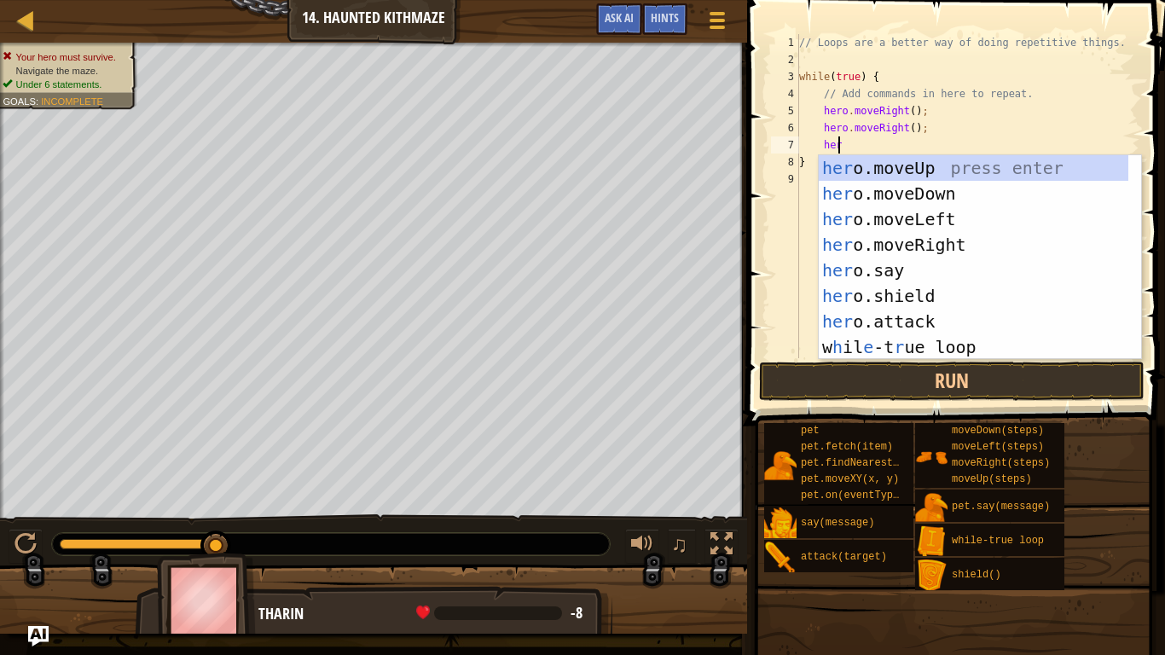
scroll to position [8, 3]
type textarea "hero"
click at [910, 158] on div "hero .moveUp press enter hero .moveDown press enter hero .moveLeft press enter …" at bounding box center [980, 283] width 322 height 256
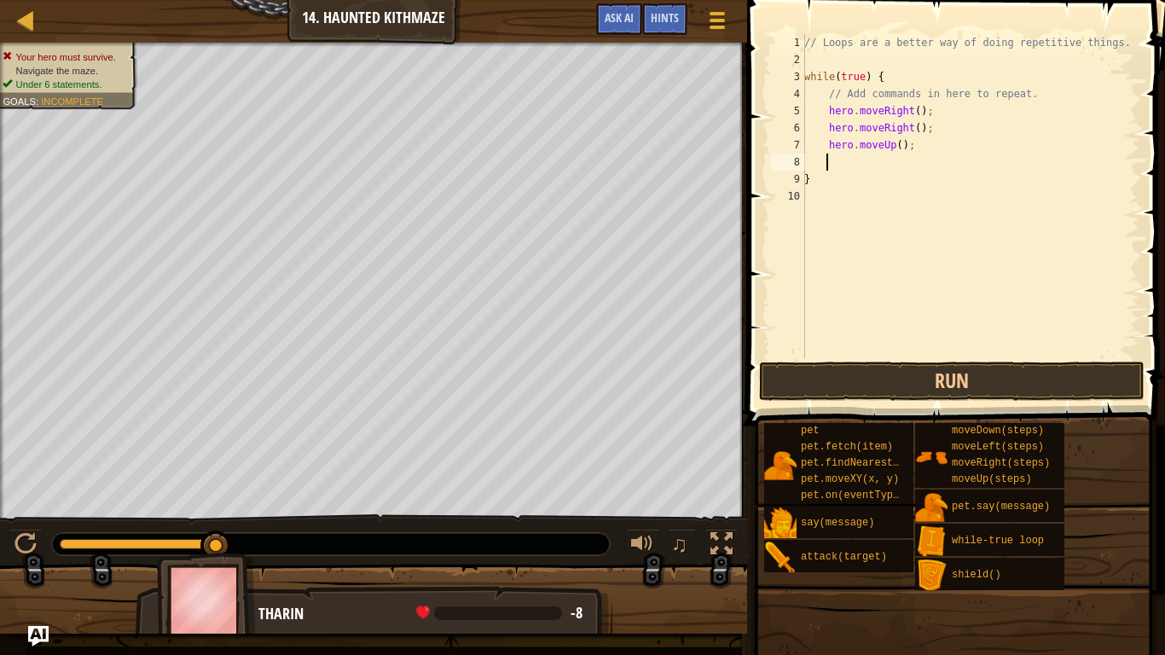
type textarea "h"
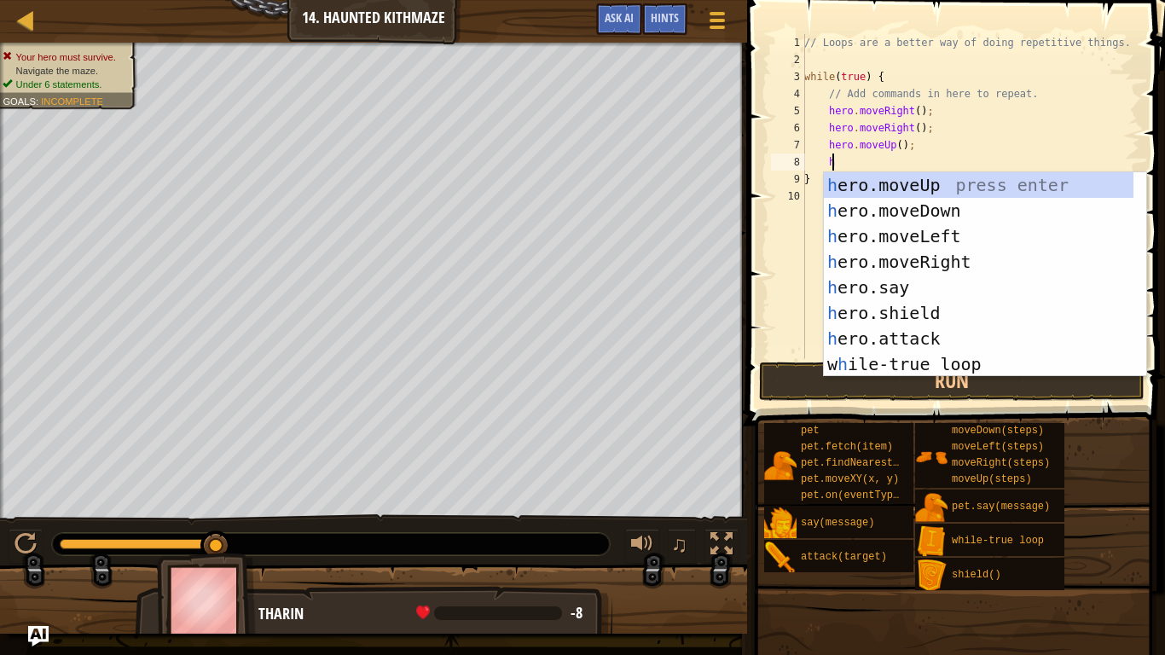
scroll to position [8, 2]
click at [877, 183] on div "h ero.moveUp press enter h ero.moveDown press enter h ero.moveLeft press enter …" at bounding box center [979, 300] width 310 height 256
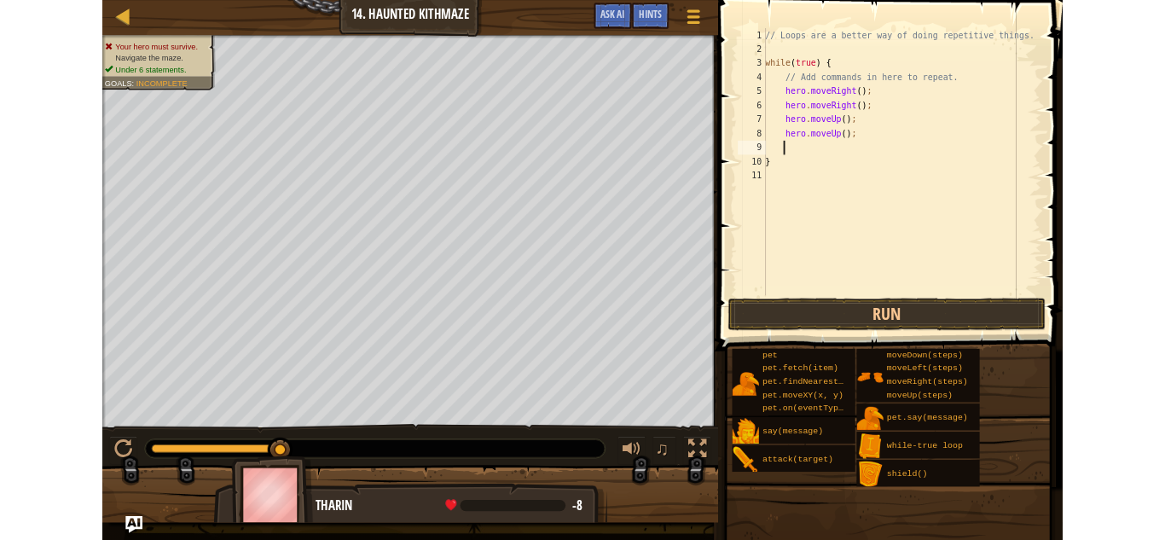
scroll to position [8, 1]
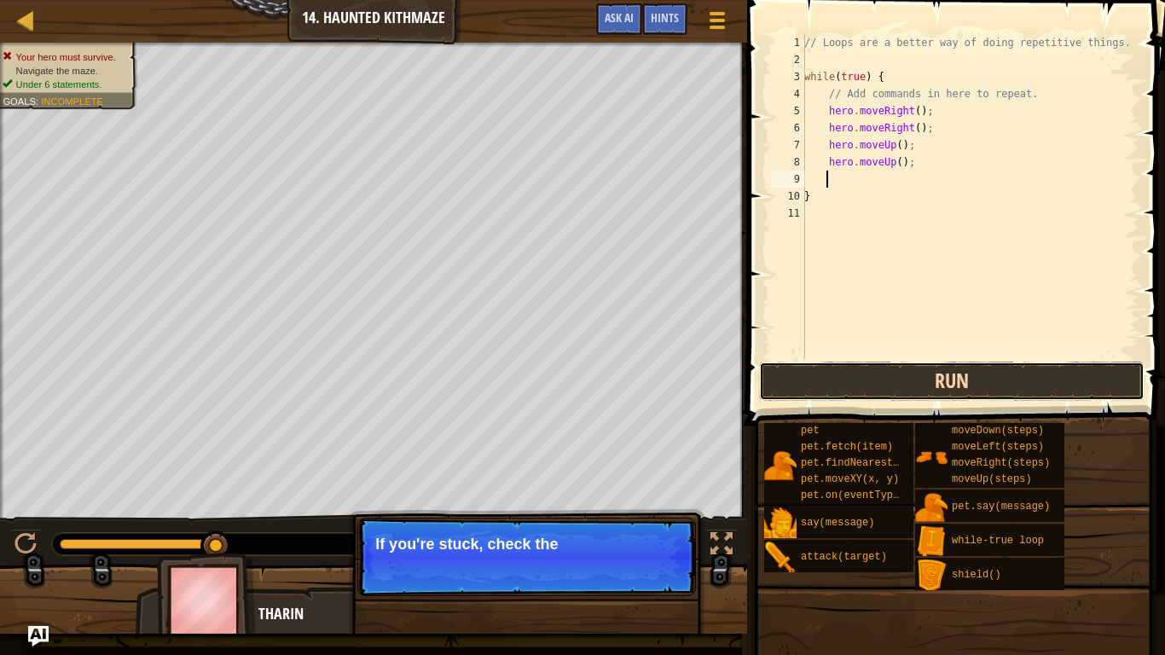
click at [833, 380] on button "Run" at bounding box center [952, 381] width 386 height 39
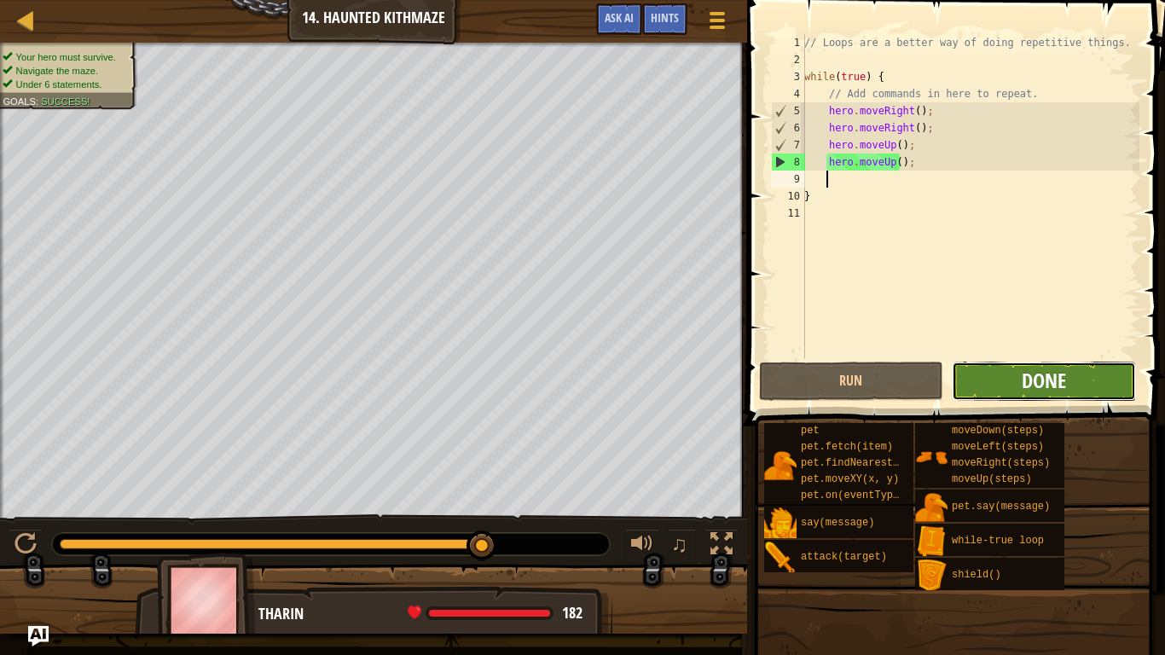
click at [1030, 370] on span "Done" at bounding box center [1044, 380] width 44 height 27
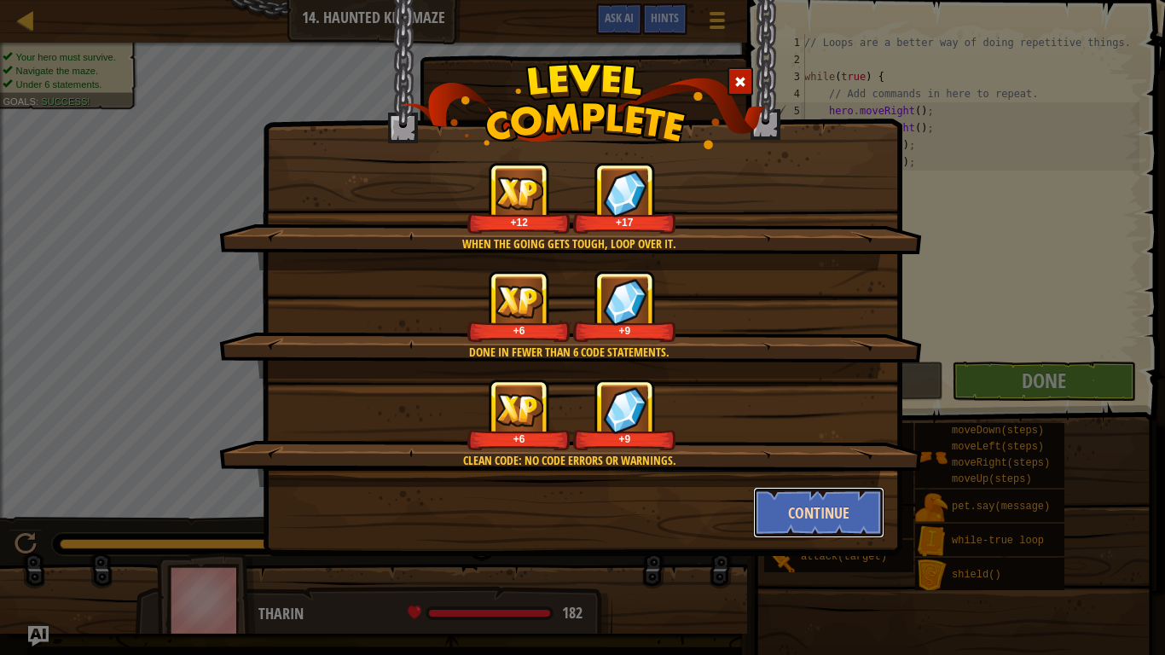
click at [777, 515] on button "Continue" at bounding box center [819, 512] width 132 height 51
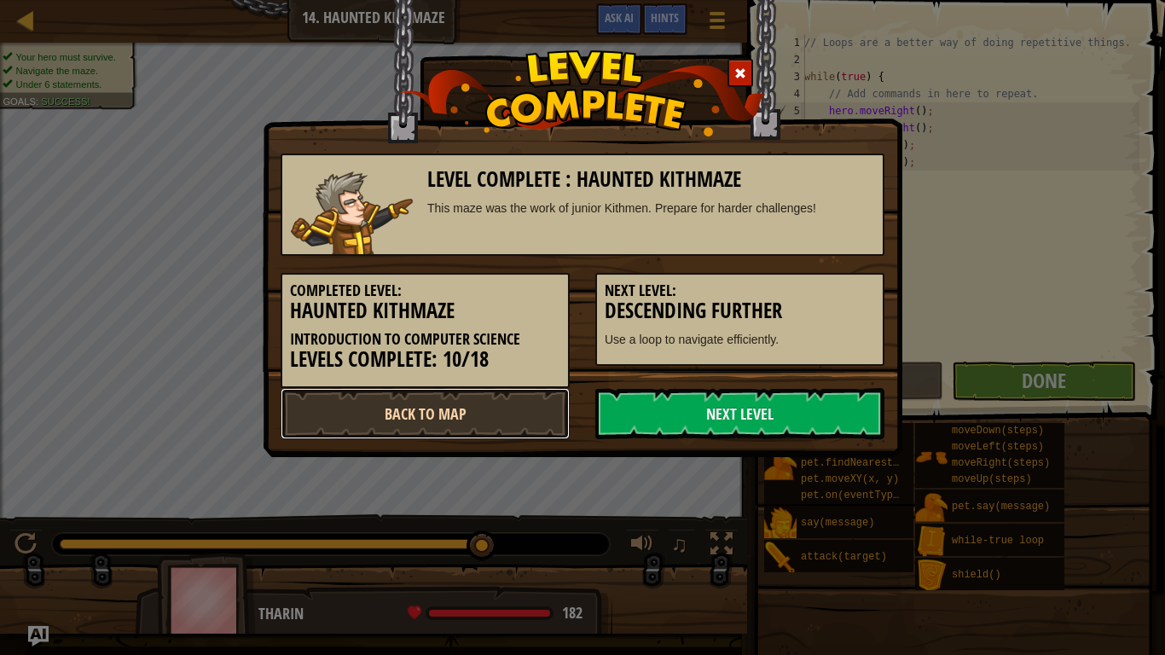
click at [517, 413] on link "Back to Map" at bounding box center [425, 413] width 289 height 51
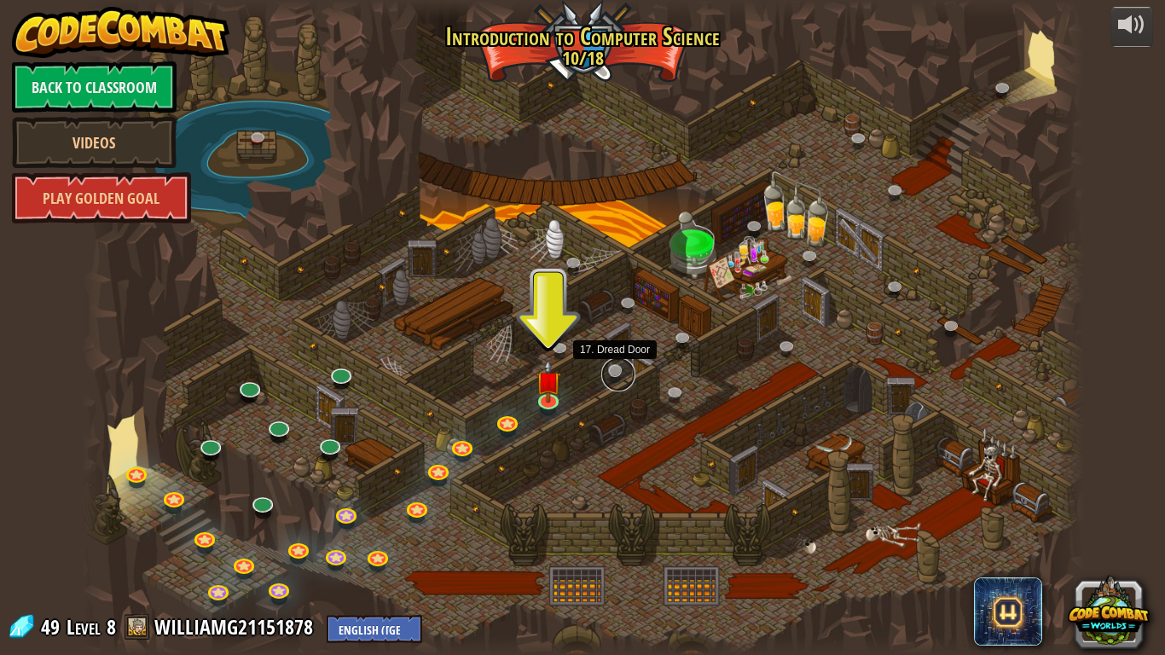
click at [615, 366] on link at bounding box center [618, 374] width 34 height 34
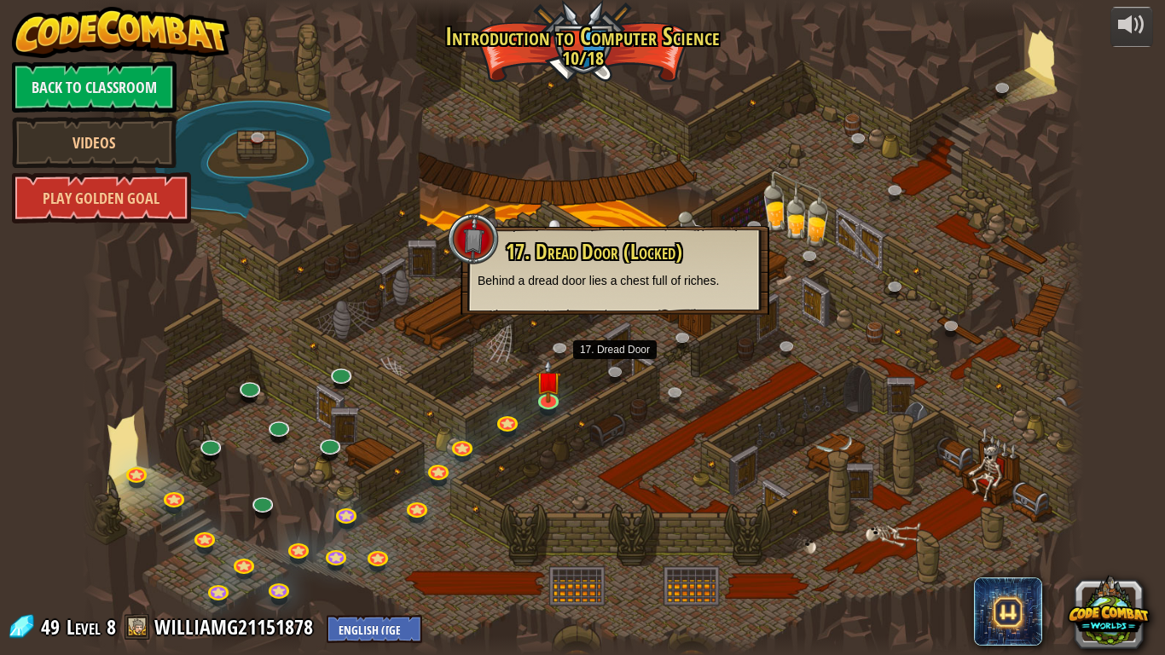
click at [565, 473] on div at bounding box center [583, 327] width 1002 height 655
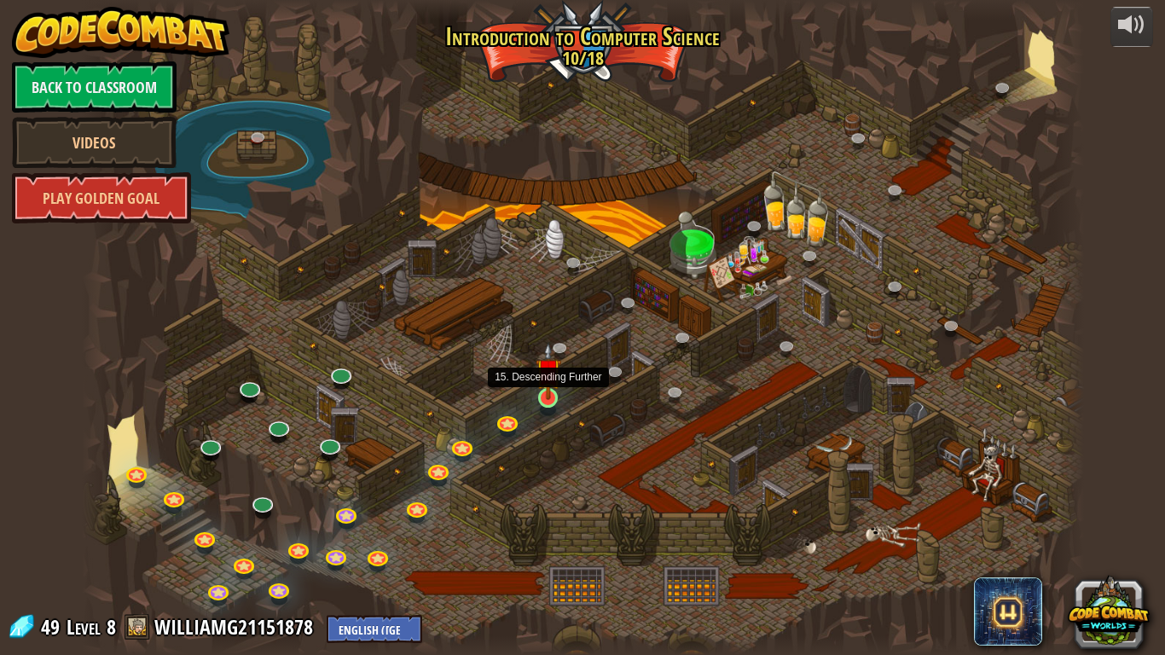
click at [548, 399] on img at bounding box center [549, 371] width 26 height 58
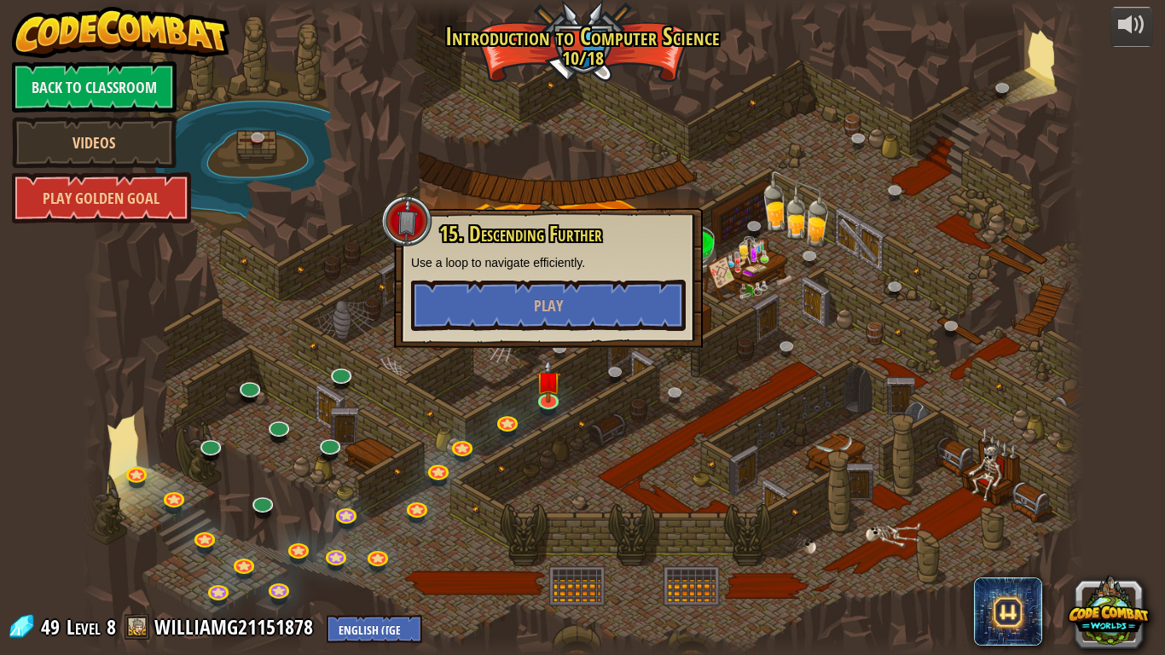
click at [556, 465] on div at bounding box center [583, 327] width 1002 height 655
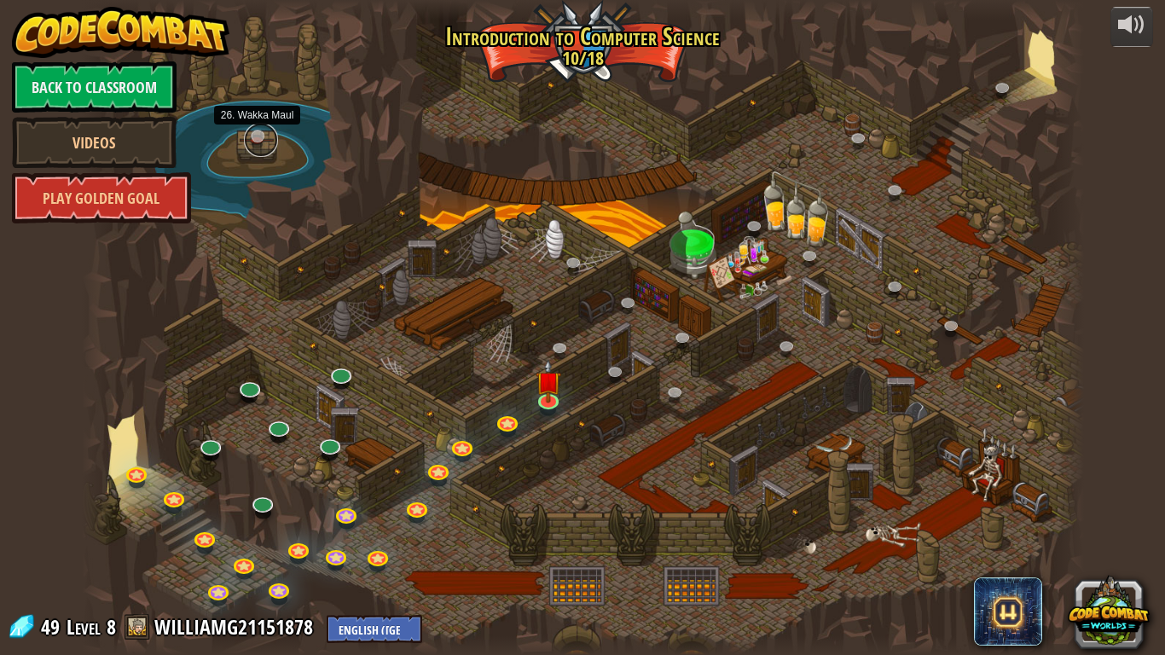
click at [254, 137] on link at bounding box center [261, 140] width 34 height 34
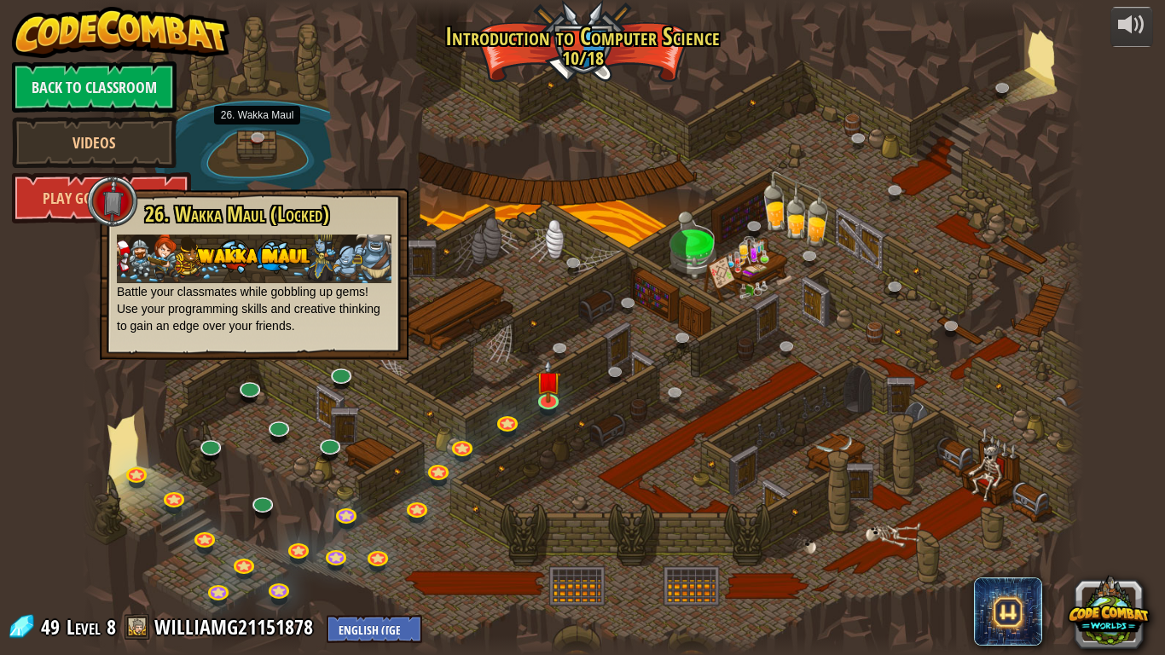
click at [353, 150] on div at bounding box center [583, 327] width 1002 height 655
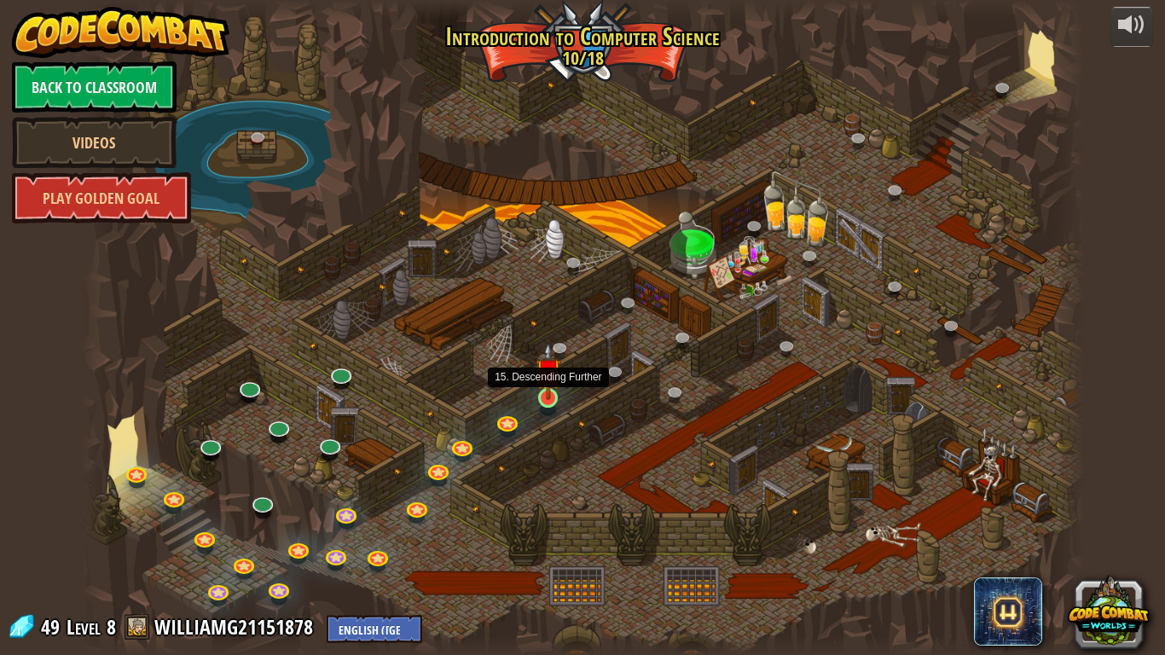
click at [555, 399] on img at bounding box center [549, 371] width 26 height 58
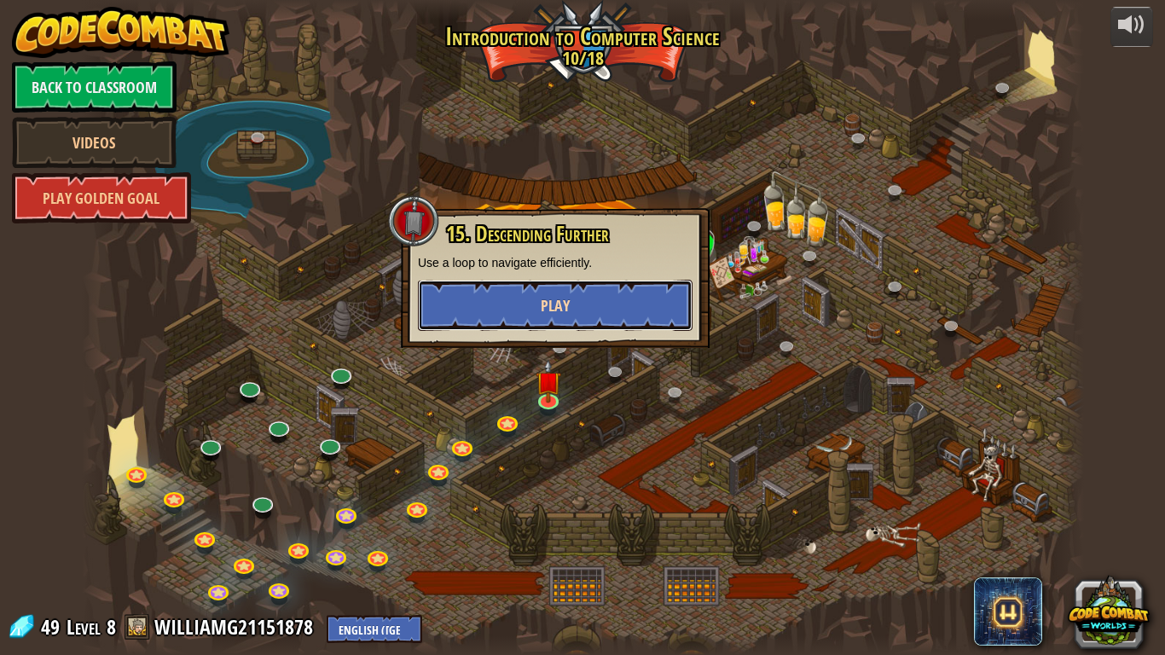
click at [536, 311] on button "Play" at bounding box center [555, 305] width 275 height 51
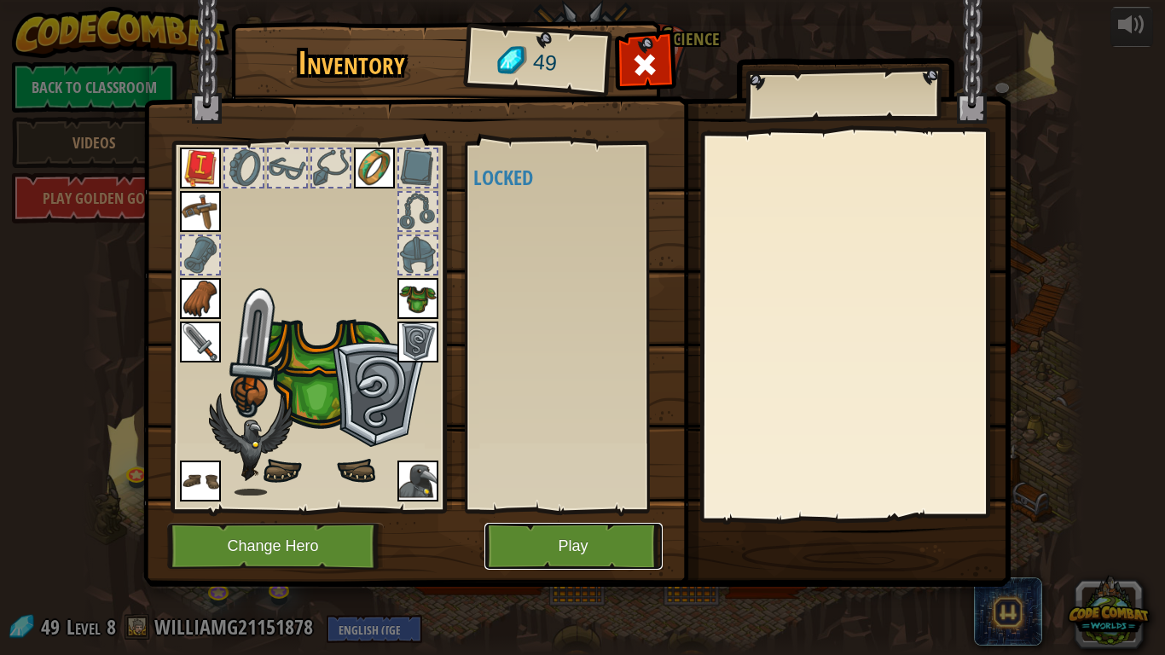
click at [575, 539] on button "Play" at bounding box center [574, 546] width 178 height 47
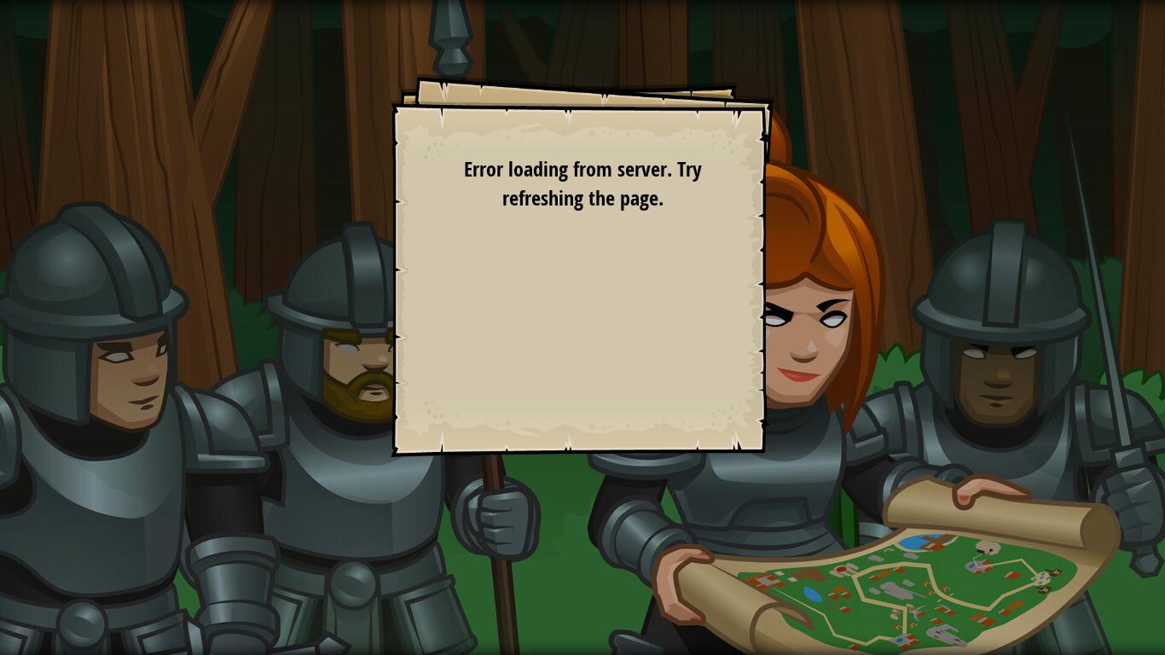
click at [560, 409] on div "Goals Your hero must survive. Grab the gem. Bonus: under 5 statements. Bonus: n…" at bounding box center [583, 265] width 384 height 384
click at [554, 409] on div "Goals Your hero must survive. Grab the gem. Bonus: under 5 statements. Bonus: n…" at bounding box center [583, 265] width 384 height 384
